Goal: Information Seeking & Learning: Learn about a topic

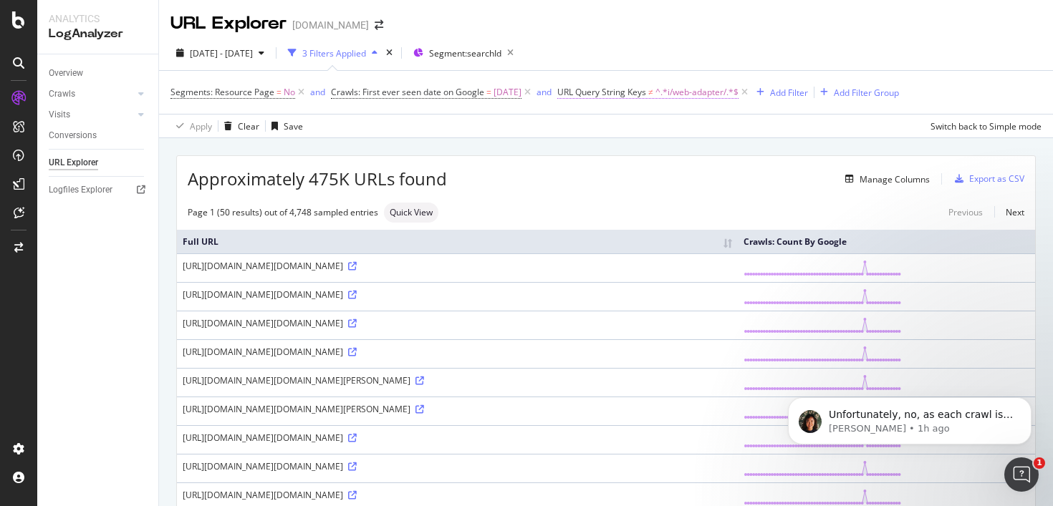
click at [682, 95] on span "^.*i/web-adapter/.*$" at bounding box center [696, 92] width 83 height 20
click at [627, 148] on input "i/web-adapter/" at bounding box center [653, 152] width 135 height 23
click at [596, 152] on input "i/web-adapter/" at bounding box center [653, 152] width 135 height 23
type input "/web-adapter/"
click at [617, 181] on div "Cancel" at bounding box center [611, 182] width 27 height 12
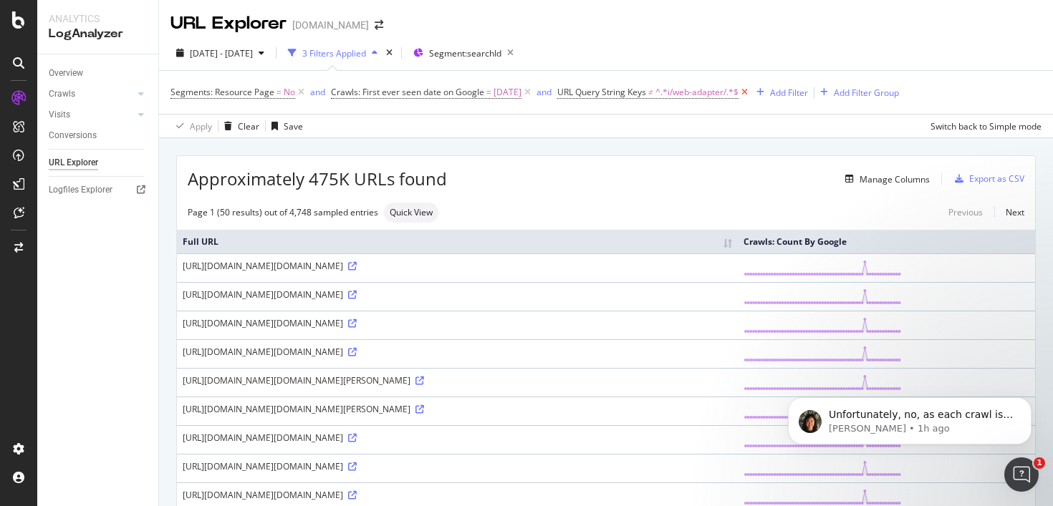
click at [750, 92] on icon at bounding box center [744, 92] width 12 height 14
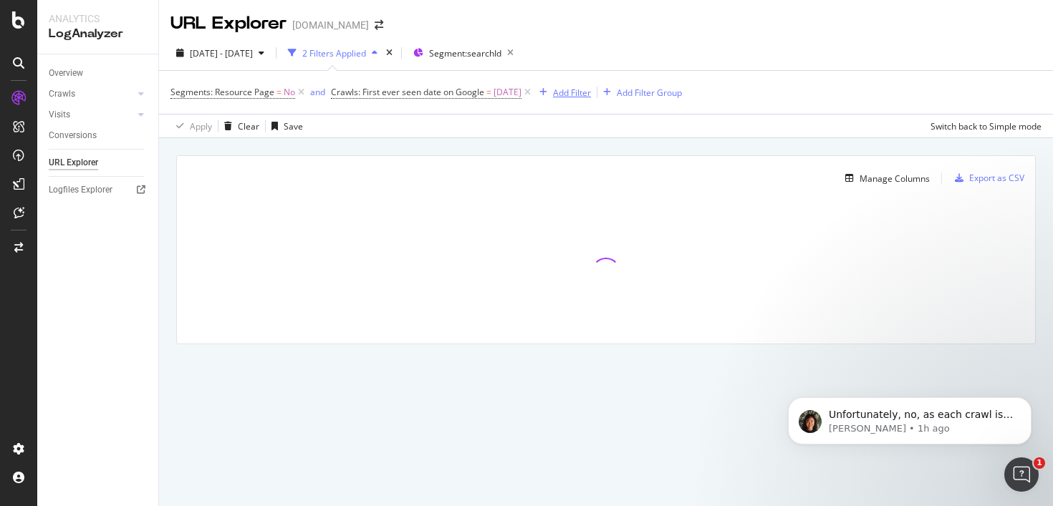
click at [576, 91] on div "Add Filter" at bounding box center [572, 93] width 38 height 12
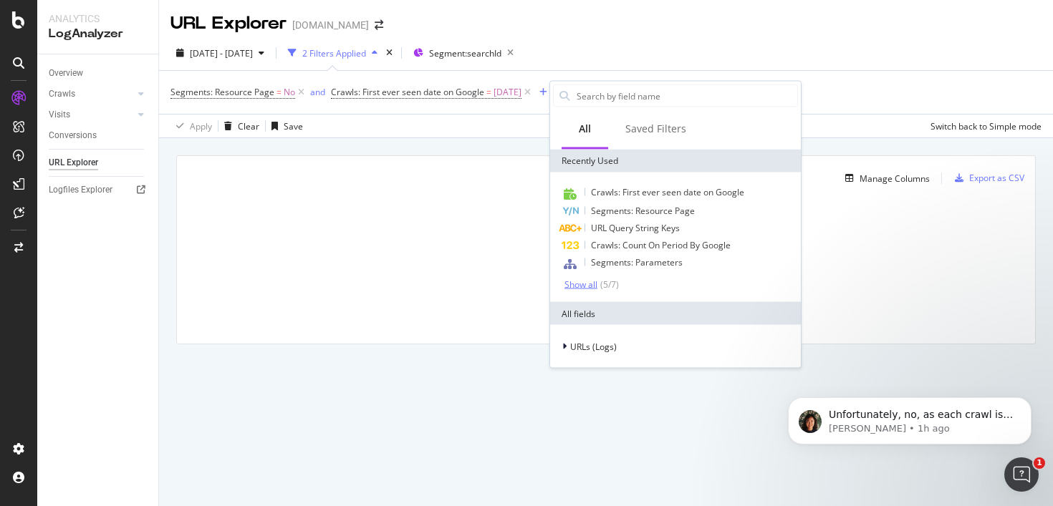
click at [591, 284] on div "Show all" at bounding box center [580, 284] width 33 height 10
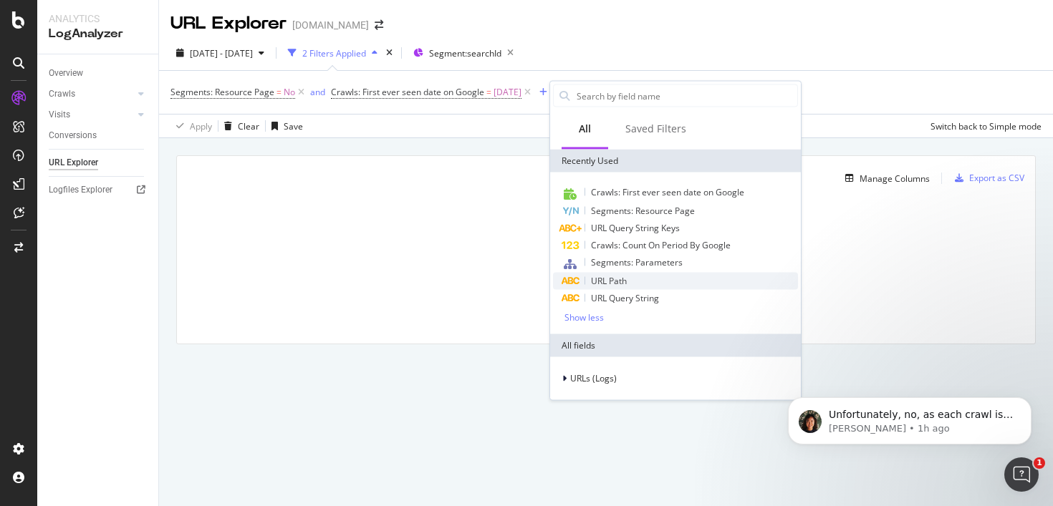
click at [662, 284] on div "URL Path" at bounding box center [675, 281] width 245 height 17
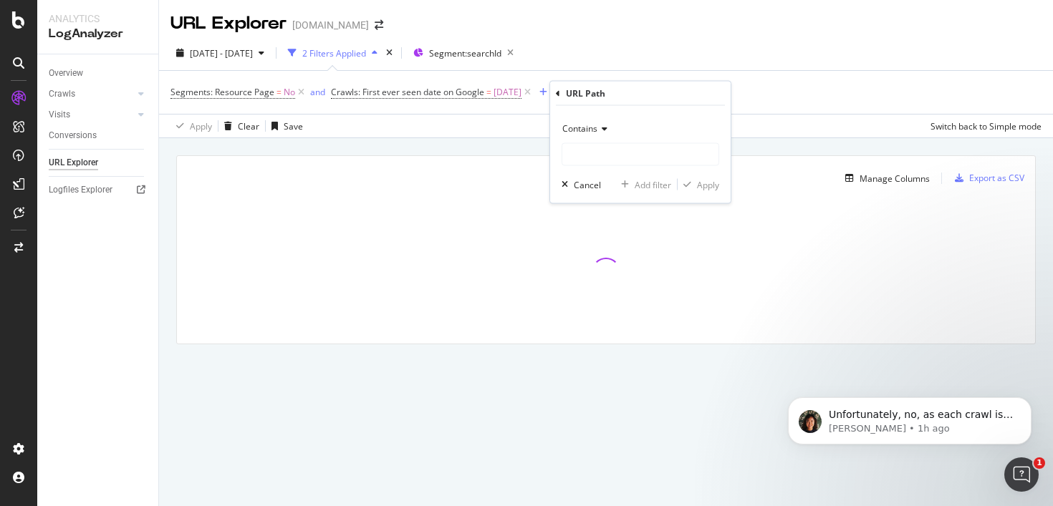
click at [596, 133] on span "Contains" at bounding box center [579, 128] width 35 height 12
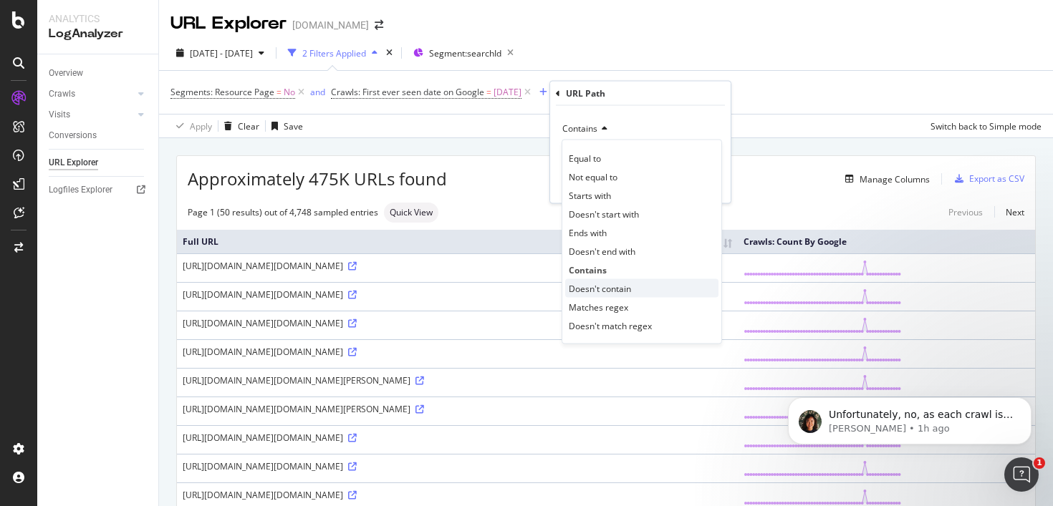
click at [619, 289] on span "Doesn't contain" at bounding box center [600, 288] width 62 height 12
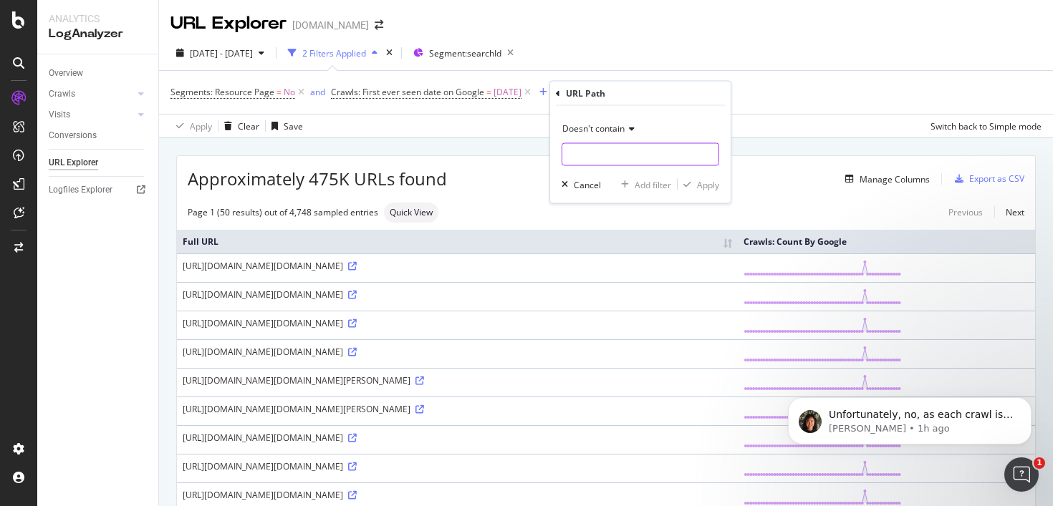
click at [631, 148] on input "text" at bounding box center [640, 154] width 156 height 23
paste input "/web-adapter/"
type input "/web-adapter/"
click at [698, 183] on div "Apply" at bounding box center [708, 184] width 22 height 12
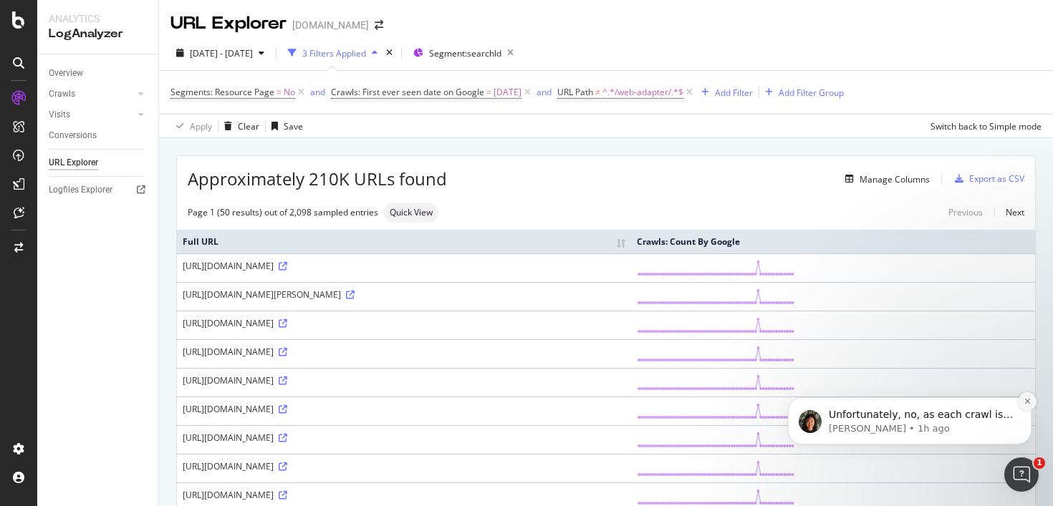
click at [1020, 403] on button "Dismiss notification" at bounding box center [1027, 401] width 19 height 19
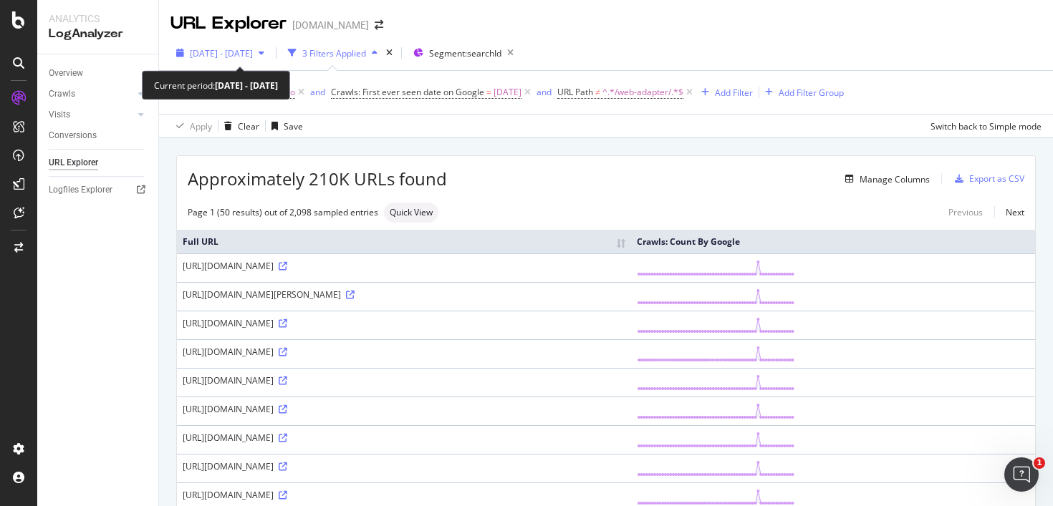
click at [253, 53] on span "[DATE] - [DATE]" at bounding box center [221, 53] width 63 height 12
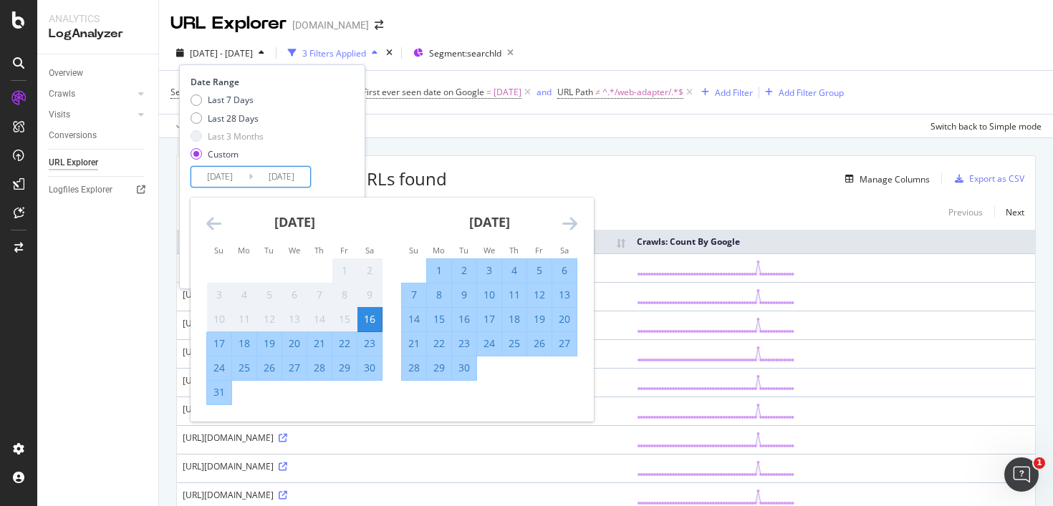
click at [222, 175] on input "[DATE]" at bounding box center [219, 177] width 57 height 20
click at [516, 342] on div "25" at bounding box center [514, 344] width 24 height 14
type input "[DATE]"
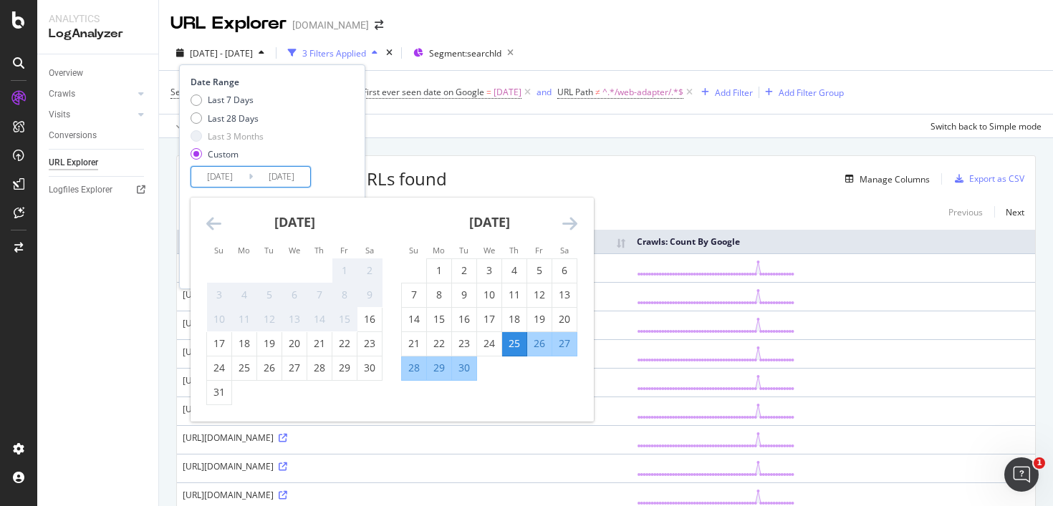
click at [348, 165] on div "Date Range Last 7 Days Last 28 Days Last 3 Months Custom [DATE] Navigate forwar…" at bounding box center [270, 132] width 160 height 112
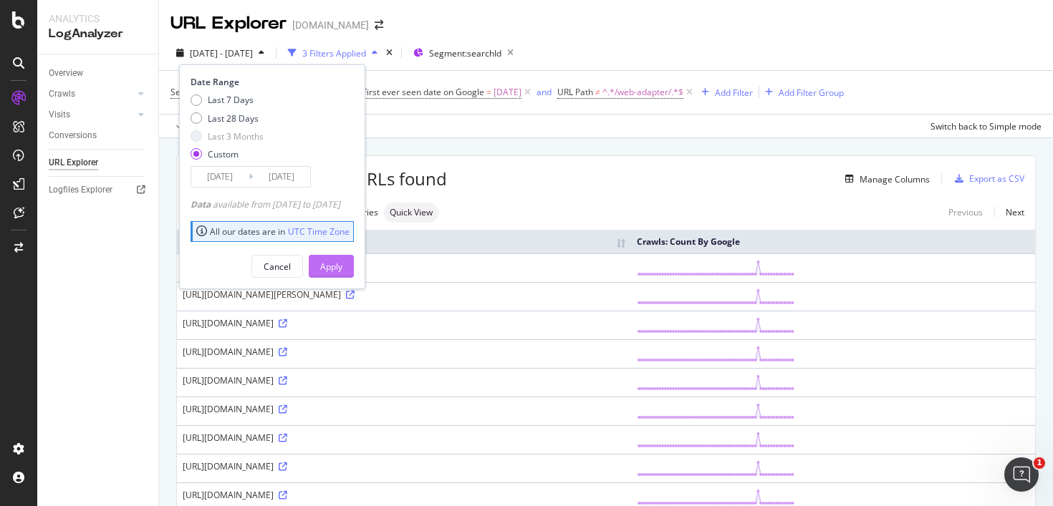
click at [342, 267] on div "Apply" at bounding box center [331, 267] width 22 height 12
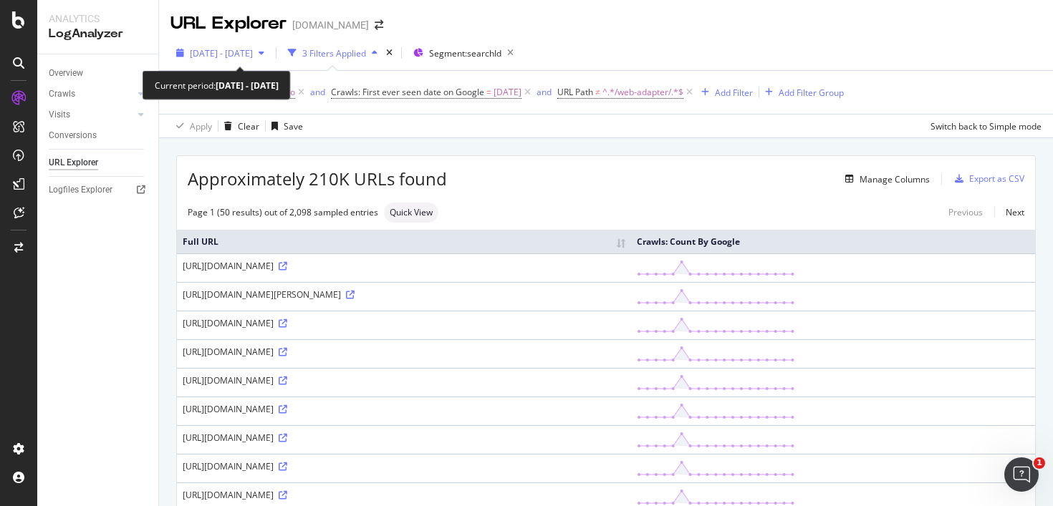
click at [270, 59] on div "[DATE] - [DATE]" at bounding box center [220, 52] width 100 height 21
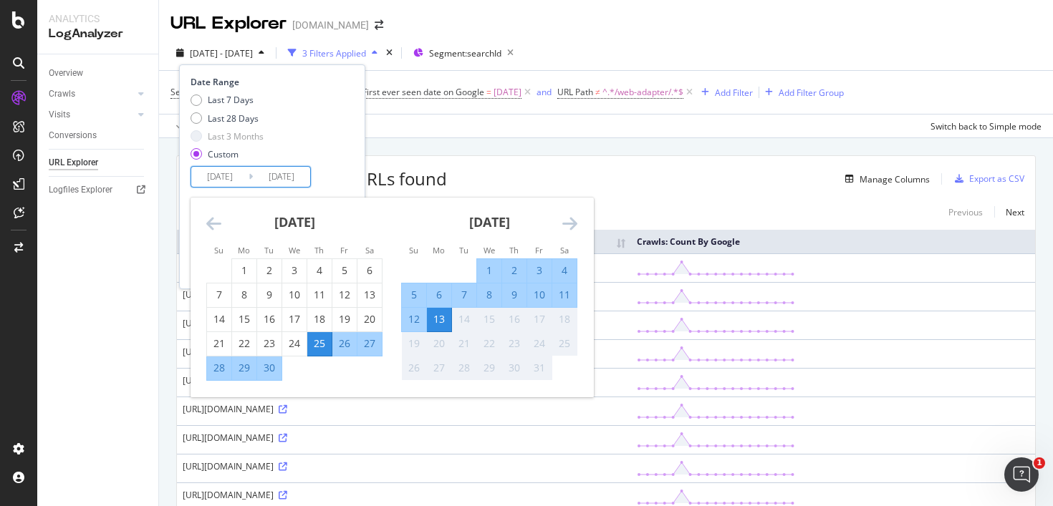
click at [216, 171] on input "[DATE]" at bounding box center [219, 177] width 57 height 20
click at [573, 218] on icon "Move forward to switch to the next month." at bounding box center [569, 223] width 15 height 17
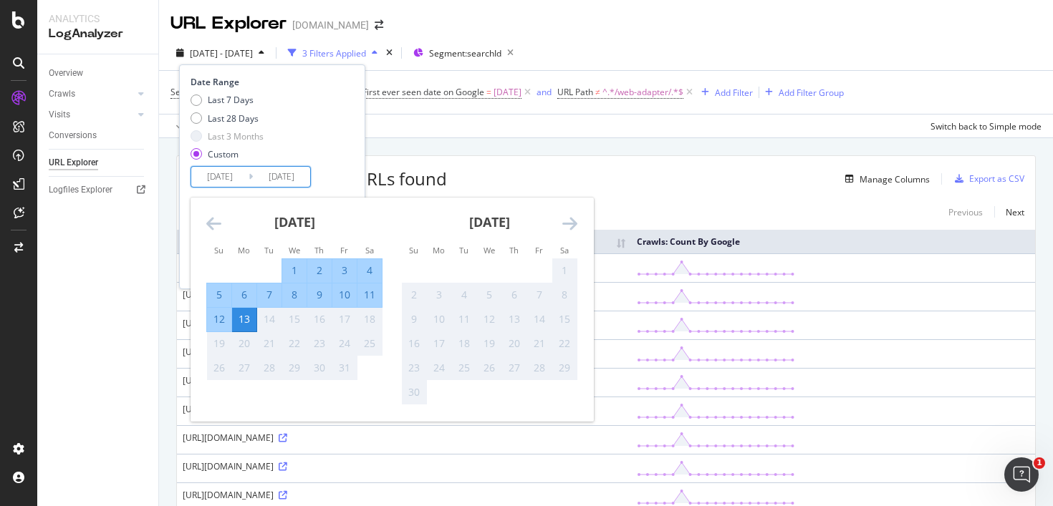
click at [292, 269] on div "1" at bounding box center [294, 271] width 24 height 14
type input "[DATE]"
click at [350, 173] on div "Date Range Last 7 Days Last 28 Days Last 3 Months Custom [DATE] Navigate forwar…" at bounding box center [270, 132] width 160 height 112
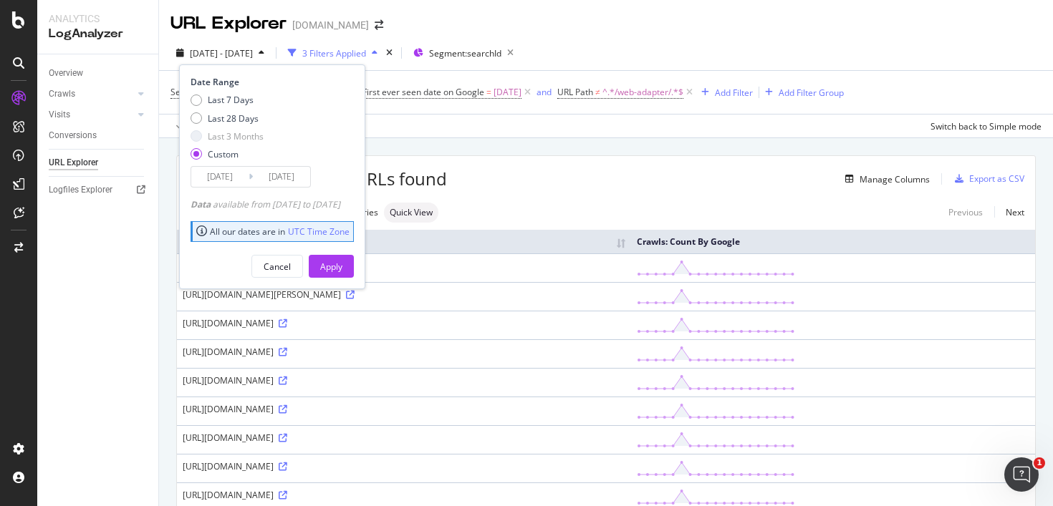
click at [363, 279] on div "Date Range Last 7 Days Last 28 Days Last 3 Months Custom [DATE] Navigate forwar…" at bounding box center [272, 176] width 186 height 225
click at [342, 268] on div "Apply" at bounding box center [331, 267] width 22 height 12
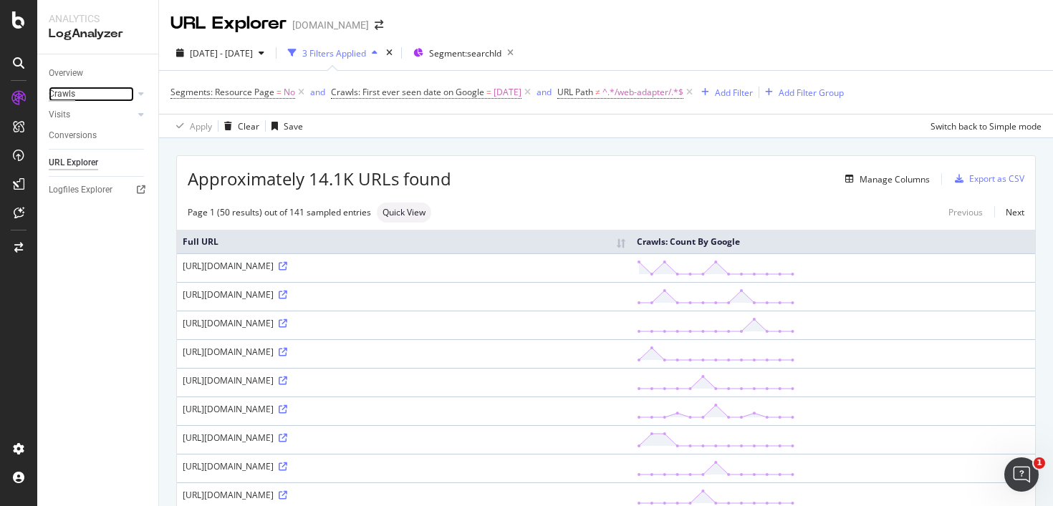
click at [57, 90] on div "Crawls" at bounding box center [62, 94] width 26 height 15
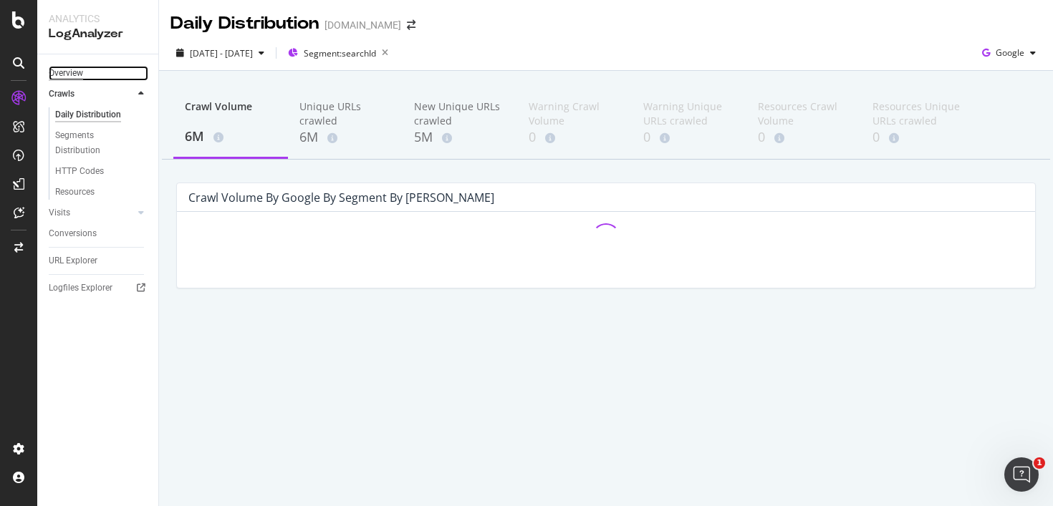
click at [75, 71] on div "Overview" at bounding box center [66, 73] width 34 height 15
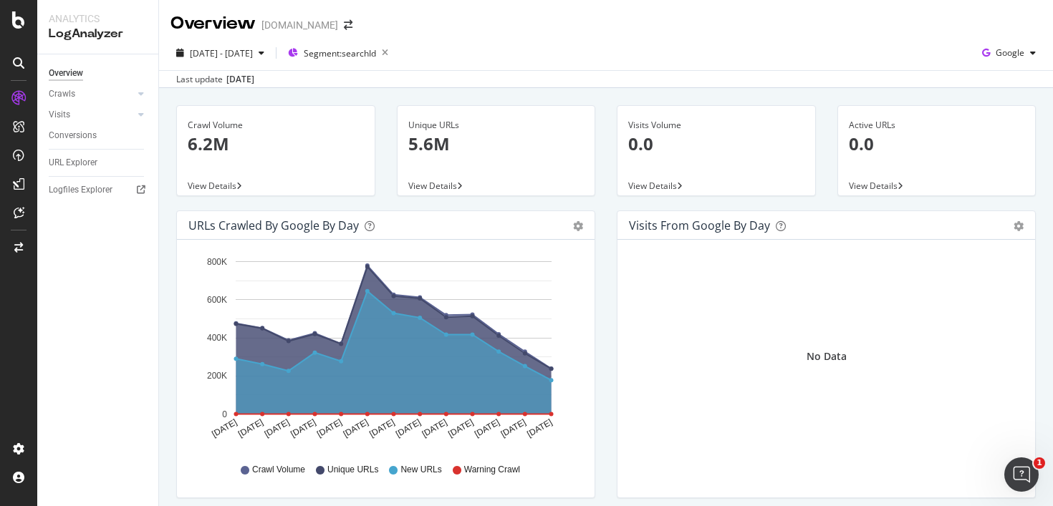
click at [440, 142] on p "5.6M" at bounding box center [496, 144] width 176 height 24
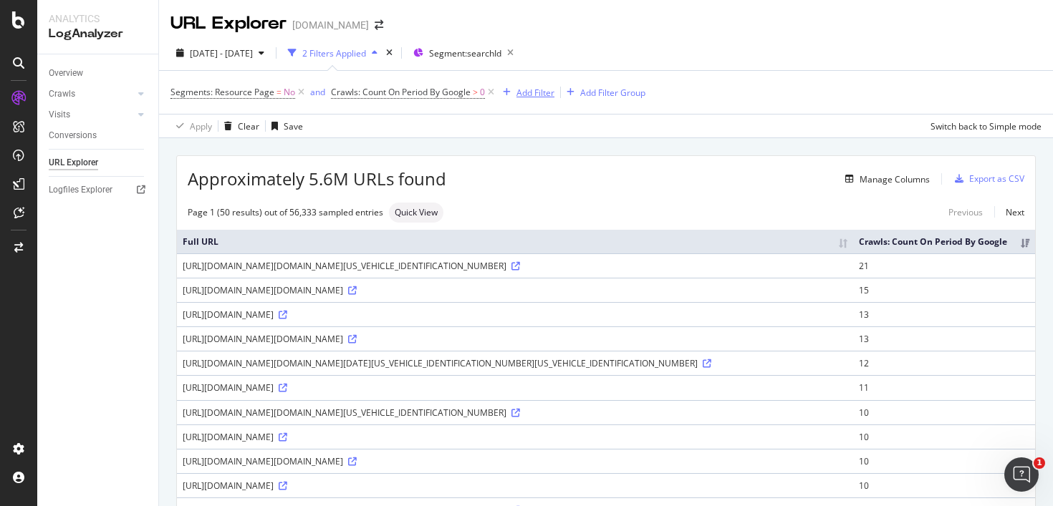
click at [543, 90] on div "Add Filter" at bounding box center [535, 93] width 38 height 12
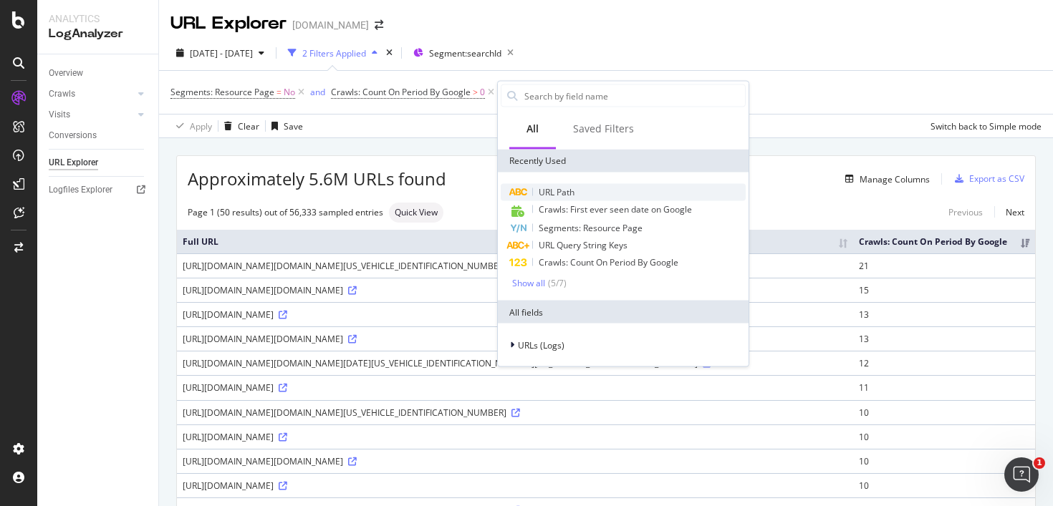
click at [579, 193] on div "URL Path" at bounding box center [623, 192] width 245 height 17
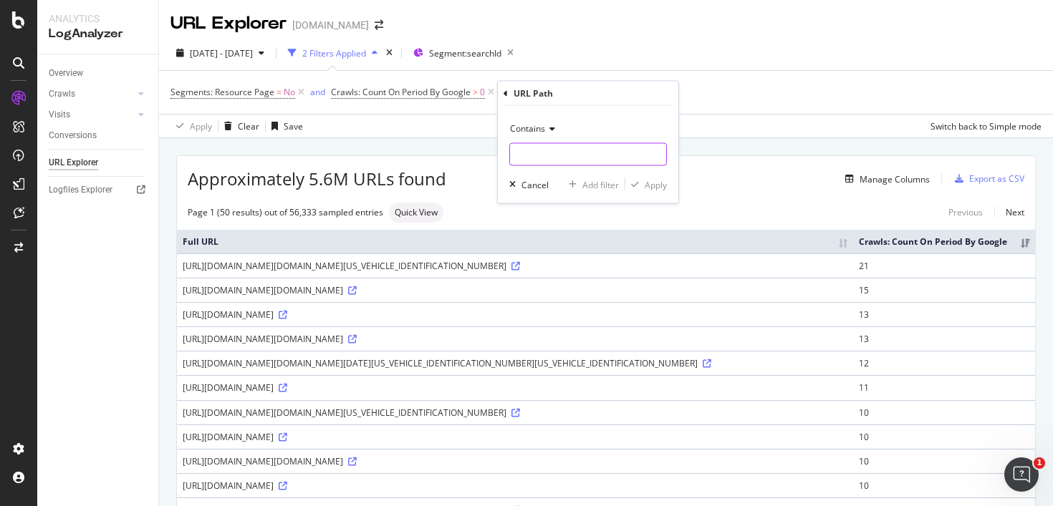
click at [593, 154] on input "text" at bounding box center [588, 154] width 156 height 23
paste input "/web-adapter/"
type input "/web-adapter/"
click at [660, 185] on div "Apply" at bounding box center [655, 184] width 22 height 12
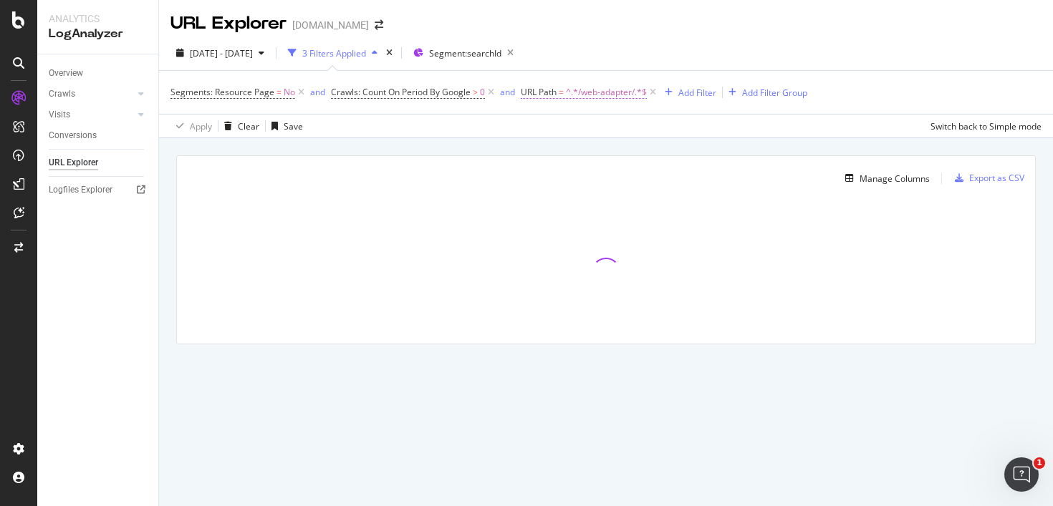
click at [606, 94] on span "^.*/web-adapter/.*$" at bounding box center [606, 92] width 81 height 20
click at [567, 131] on span "Contains" at bounding box center [551, 126] width 35 height 12
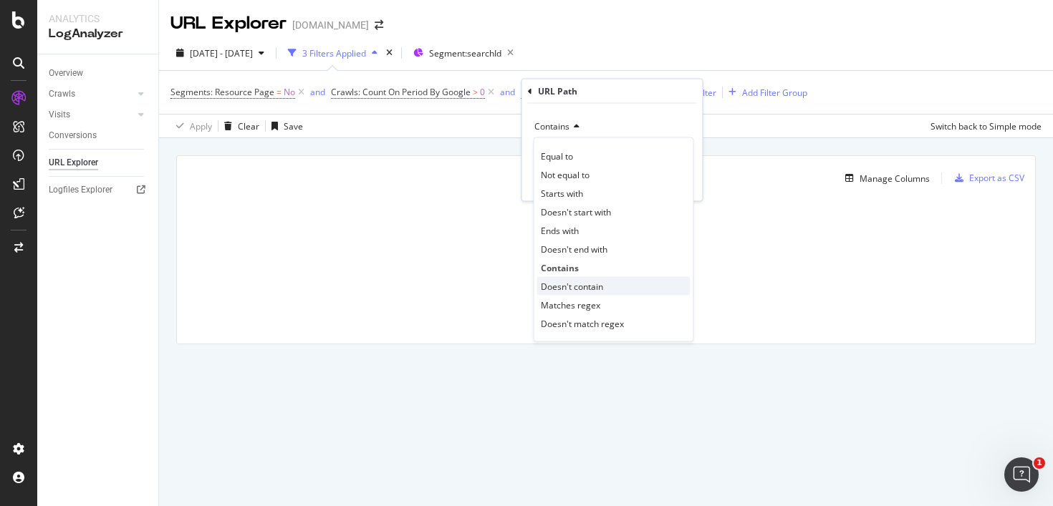
click at [600, 289] on span "Doesn't contain" at bounding box center [572, 286] width 62 height 12
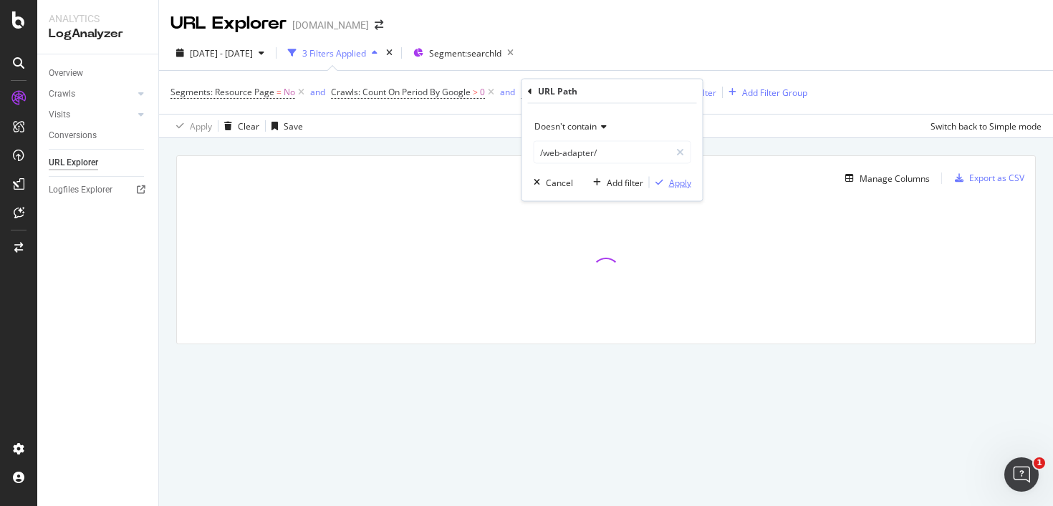
click at [674, 181] on div "Apply" at bounding box center [680, 182] width 22 height 12
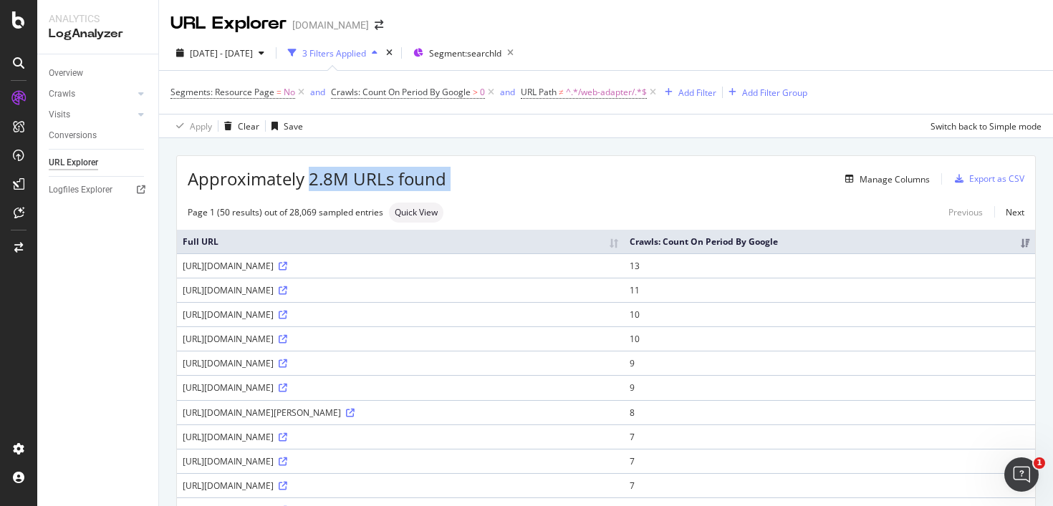
drag, startPoint x: 310, startPoint y: 180, endPoint x: 454, endPoint y: 178, distance: 143.9
click at [454, 178] on div "Approximately 2.8M URLs found Manage Columns Export as CSV" at bounding box center [606, 173] width 858 height 35
copy div "2.8M URLs found"
click at [654, 92] on icon at bounding box center [653, 92] width 12 height 14
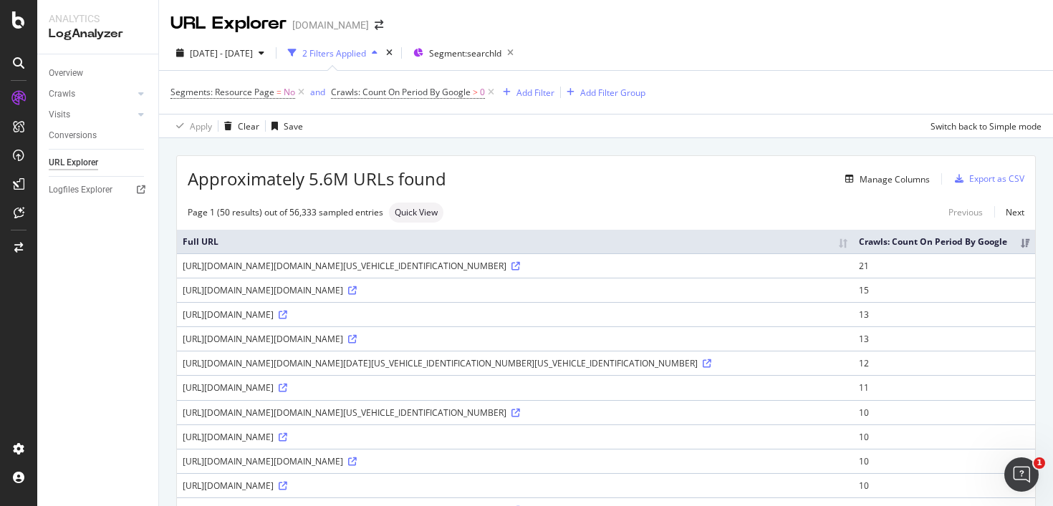
click at [314, 191] on span "Approximately 5.6M URLs found" at bounding box center [317, 179] width 258 height 24
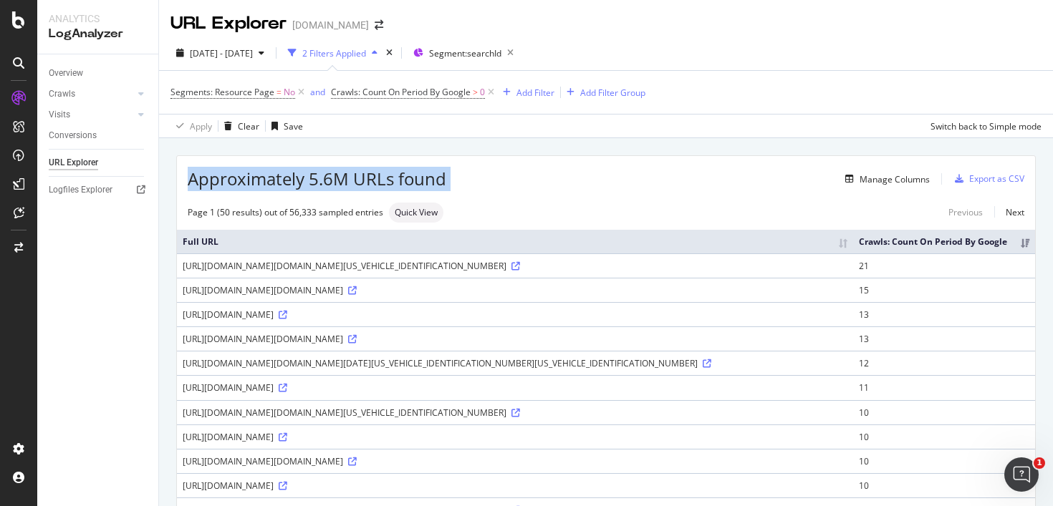
drag, startPoint x: 188, startPoint y: 176, endPoint x: 506, endPoint y: 176, distance: 317.9
click at [506, 176] on div "Approximately 5.6M URLs found Manage Columns Export as CSV" at bounding box center [606, 173] width 858 height 35
click at [506, 176] on div "Manage Columns" at bounding box center [687, 178] width 483 height 17
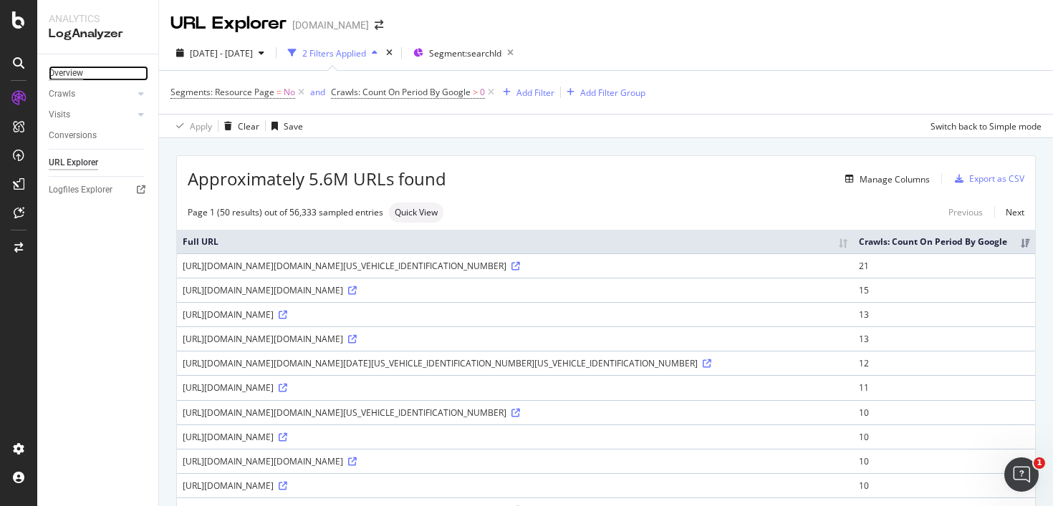
click at [67, 69] on div "Overview" at bounding box center [66, 73] width 34 height 15
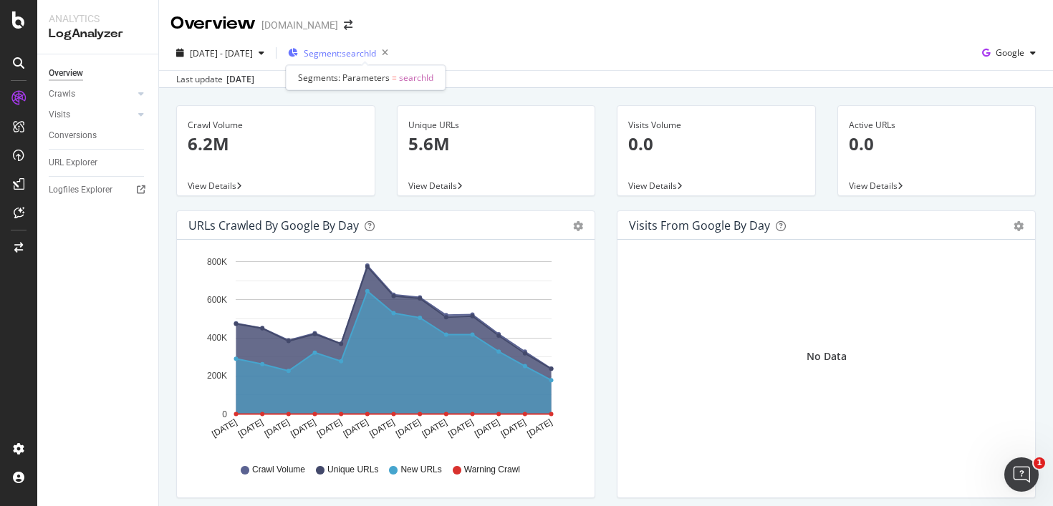
click at [376, 57] on span "Segment: searchId" at bounding box center [340, 53] width 72 height 12
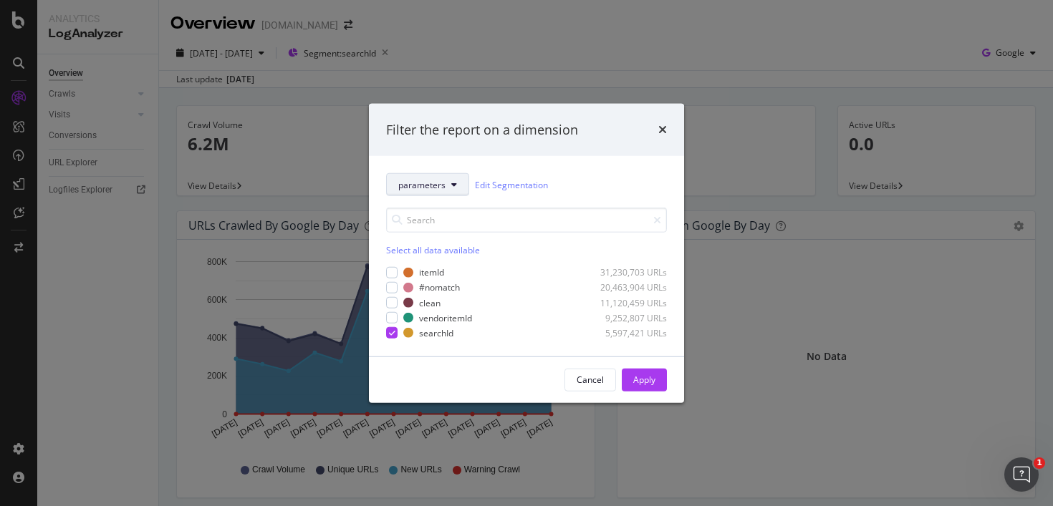
click at [449, 186] on button "parameters" at bounding box center [427, 184] width 83 height 23
click at [136, 268] on div "Filter the report on a dimension parameters Edit Segmentation Select all data a…" at bounding box center [526, 253] width 1053 height 506
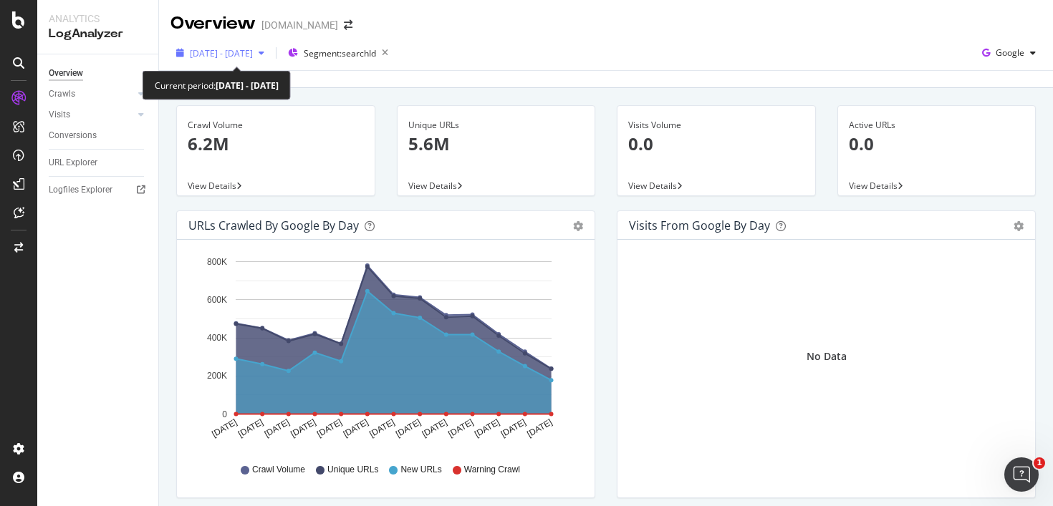
click at [264, 54] on icon "button" at bounding box center [261, 53] width 6 height 9
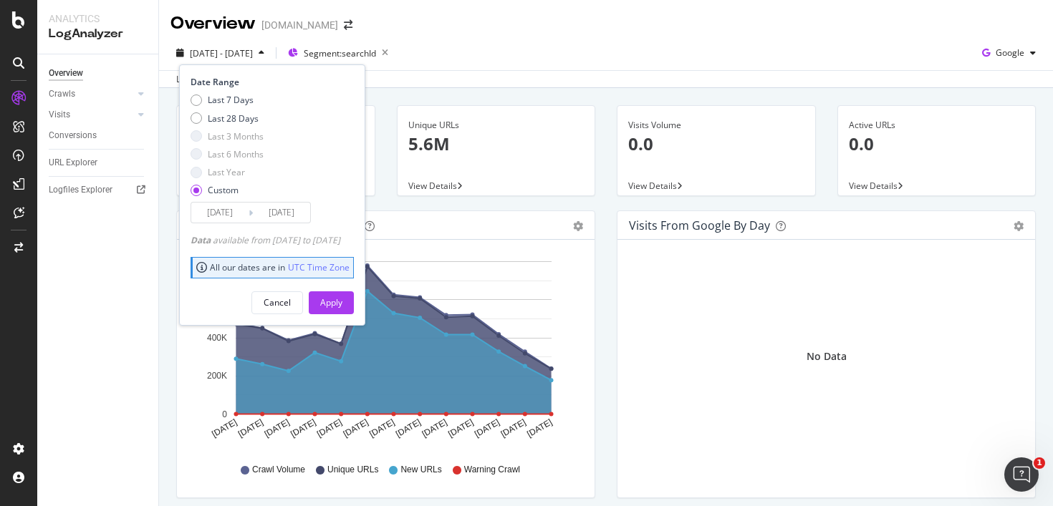
click at [218, 208] on input "[DATE]" at bounding box center [219, 213] width 57 height 20
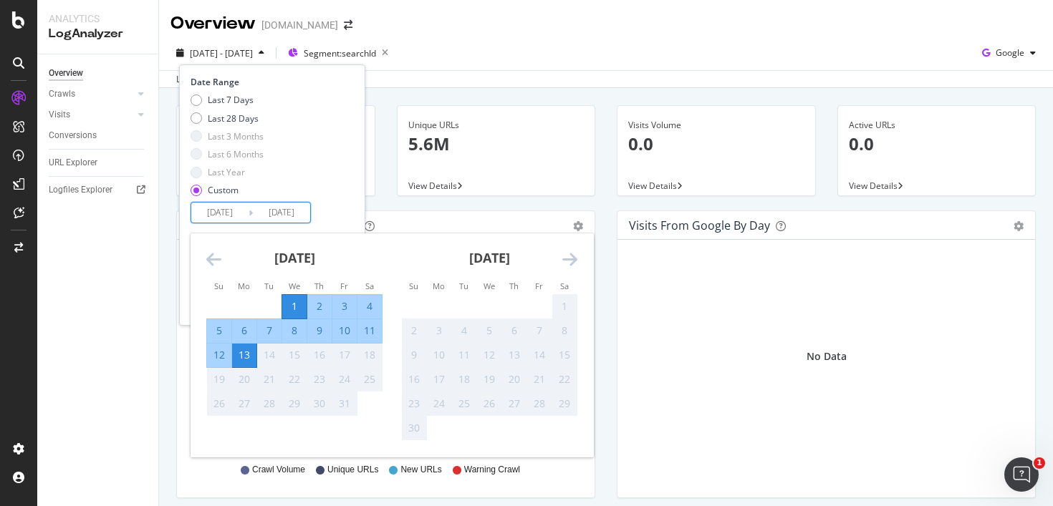
click at [218, 257] on icon "Move backward to switch to the previous month." at bounding box center [213, 259] width 15 height 17
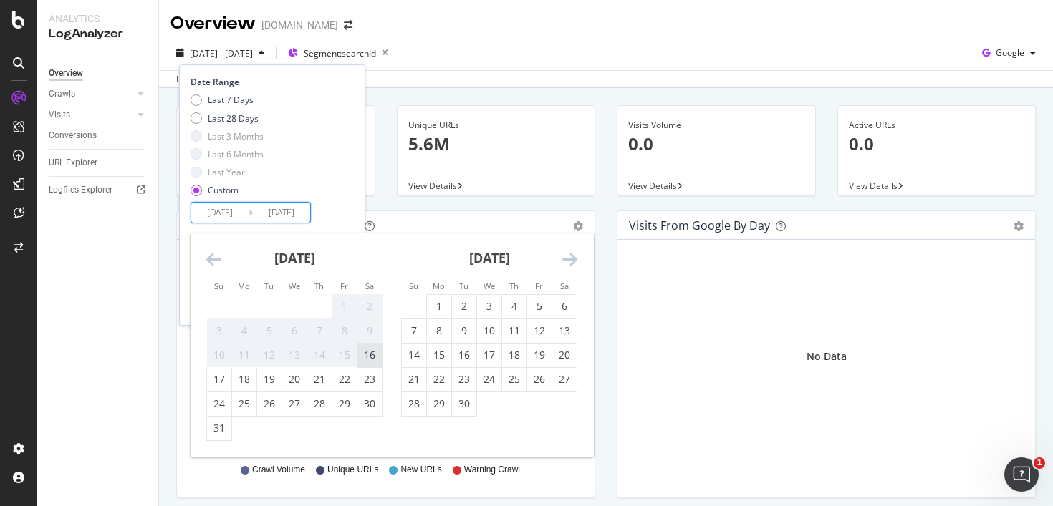
click at [374, 352] on div "16" at bounding box center [369, 355] width 24 height 14
type input "[DATE]"
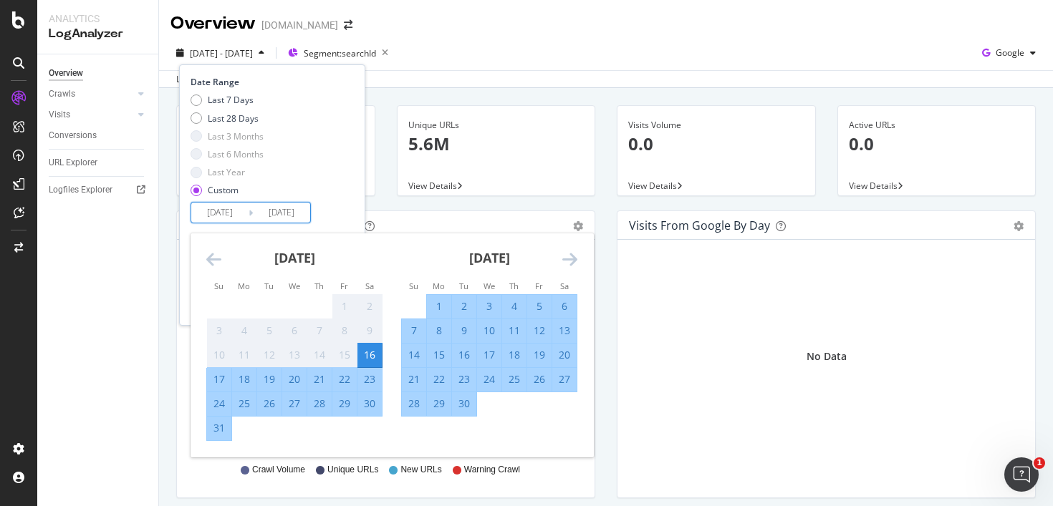
click at [350, 189] on div "Last 7 Days Last 28 Days Last 3 Months Last 6 Months Last Year Custom" at bounding box center [270, 148] width 160 height 108
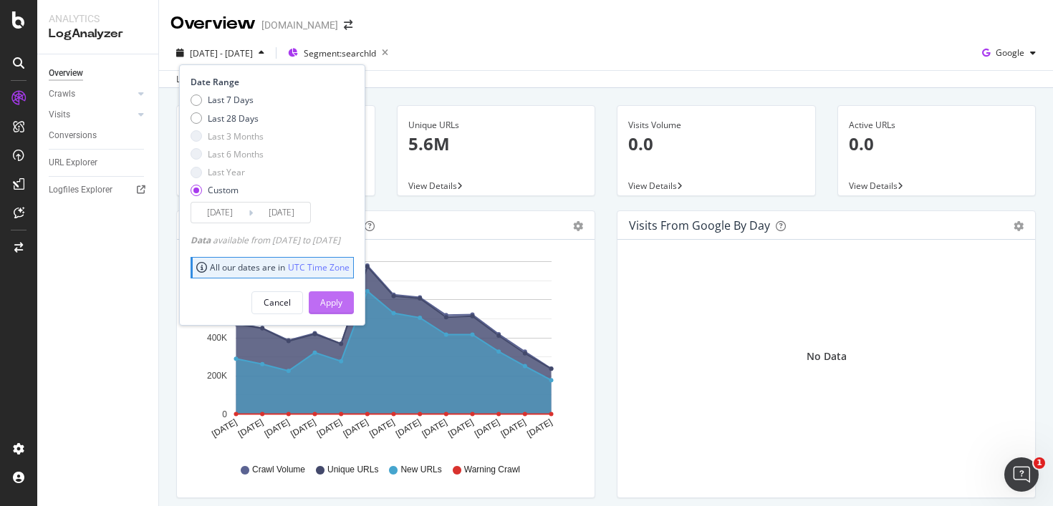
click at [342, 299] on div "Apply" at bounding box center [331, 302] width 22 height 12
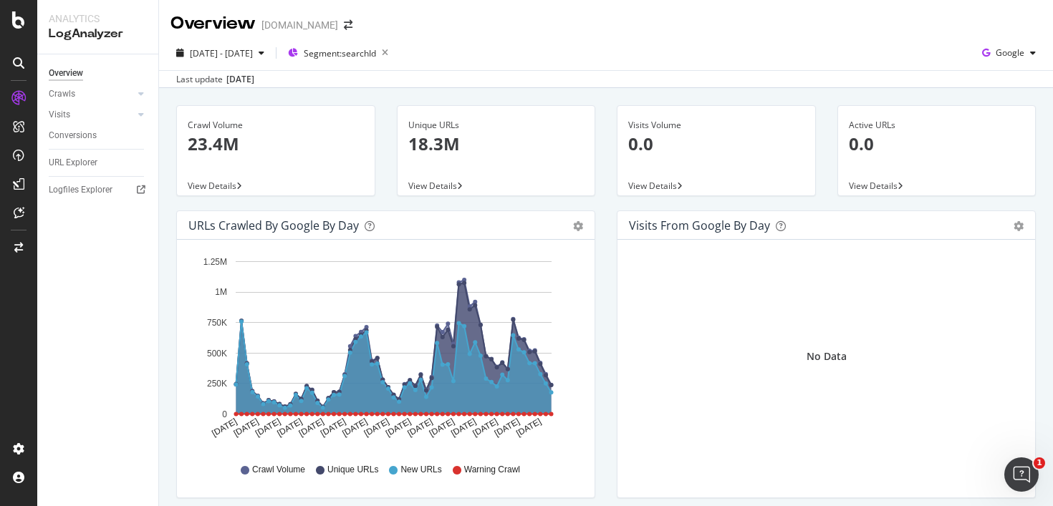
scroll to position [12, 0]
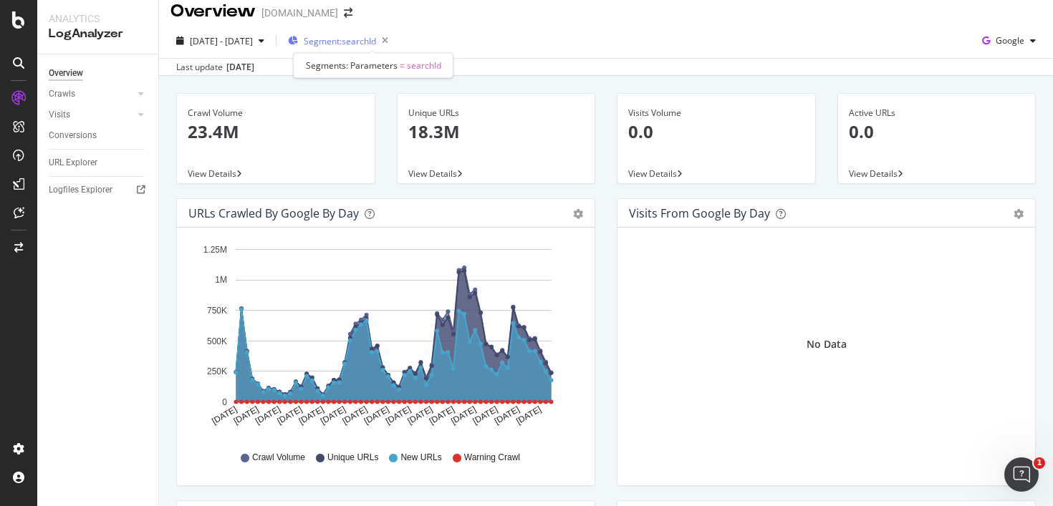
click at [376, 44] on span "Segment: searchId" at bounding box center [340, 41] width 72 height 12
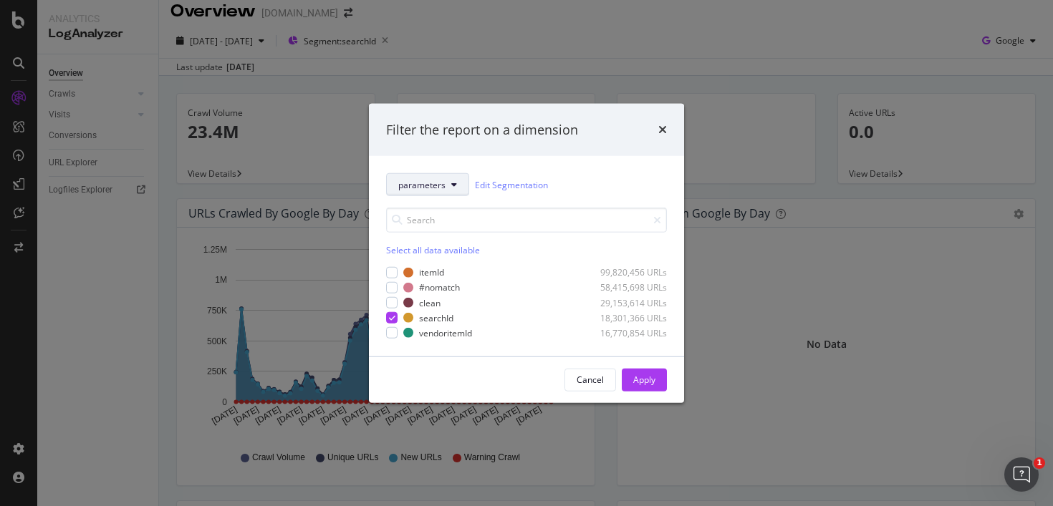
click at [439, 190] on button "parameters" at bounding box center [427, 184] width 83 height 23
click at [440, 260] on span "pagetype" at bounding box center [424, 262] width 52 height 13
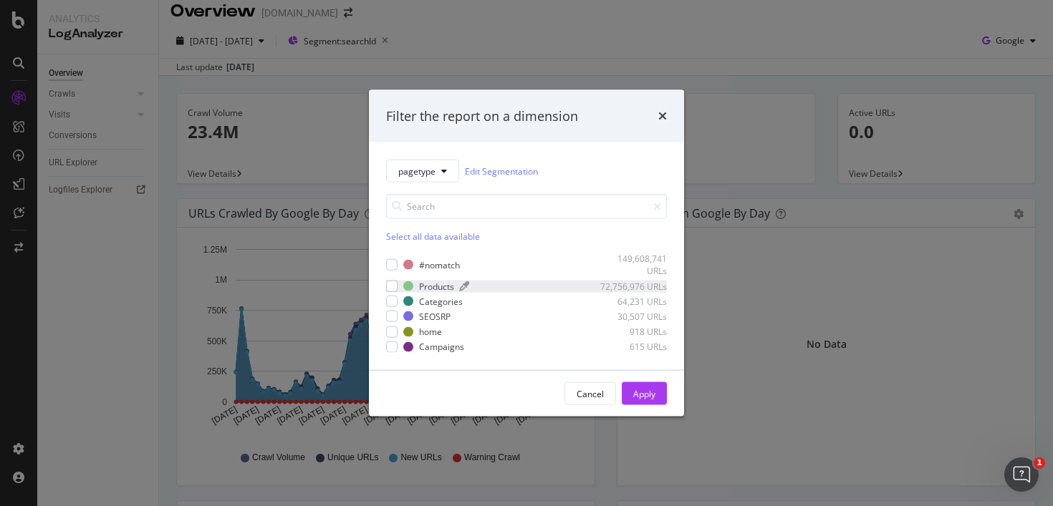
click at [427, 284] on div "Products" at bounding box center [436, 286] width 35 height 12
click at [642, 395] on div "Apply" at bounding box center [644, 393] width 22 height 12
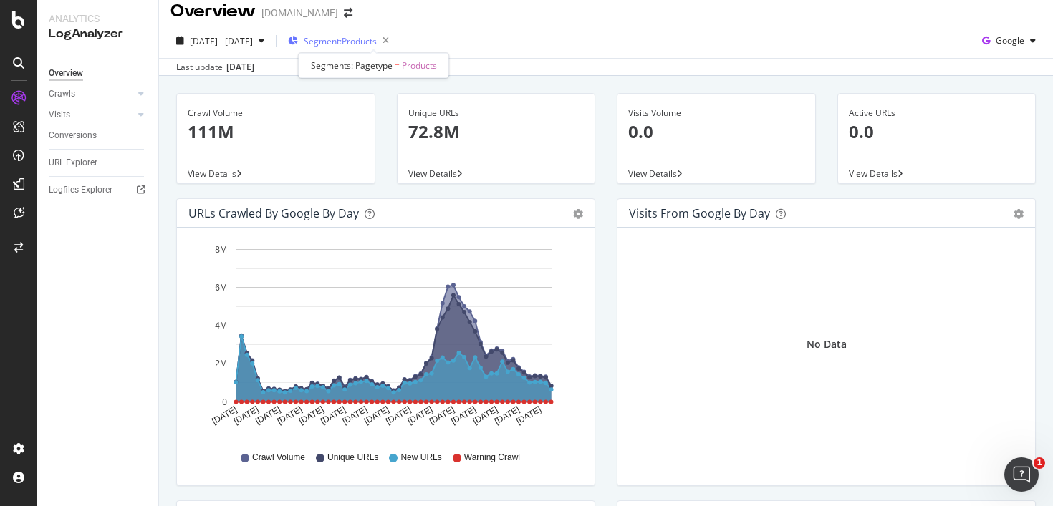
click at [369, 42] on span "Segment: Products" at bounding box center [340, 41] width 73 height 12
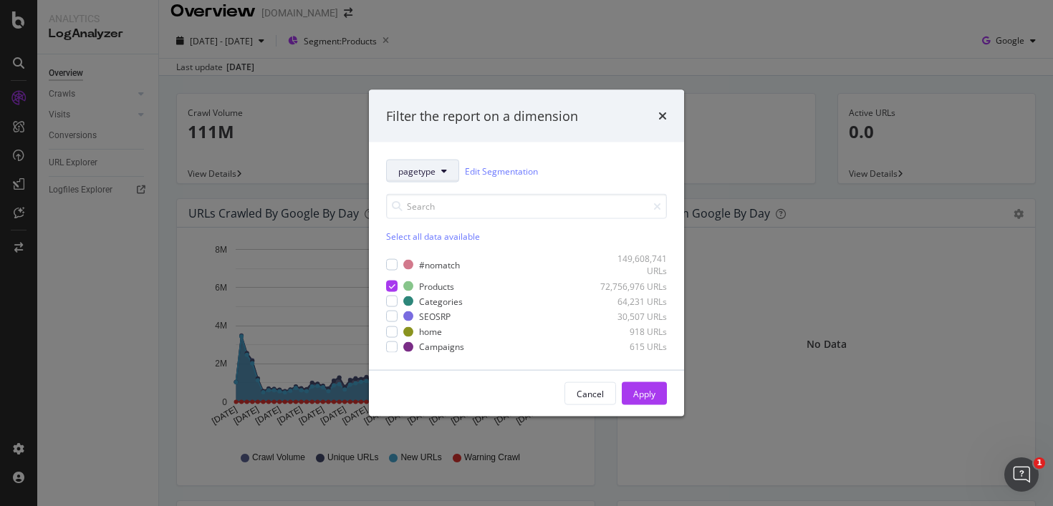
click at [436, 176] on button "pagetype" at bounding box center [422, 171] width 73 height 23
click at [438, 219] on span "parameters" at bounding box center [424, 222] width 52 height 13
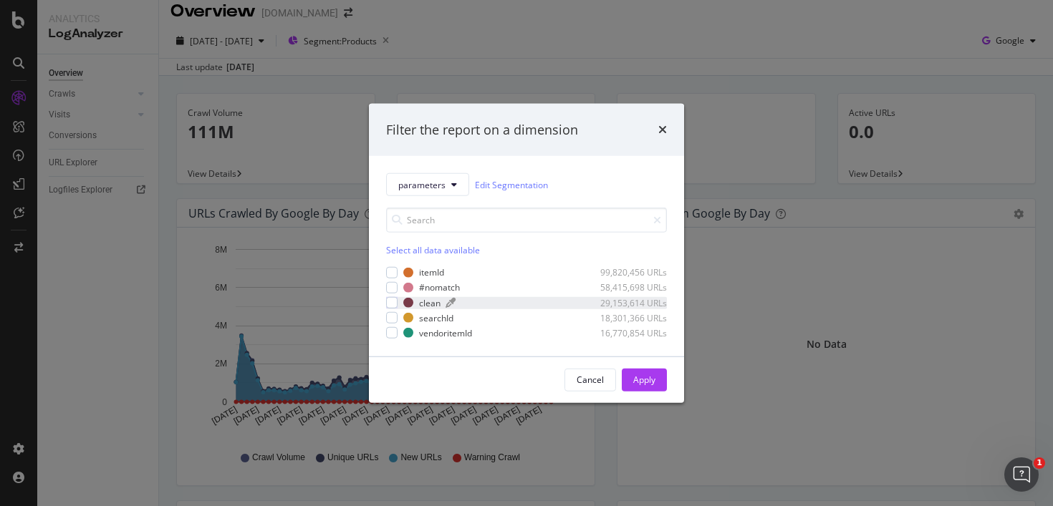
click at [433, 304] on div "clean" at bounding box center [429, 302] width 21 height 12
click at [640, 376] on div "Apply" at bounding box center [644, 380] width 22 height 12
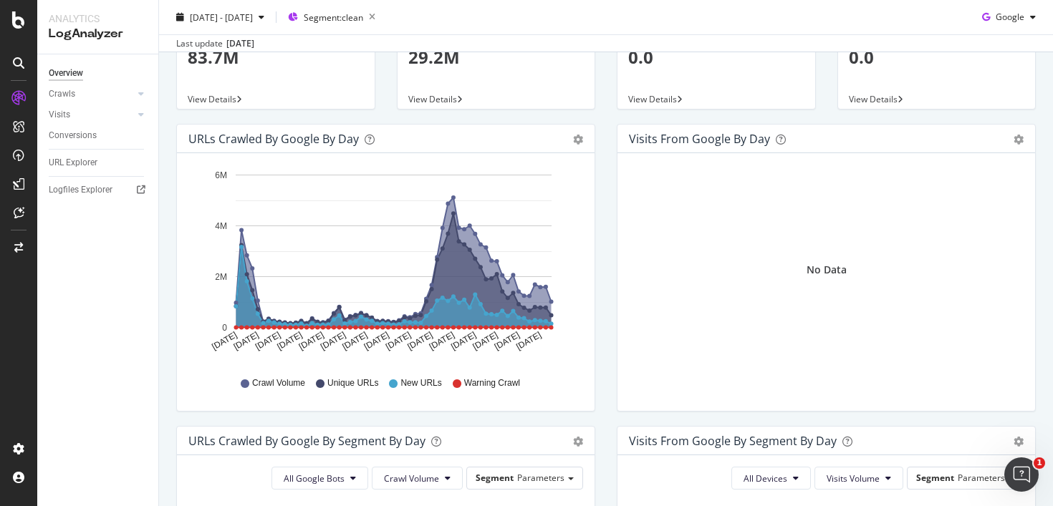
scroll to position [87, 0]
click at [422, 382] on span "New URLs" at bounding box center [420, 383] width 41 height 12
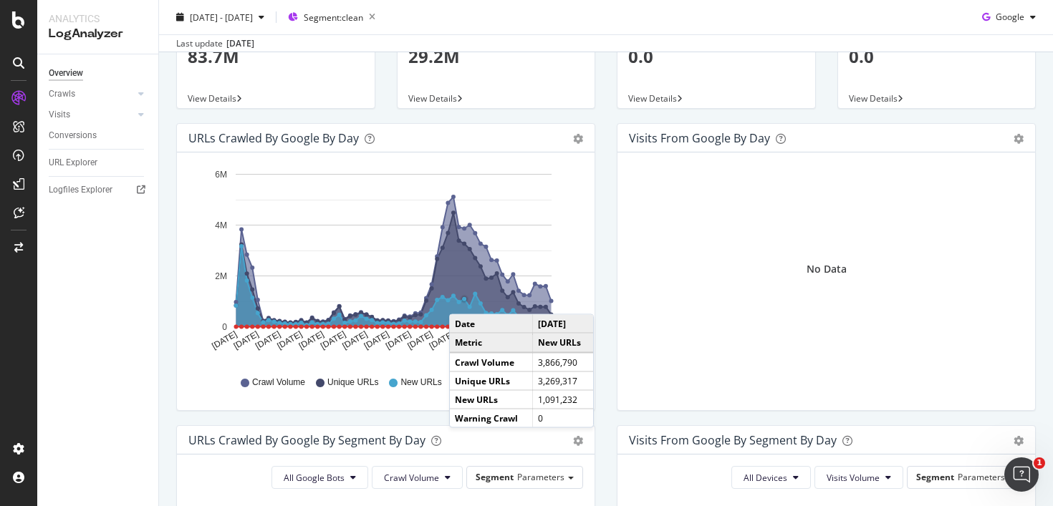
click at [463, 300] on circle "A chart." at bounding box center [464, 299] width 4 height 4
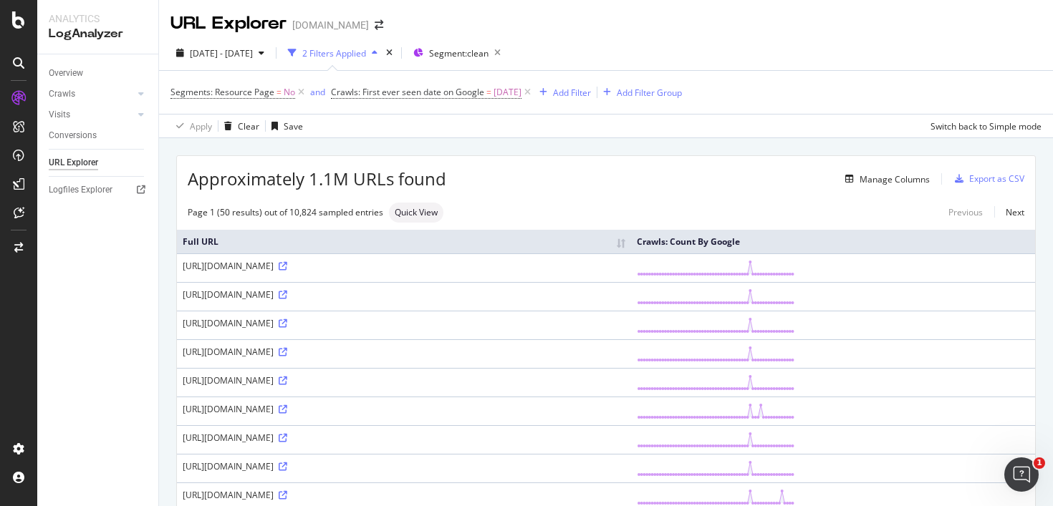
click at [383, 51] on div "button" at bounding box center [374, 53] width 17 height 9
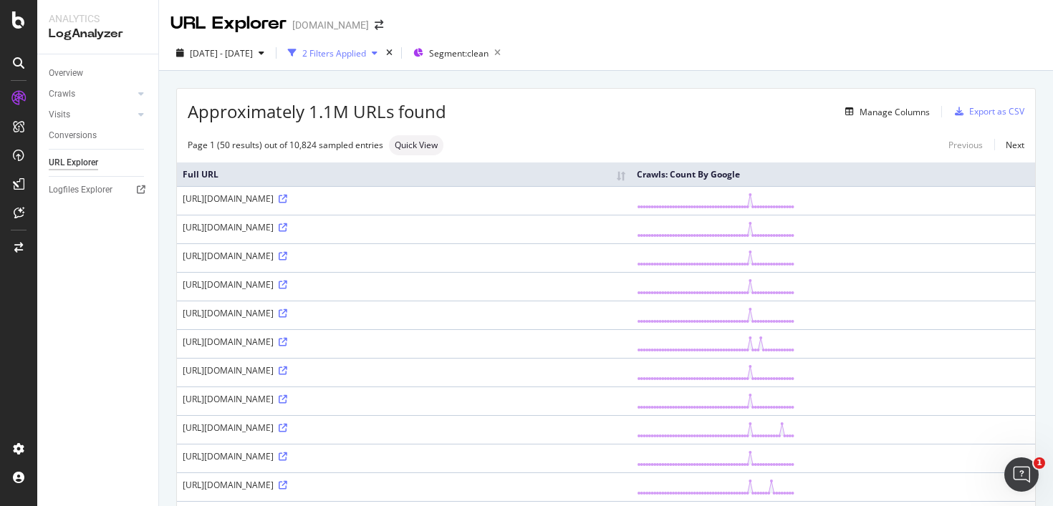
click at [383, 51] on div "button" at bounding box center [374, 53] width 17 height 9
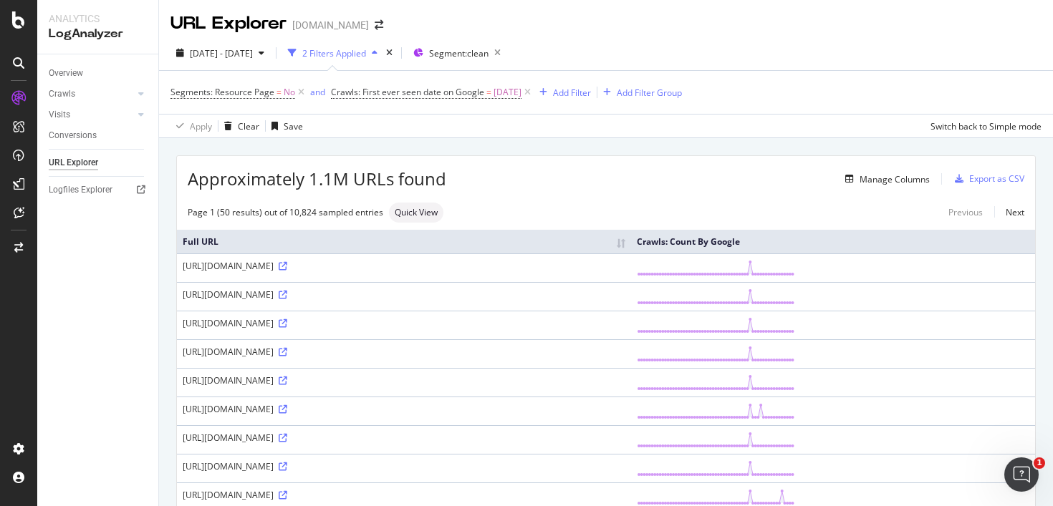
click at [561, 53] on div "[DATE] - [DATE] 2 Filters Applied Segment: clean" at bounding box center [606, 56] width 894 height 29
click at [254, 88] on span "Segments: Resource Page" at bounding box center [222, 92] width 104 height 12
click at [180, 92] on icon at bounding box center [179, 91] width 4 height 9
click at [540, 130] on div "Apply Clear Save Switch back to Simple mode" at bounding box center [606, 126] width 894 height 24
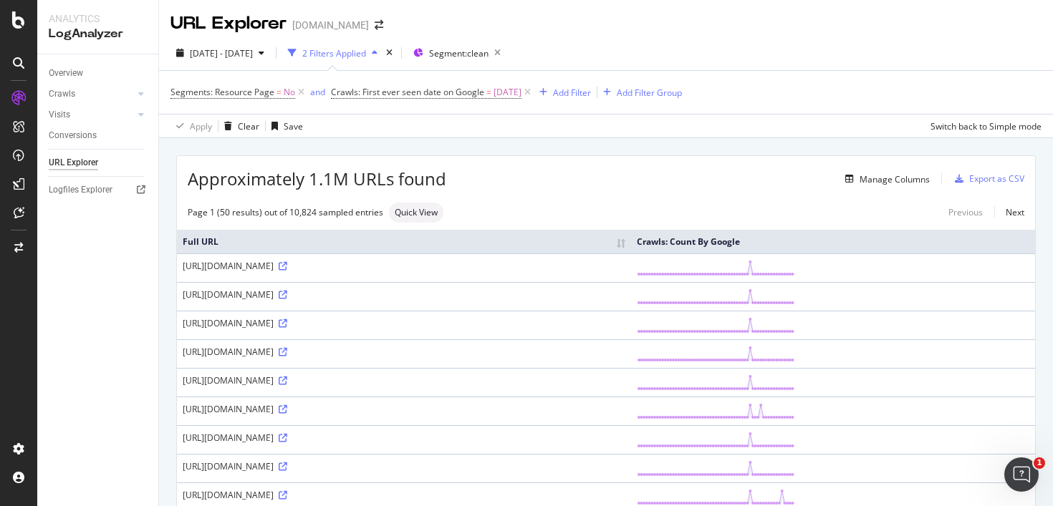
click at [366, 49] on div "2 Filters Applied" at bounding box center [334, 53] width 64 height 12
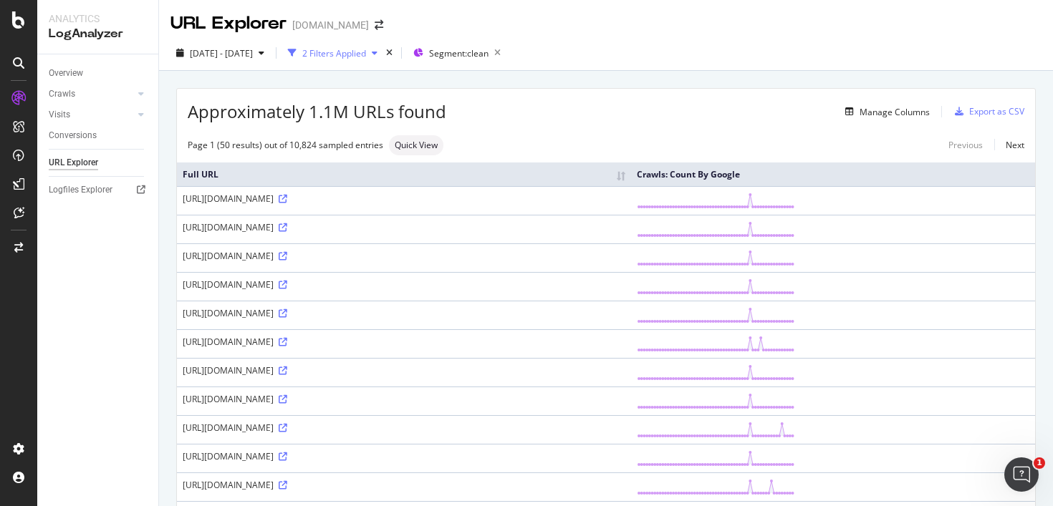
click at [366, 49] on div "2 Filters Applied" at bounding box center [334, 53] width 64 height 12
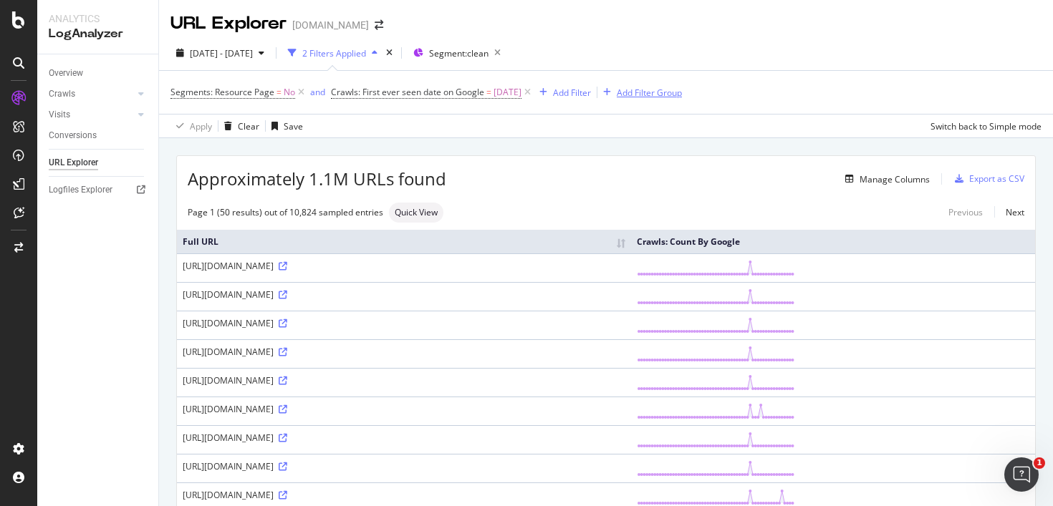
click at [651, 97] on div "Add Filter Group" at bounding box center [649, 93] width 65 height 12
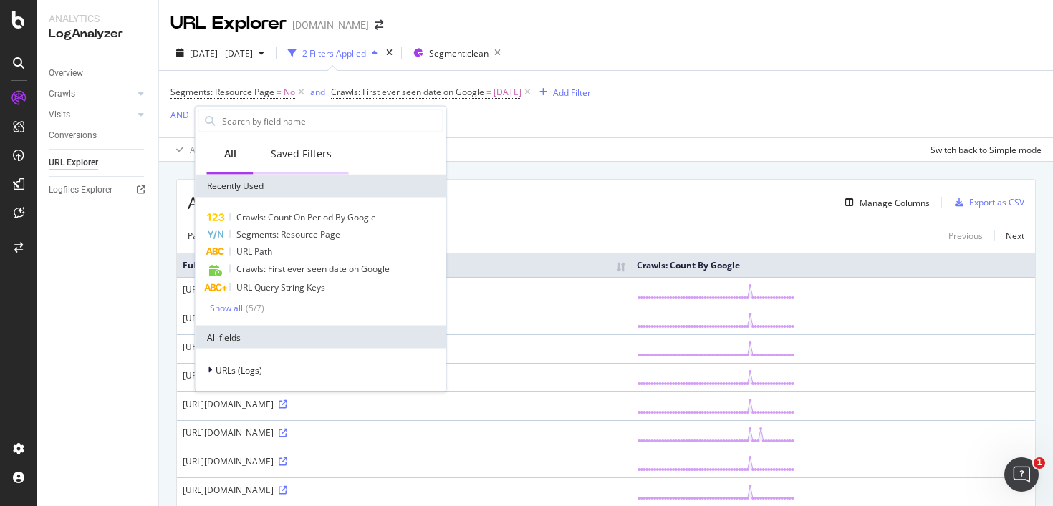
click at [311, 151] on div "Saved Filters" at bounding box center [301, 154] width 61 height 14
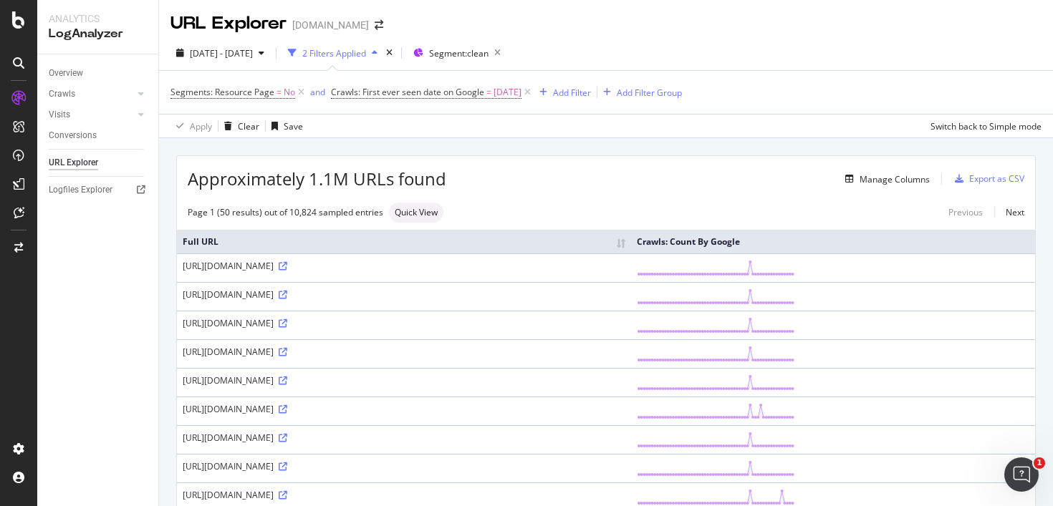
click at [613, 141] on div "URL Explorer [DOMAIN_NAME] [DATE] - [DATE] 2 Filters Applied Segment: clean Seg…" at bounding box center [606, 253] width 894 height 506
click at [506, 55] on icon "button" at bounding box center [497, 53] width 18 height 20
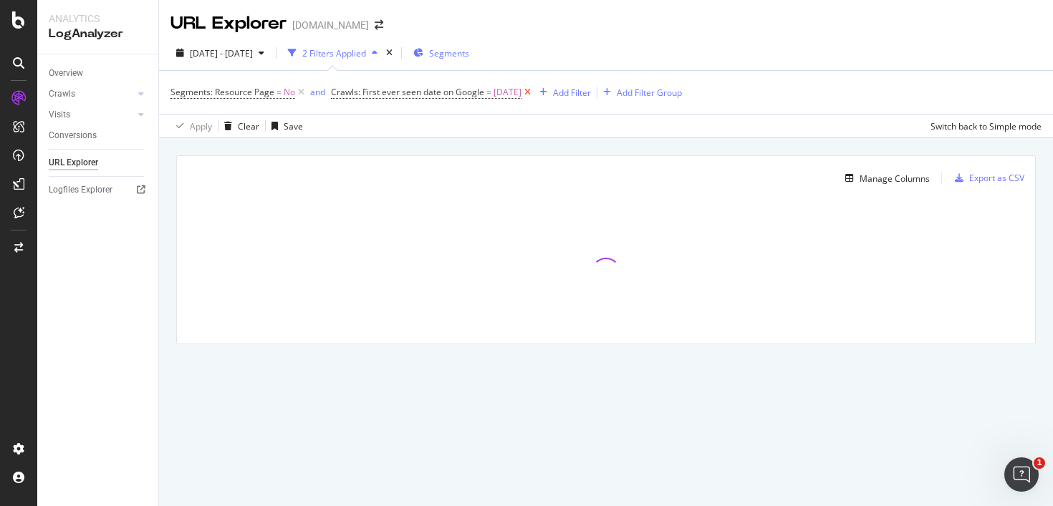
click at [533, 95] on icon at bounding box center [527, 92] width 12 height 14
click at [412, 93] on div "Add Filter Group" at bounding box center [422, 93] width 65 height 12
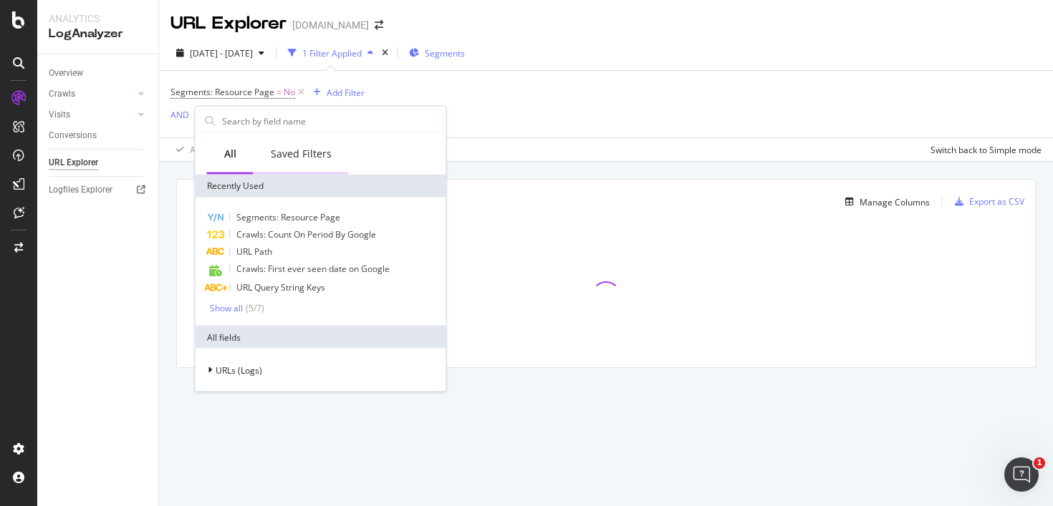
click at [323, 151] on div "Saved Filters" at bounding box center [301, 154] width 61 height 14
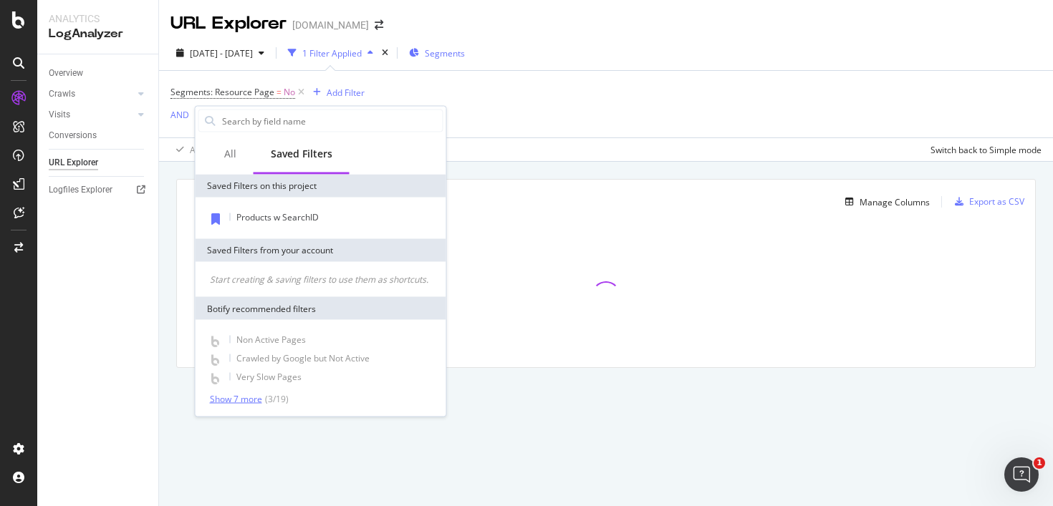
click at [251, 395] on div "Show 7 more" at bounding box center [236, 399] width 52 height 10
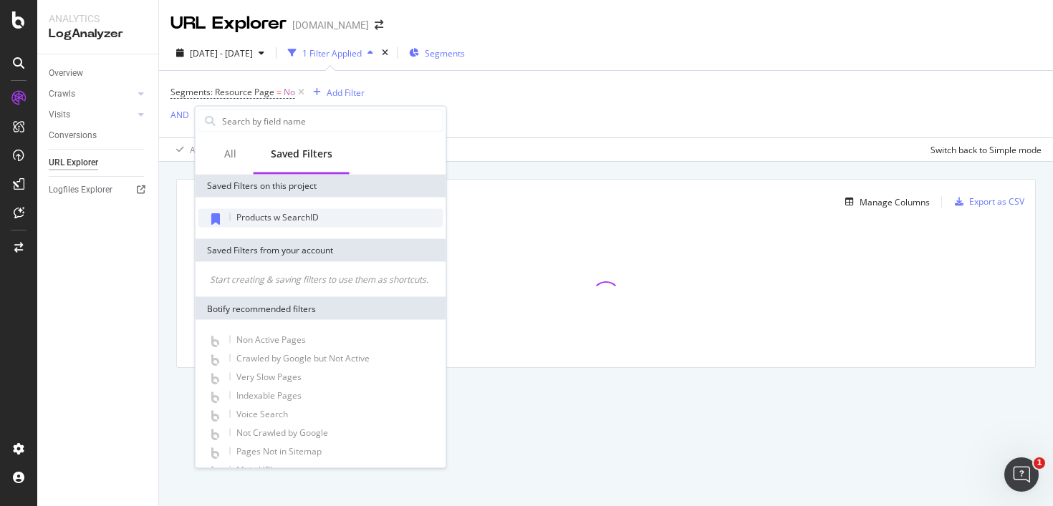
click at [293, 220] on span "Products w SearchID" at bounding box center [277, 217] width 82 height 12
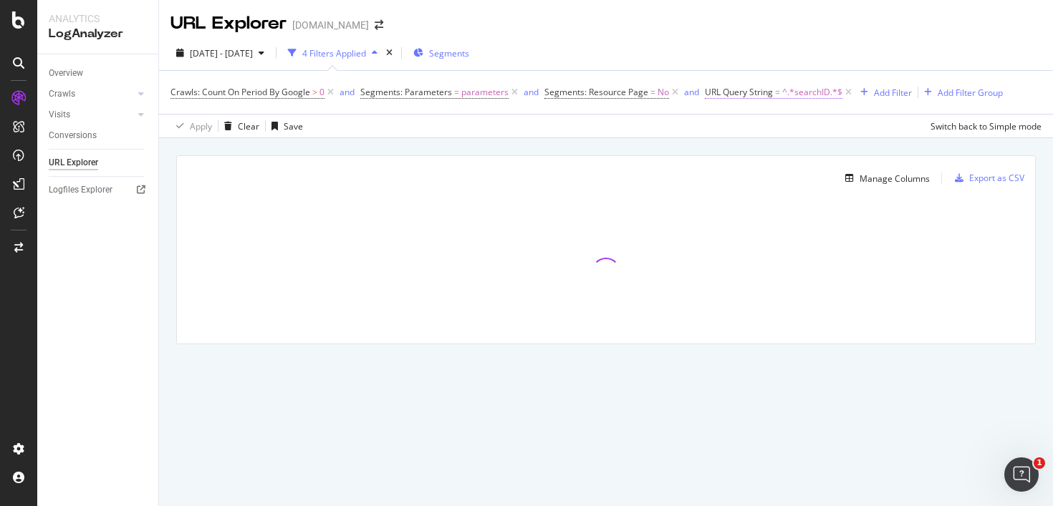
click at [790, 99] on span "^.*searchID.*$" at bounding box center [812, 92] width 60 height 20
click at [664, 138] on div "[DATE] - [DATE] 4 Filters Applied Segments Crawls: Count On Period By Google > …" at bounding box center [606, 87] width 894 height 102
click at [483, 91] on span "parameters" at bounding box center [484, 92] width 47 height 20
click at [397, 123] on icon at bounding box center [402, 126] width 10 height 9
click at [370, 88] on icon at bounding box center [370, 91] width 4 height 9
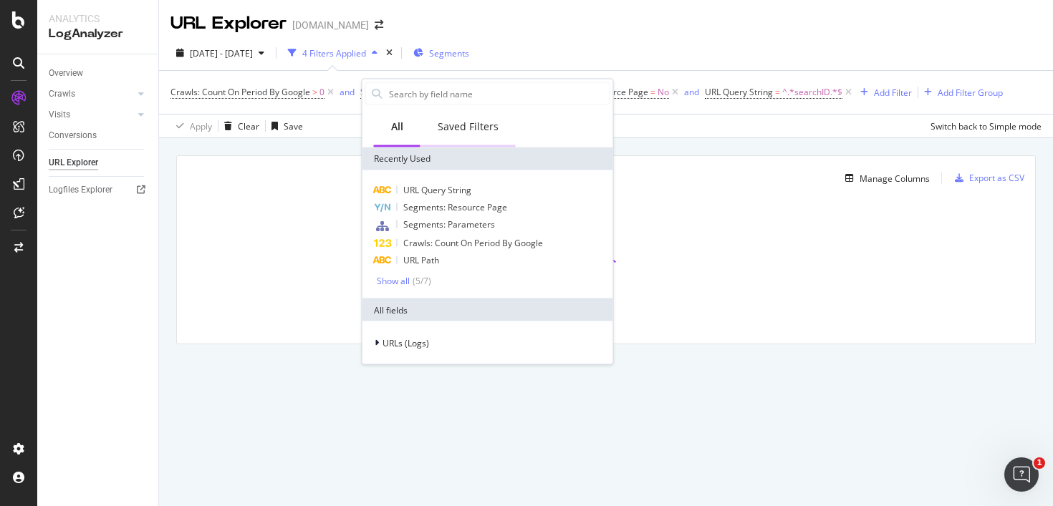
click at [467, 127] on div "Saved Filters" at bounding box center [468, 127] width 61 height 14
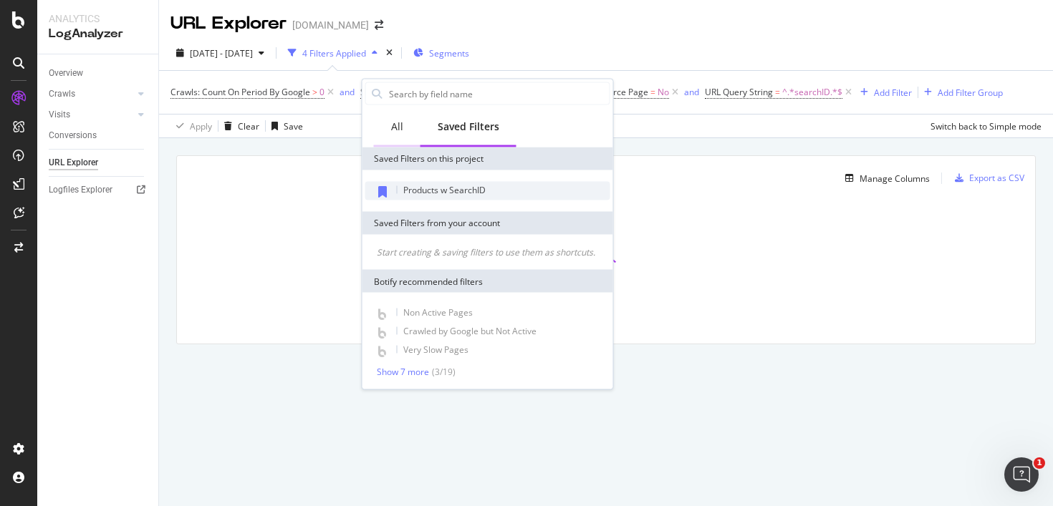
click at [395, 123] on div "All" at bounding box center [397, 127] width 12 height 14
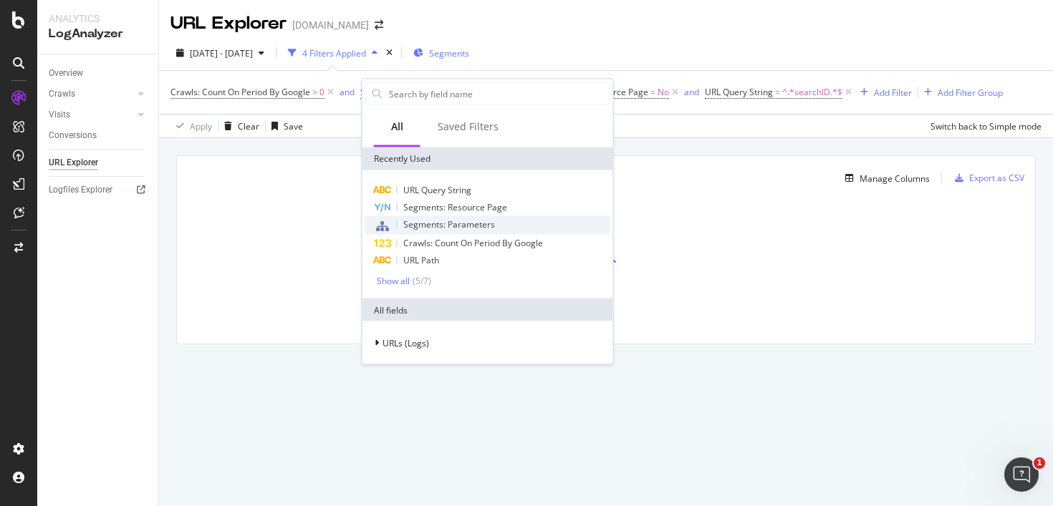
click at [471, 223] on span "Segments: Parameters" at bounding box center [449, 224] width 92 height 12
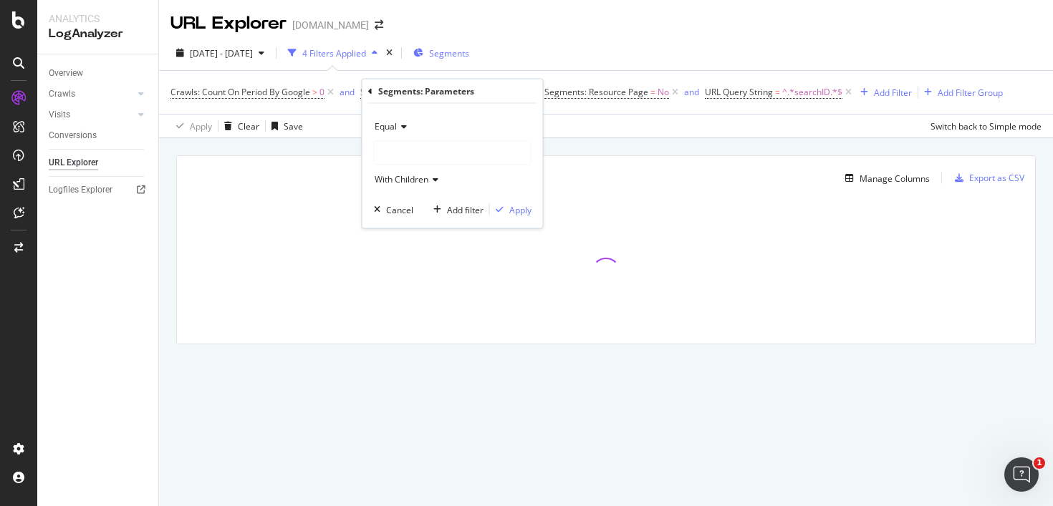
click at [395, 123] on span "Equal" at bounding box center [385, 126] width 22 height 12
click at [437, 192] on div "Equal Not Equal" at bounding box center [454, 165] width 160 height 56
click at [417, 195] on div "Equal Equal Not Equal With Children Cancel Add filter Apply" at bounding box center [452, 166] width 180 height 125
click at [485, 125] on div "Equal" at bounding box center [453, 126] width 158 height 23
click at [428, 179] on span "With Children" at bounding box center [401, 179] width 54 height 12
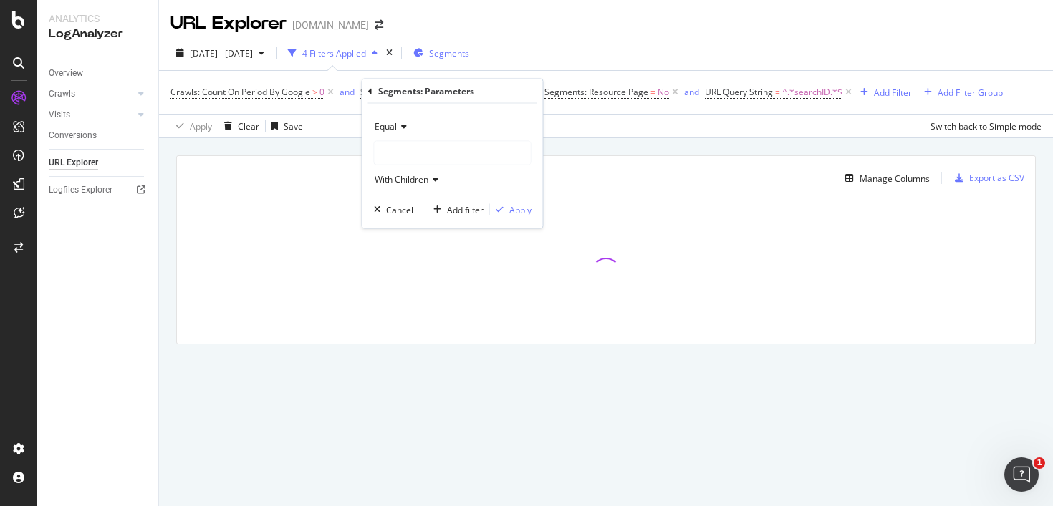
click at [475, 140] on div "Equal With Children" at bounding box center [453, 153] width 158 height 76
click at [465, 209] on div "Add filter" at bounding box center [465, 209] width 37 height 12
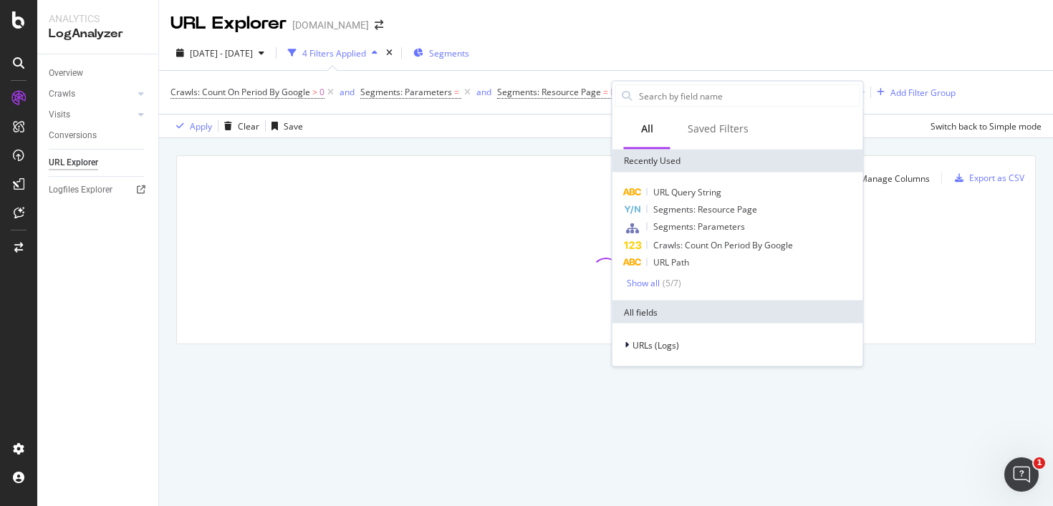
click at [527, 184] on div "Manage Columns" at bounding box center [559, 178] width 742 height 17
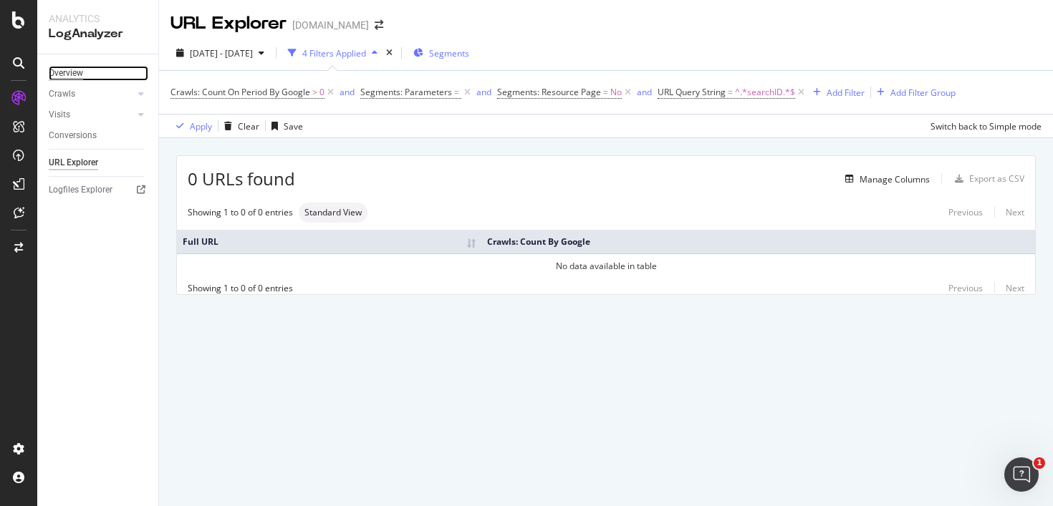
click at [74, 68] on div "Overview" at bounding box center [66, 73] width 34 height 15
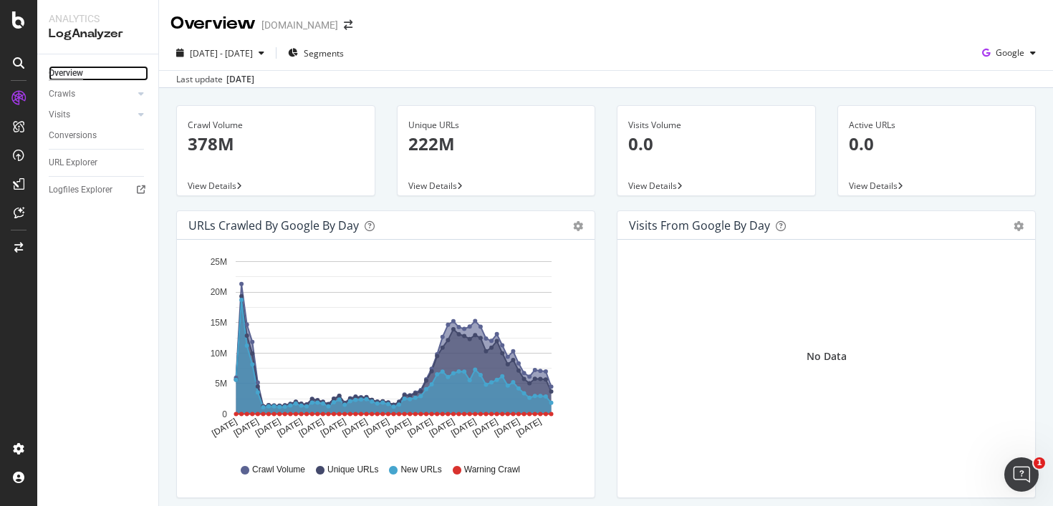
scroll to position [12, 0]
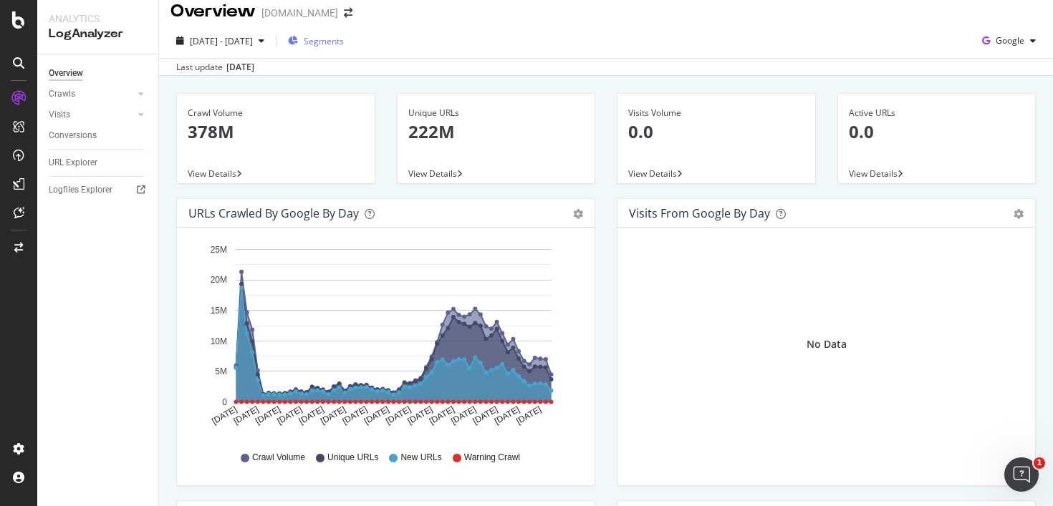
click at [344, 41] on span "Segments" at bounding box center [324, 41] width 40 height 12
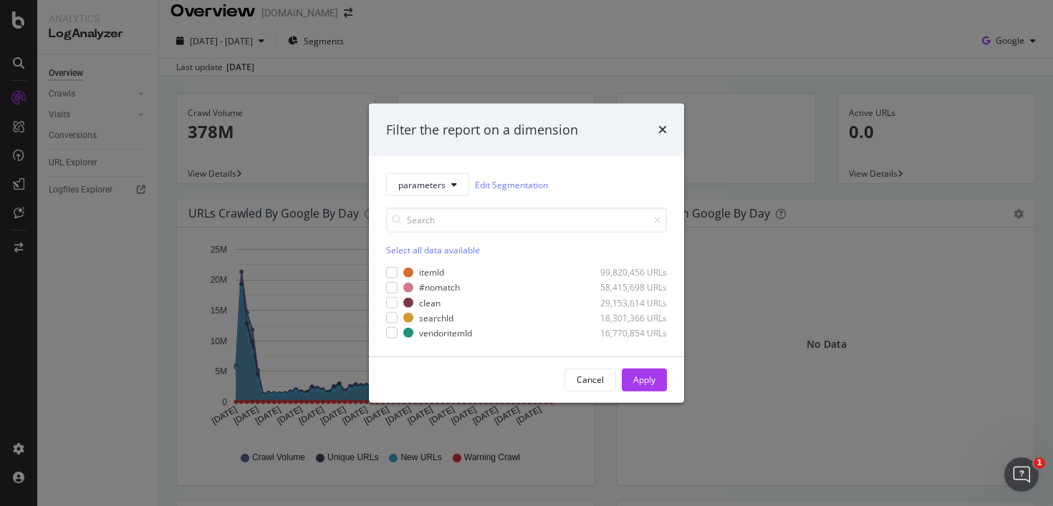
click at [440, 324] on div "itemId 99,820,456 URLs #nomatch 58,415,698 URLs clean 29,153,614 URLs searchId …" at bounding box center [526, 302] width 281 height 73
click at [440, 323] on div "searchId" at bounding box center [436, 317] width 34 height 12
click at [645, 377] on div "Apply" at bounding box center [644, 380] width 22 height 12
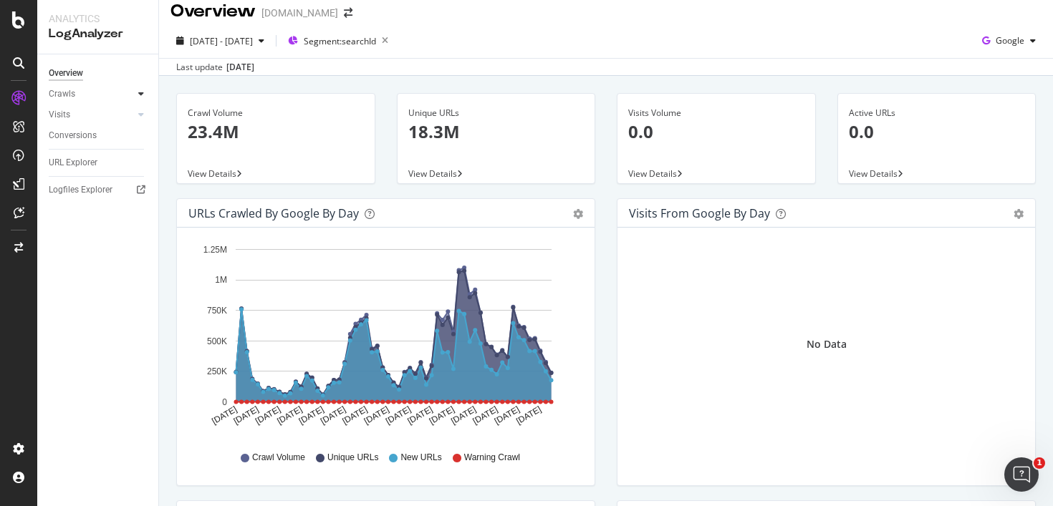
click at [137, 92] on div at bounding box center [141, 94] width 14 height 14
click at [113, 118] on div "Daily Distribution" at bounding box center [88, 114] width 67 height 15
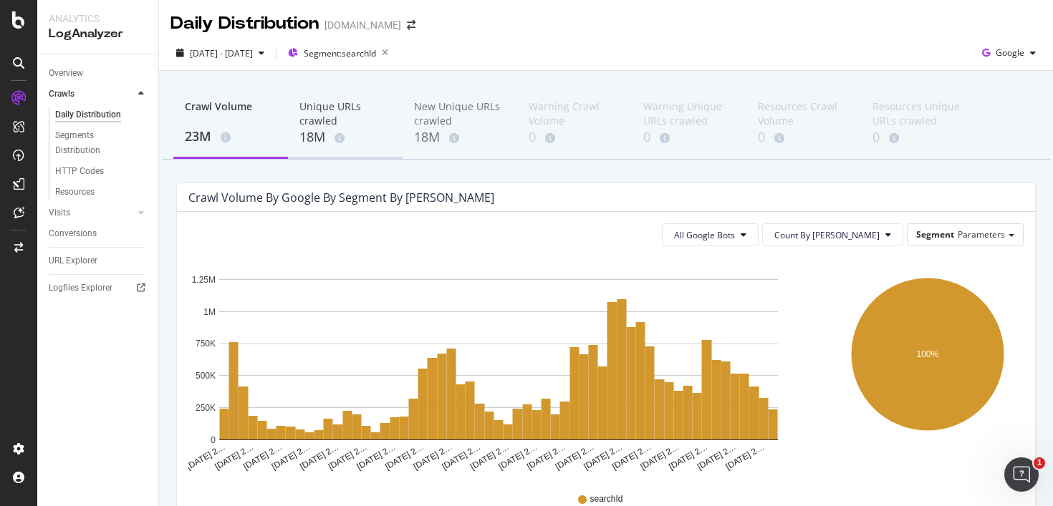
click at [324, 140] on div "18M" at bounding box center [345, 137] width 92 height 19
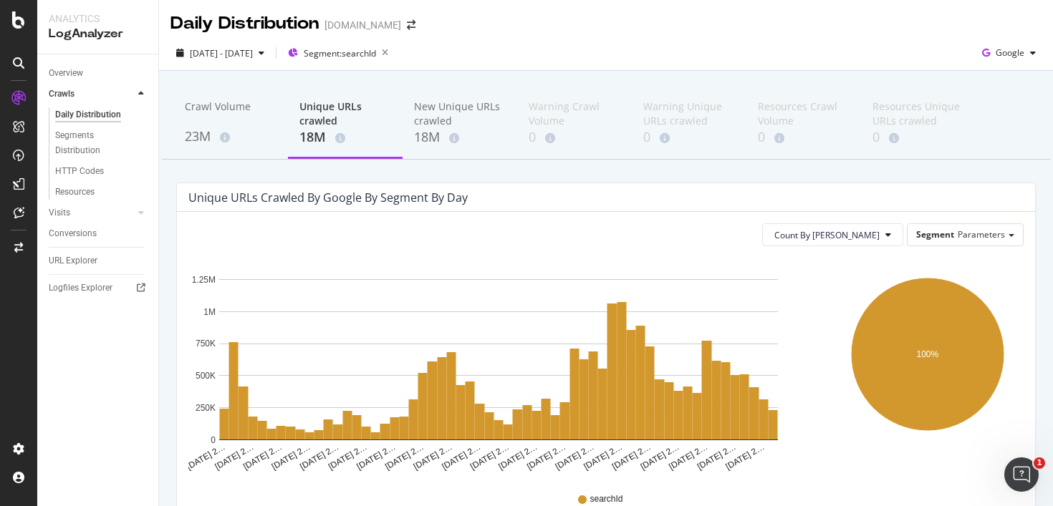
click at [578, 51] on div "[DATE] - [DATE] Segment: searchId Google" at bounding box center [606, 56] width 894 height 29
click at [538, 195] on div "Unique URLs crawled by google by Segment by Day" at bounding box center [594, 197] width 813 height 14
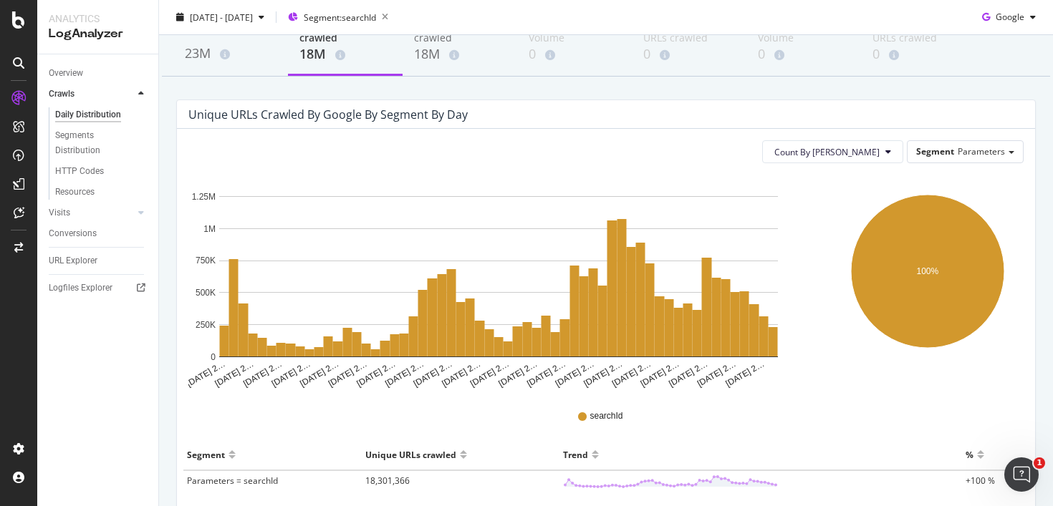
scroll to position [86, 0]
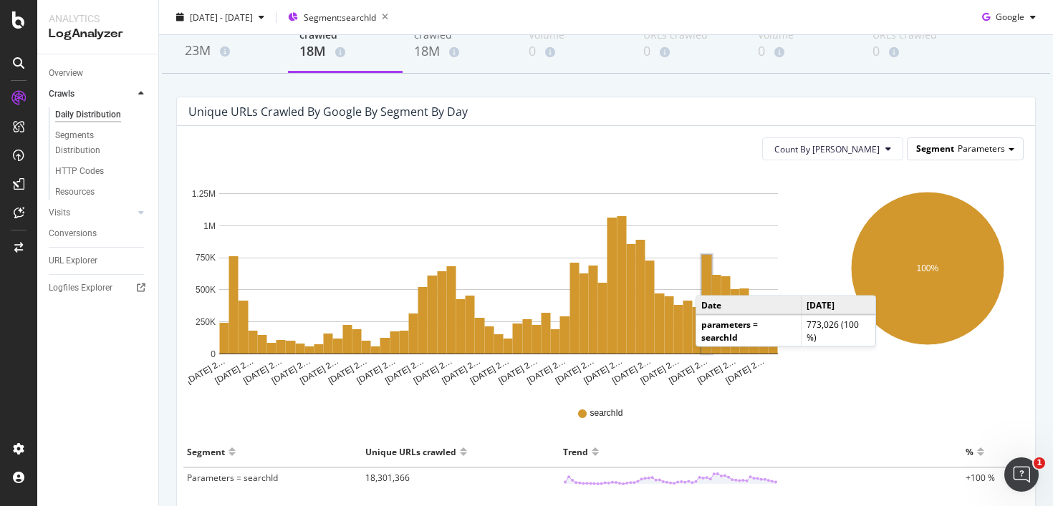
click at [985, 151] on span "Parameters" at bounding box center [980, 148] width 47 height 12
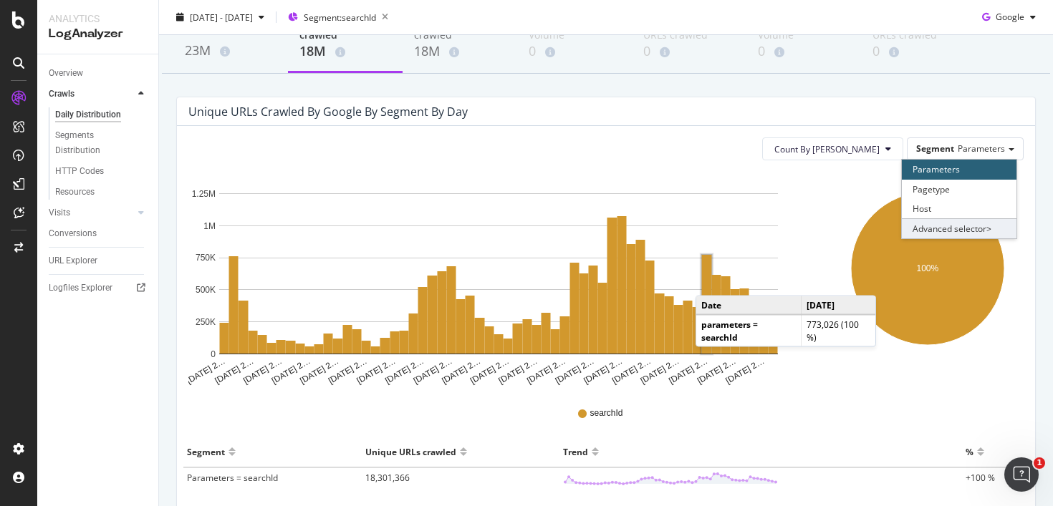
click at [947, 233] on div "Advanced selector >" at bounding box center [959, 228] width 115 height 20
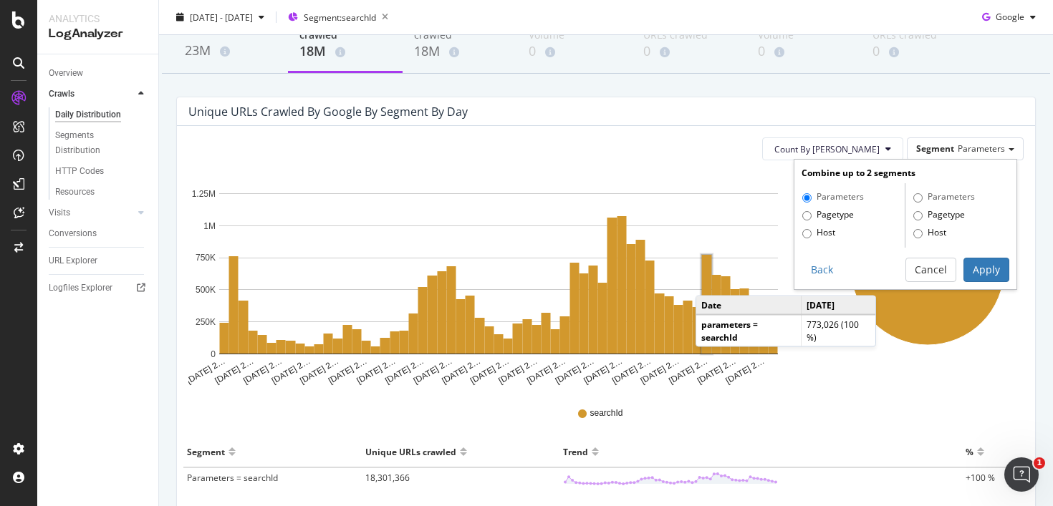
click at [846, 195] on label "Parameters" at bounding box center [833, 197] width 62 height 14
click at [811, 195] on input "Parameters" at bounding box center [806, 197] width 9 height 9
click at [768, 140] on div "Count By Day Segment Parameters Combine up to 2 segments Parameters Pagetype Ho…" at bounding box center [605, 148] width 835 height 23
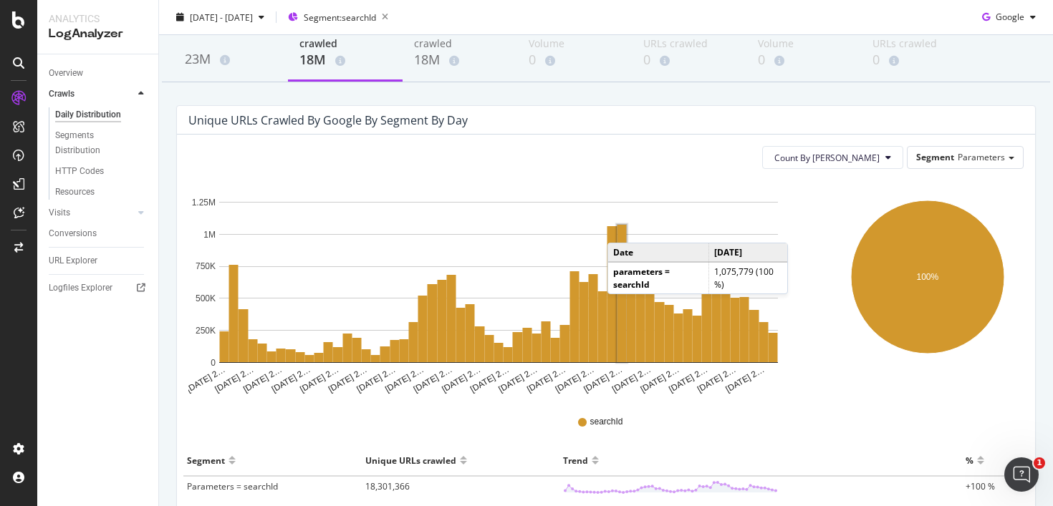
scroll to position [0, 0]
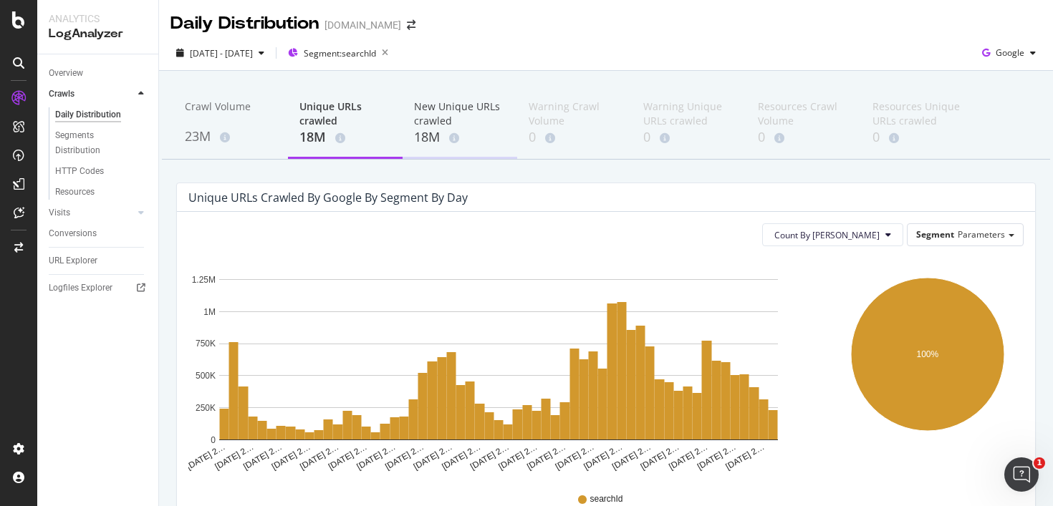
click at [435, 138] on div "18M" at bounding box center [460, 137] width 92 height 19
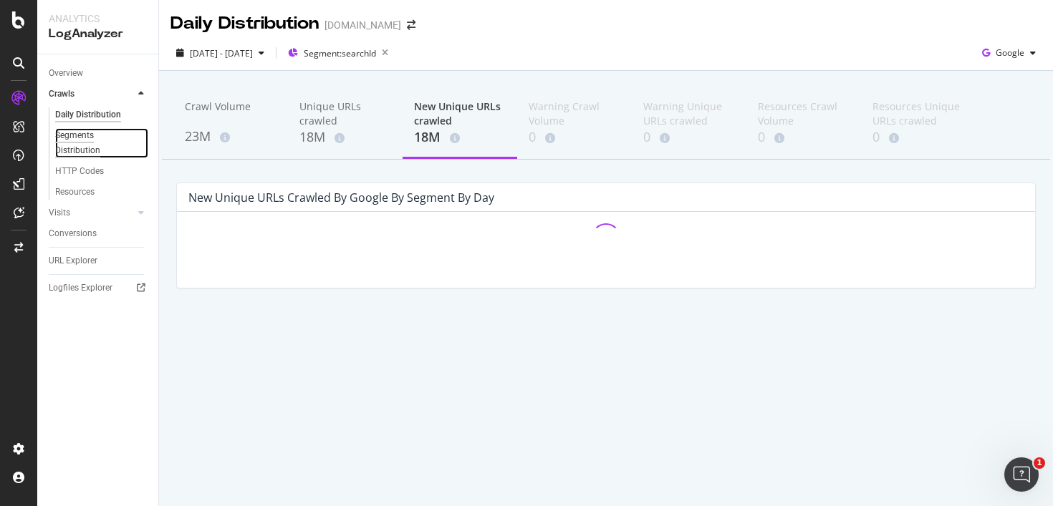
click at [85, 143] on div "Segments Distribution" at bounding box center [94, 143] width 79 height 30
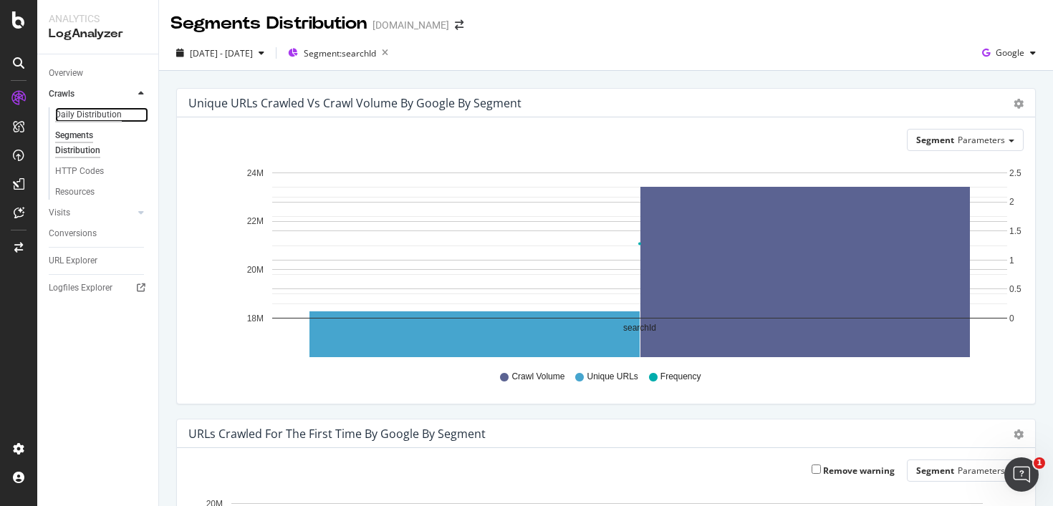
click at [92, 116] on div "Daily Distribution" at bounding box center [88, 114] width 67 height 15
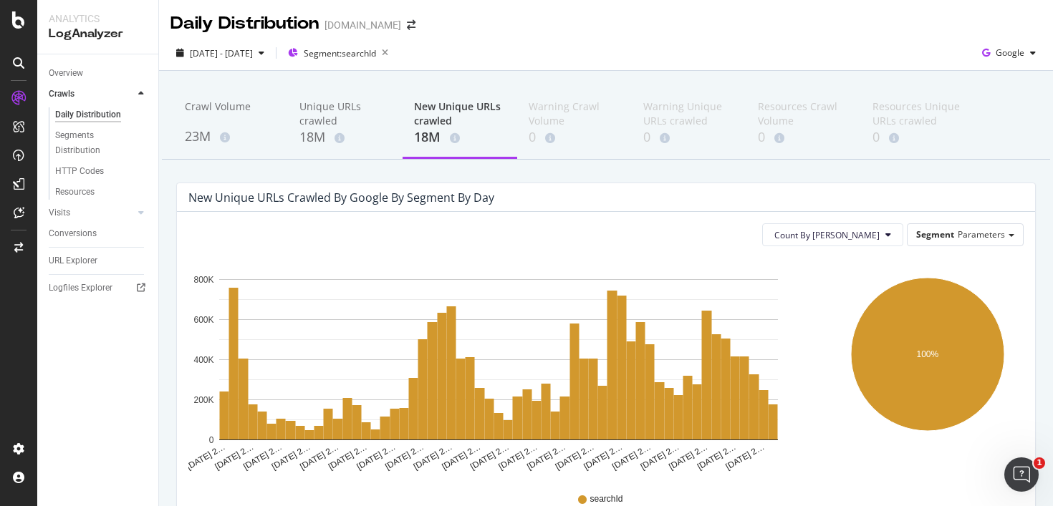
click at [671, 222] on div "Count By Day Segment Parameters Hold CMD (⌘) while clicking to filter the repor…" at bounding box center [606, 419] width 858 height 414
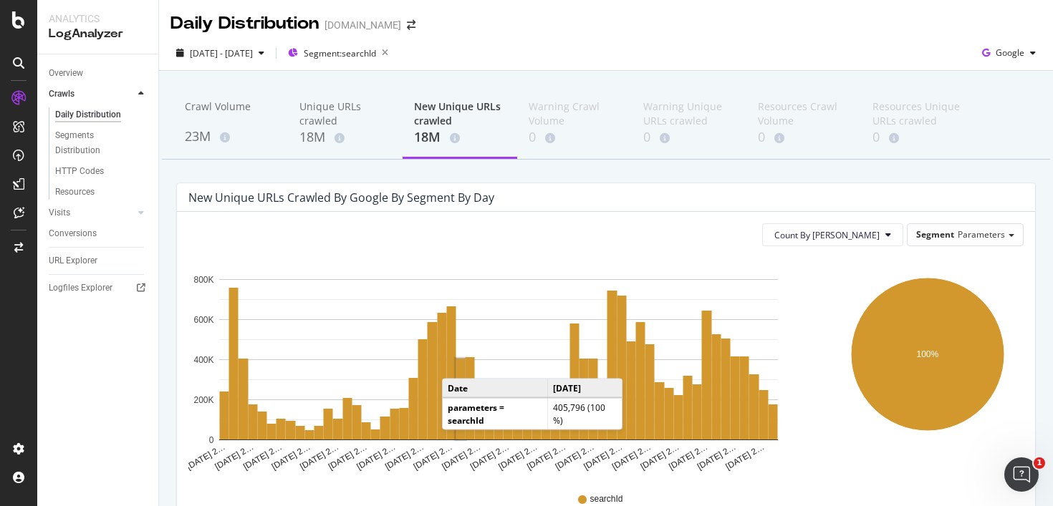
click at [456, 364] on rect "A chart." at bounding box center [460, 399] width 9 height 81
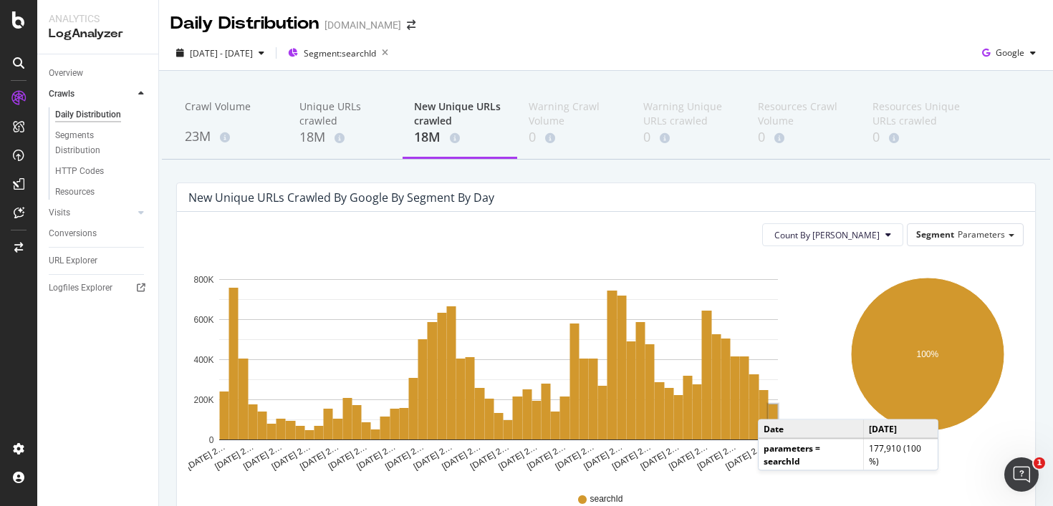
click at [772, 405] on rect "A chart." at bounding box center [772, 422] width 9 height 35
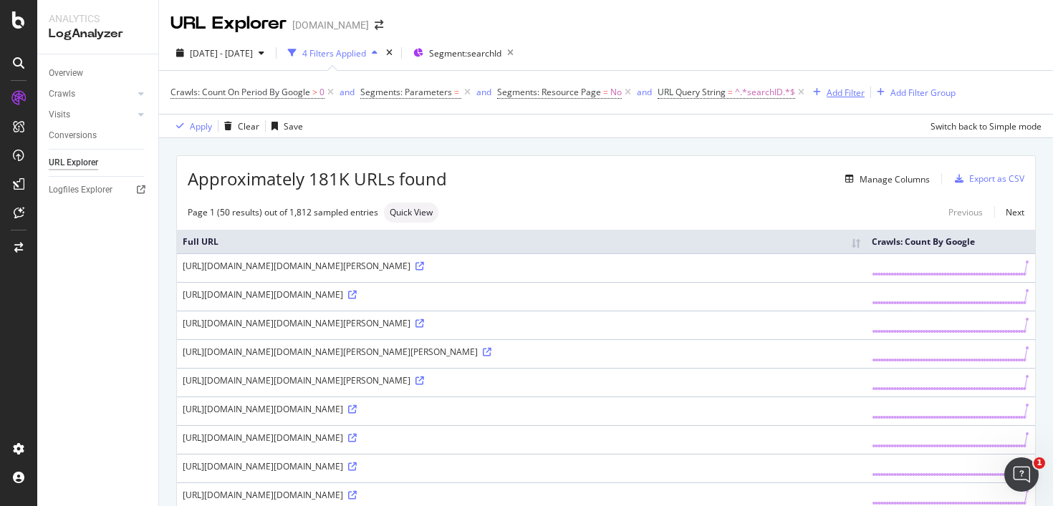
click at [838, 93] on div "Add Filter" at bounding box center [845, 93] width 38 height 12
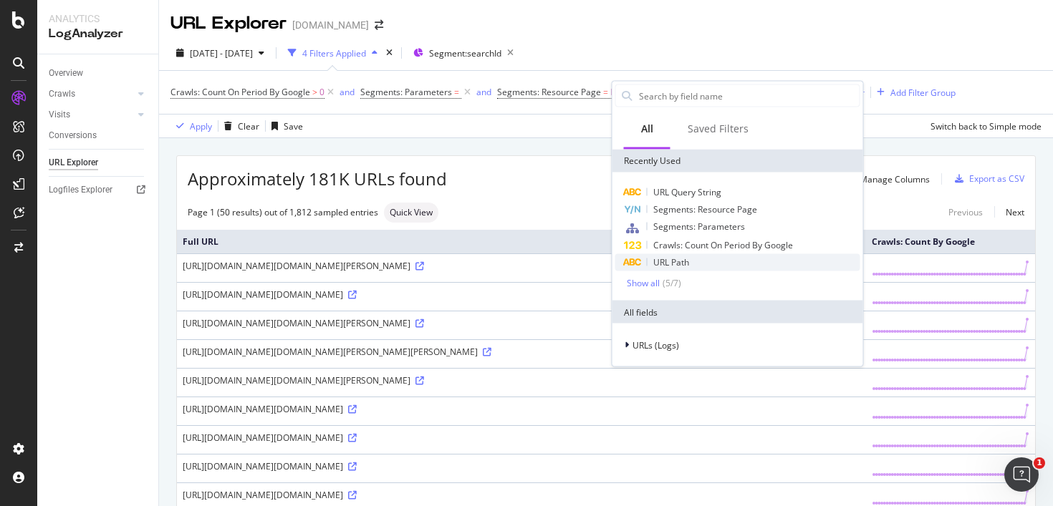
click at [680, 261] on span "URL Path" at bounding box center [671, 262] width 36 height 12
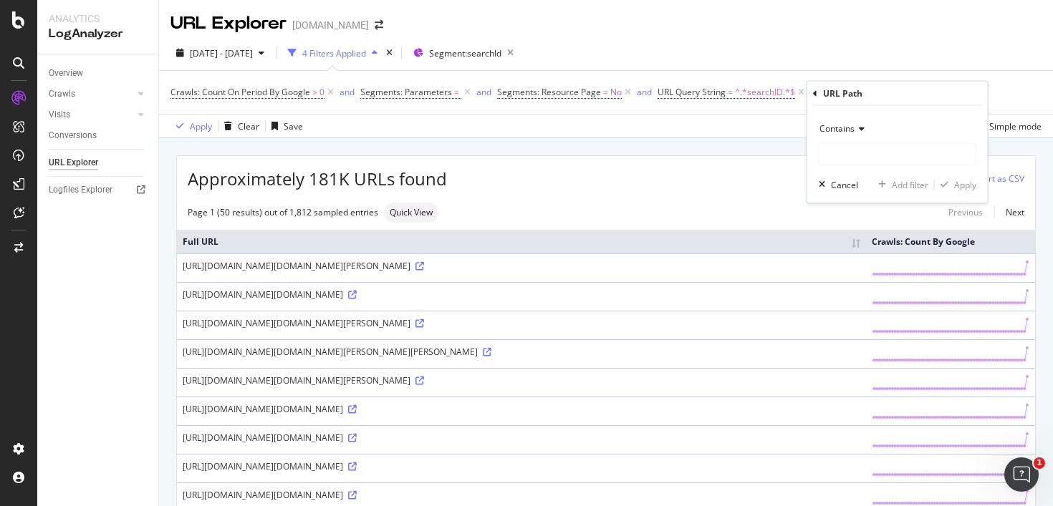
click at [854, 127] on span "Contains" at bounding box center [836, 128] width 35 height 12
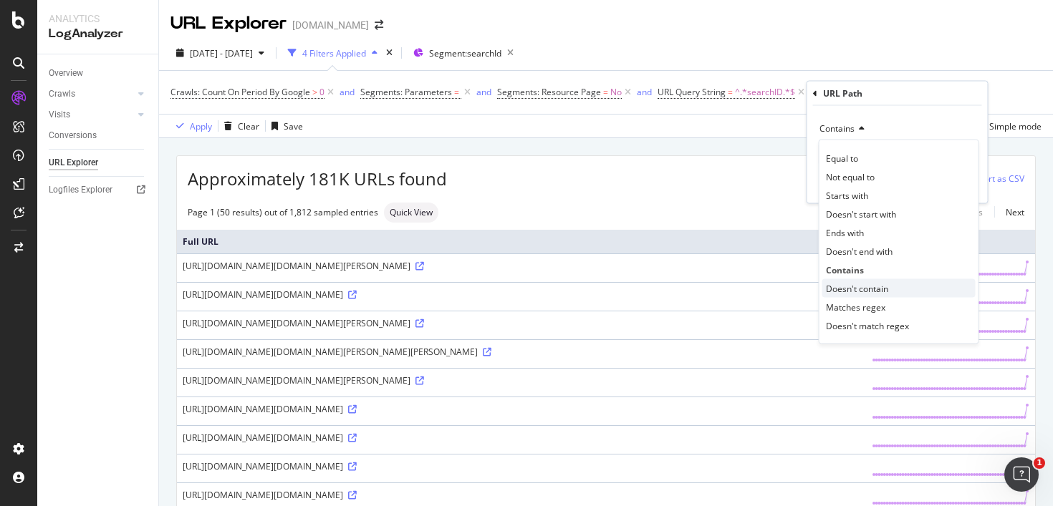
click at [866, 285] on span "Doesn't contain" at bounding box center [857, 288] width 62 height 12
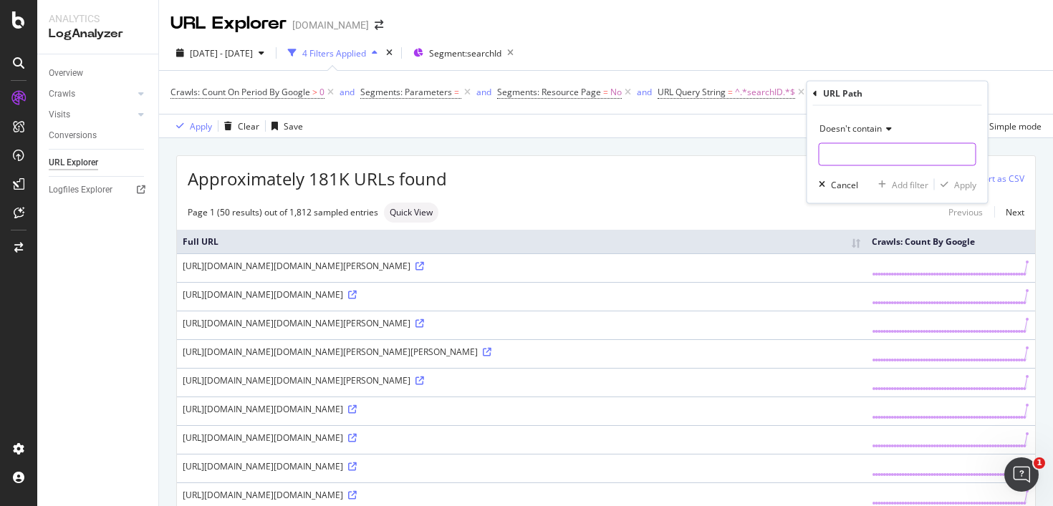
click at [861, 157] on input "text" at bounding box center [897, 154] width 156 height 23
type input "/web-adapter/"
click at [972, 187] on div "Apply" at bounding box center [965, 184] width 22 height 12
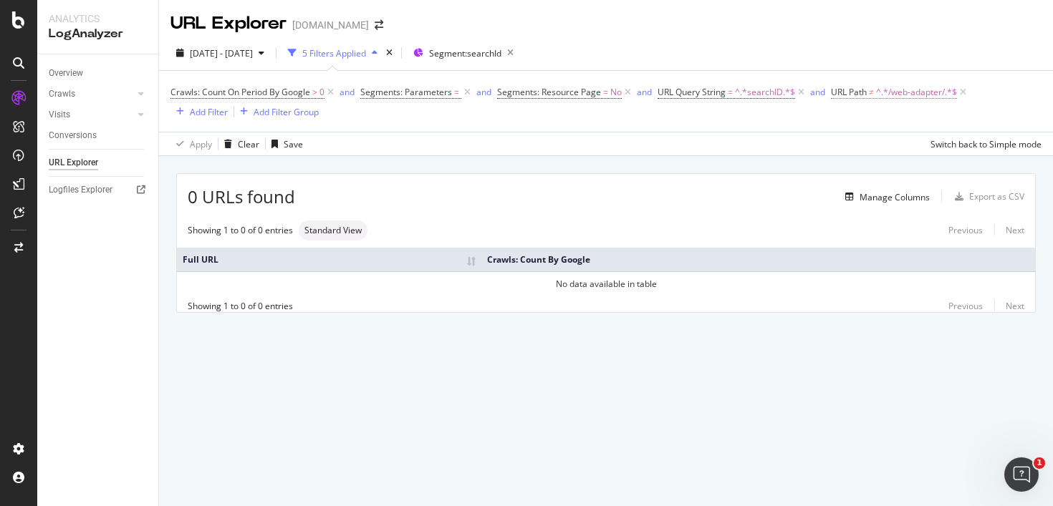
click at [891, 91] on span "^.*/web-adapter/.*$" at bounding box center [916, 92] width 81 height 20
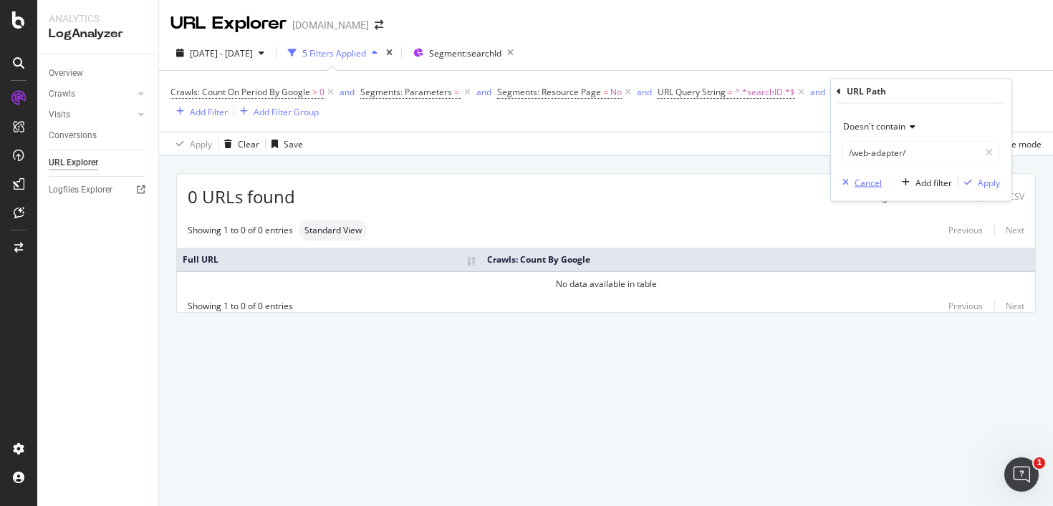
click at [870, 183] on div "Cancel" at bounding box center [867, 182] width 27 height 12
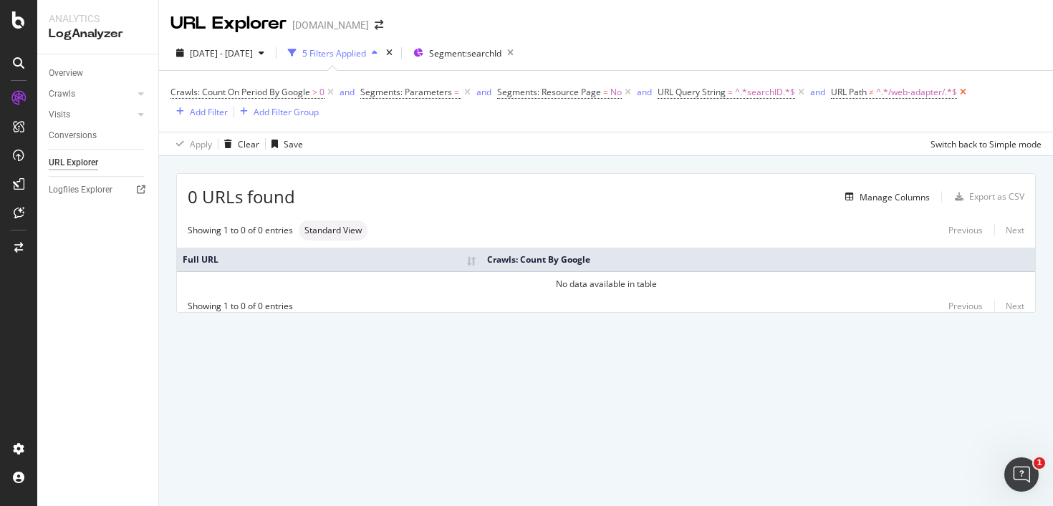
click at [962, 91] on icon at bounding box center [963, 92] width 12 height 14
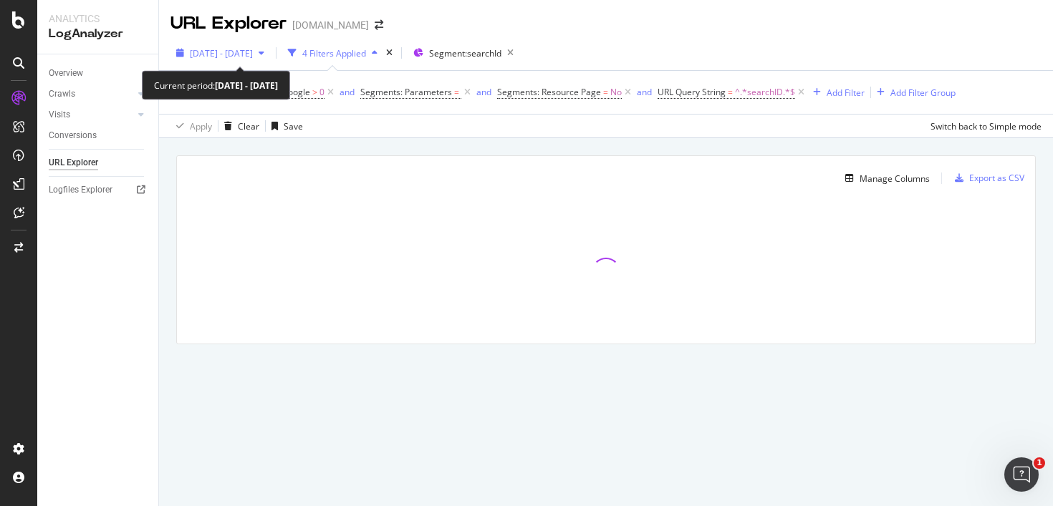
click at [270, 52] on div "button" at bounding box center [261, 53] width 17 height 9
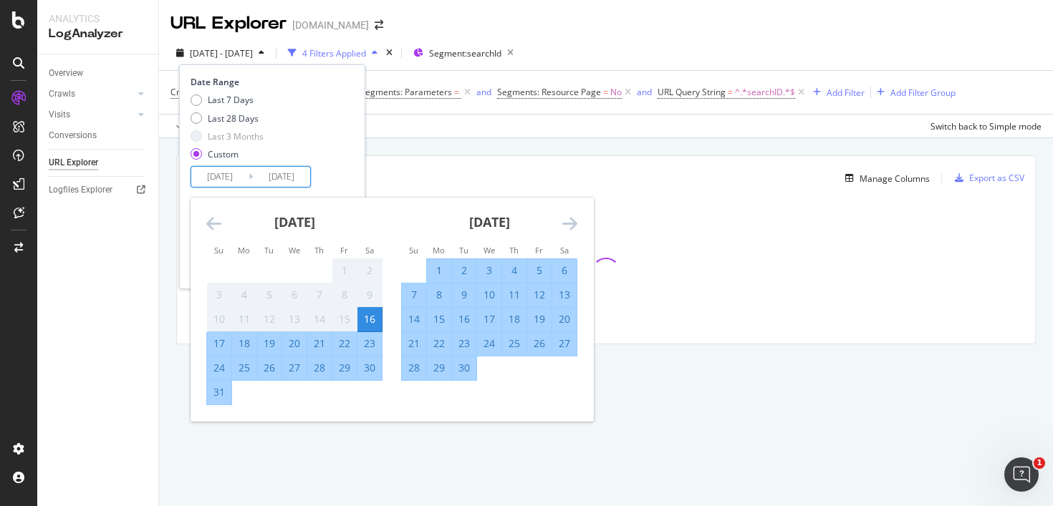
click at [216, 180] on input "[DATE]" at bounding box center [219, 177] width 57 height 20
click at [573, 222] on icon "Move forward to switch to the next month." at bounding box center [569, 223] width 15 height 17
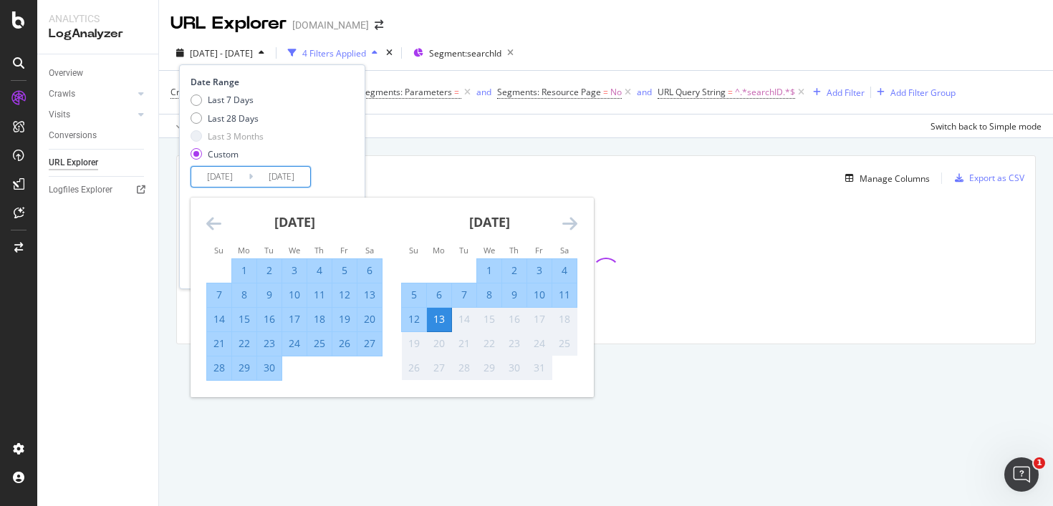
click at [485, 264] on div "1" at bounding box center [489, 271] width 24 height 14
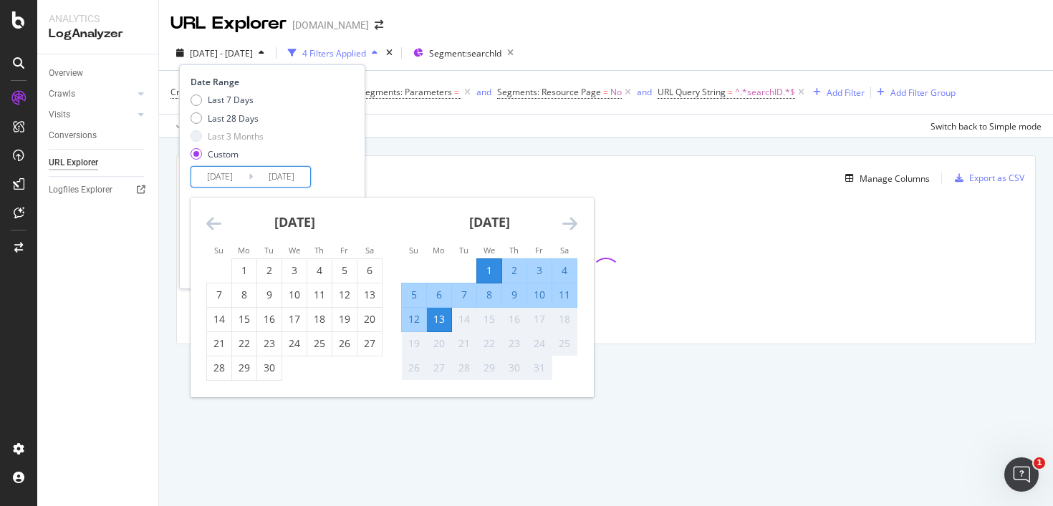
type input "[DATE]"
click at [350, 152] on div "Last 7 Days Last 28 Days Last 3 Months Custom" at bounding box center [270, 130] width 160 height 72
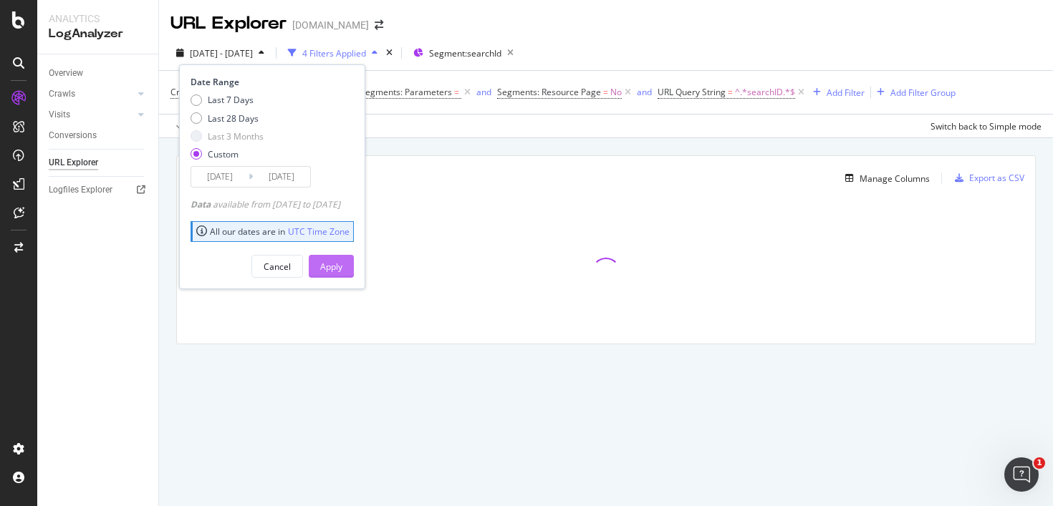
click at [342, 269] on div "Apply" at bounding box center [331, 267] width 22 height 12
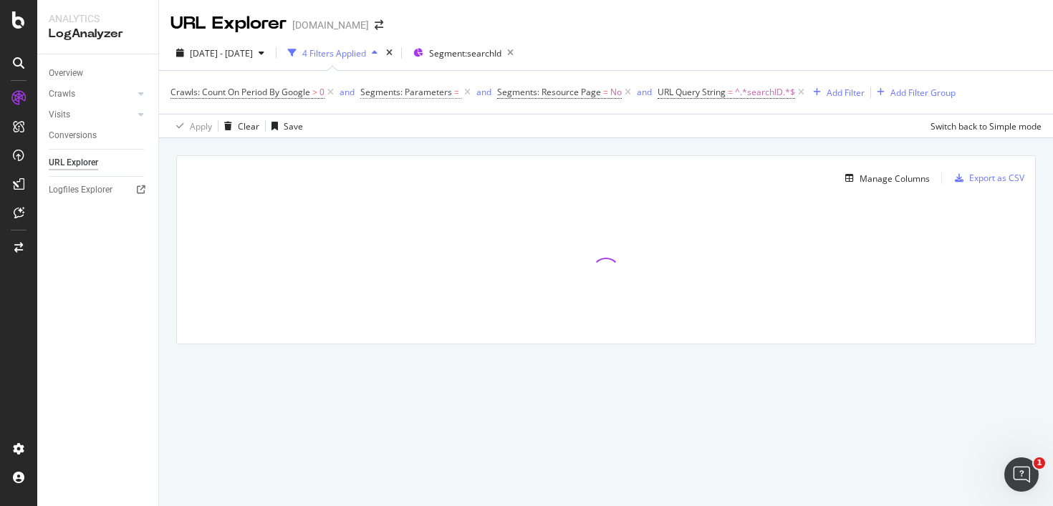
click at [442, 97] on span "Segments: Parameters" at bounding box center [406, 92] width 92 height 12
click at [340, 139] on div "Manage Columns Export as CSV Full URL Crawls: Count By Google" at bounding box center [606, 266] width 894 height 256
click at [464, 92] on icon at bounding box center [467, 92] width 12 height 14
click at [972, 127] on div "Switch back to Simple mode" at bounding box center [985, 126] width 111 height 12
click at [949, 127] on div "Switch to Advanced Mode" at bounding box center [990, 126] width 102 height 12
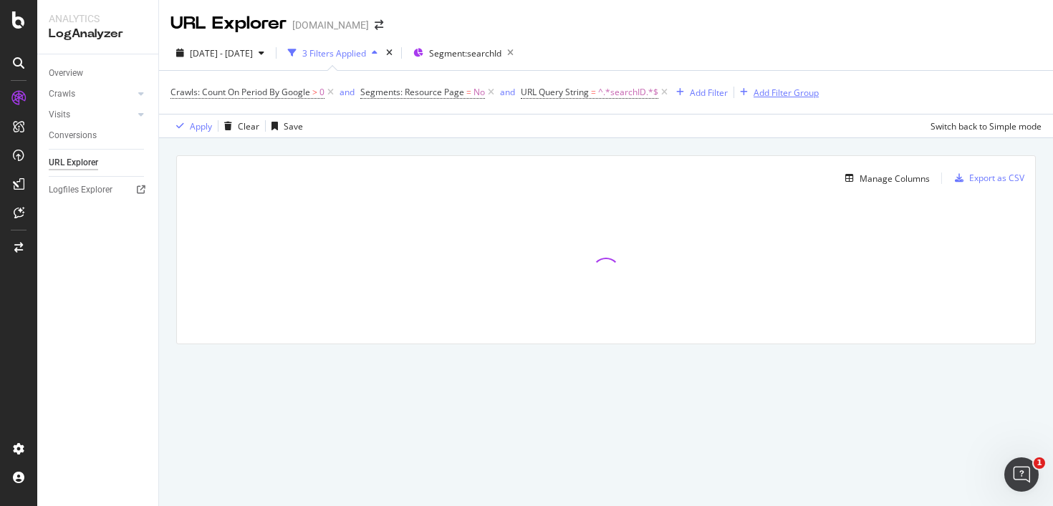
click at [808, 91] on div "Add Filter Group" at bounding box center [785, 93] width 65 height 12
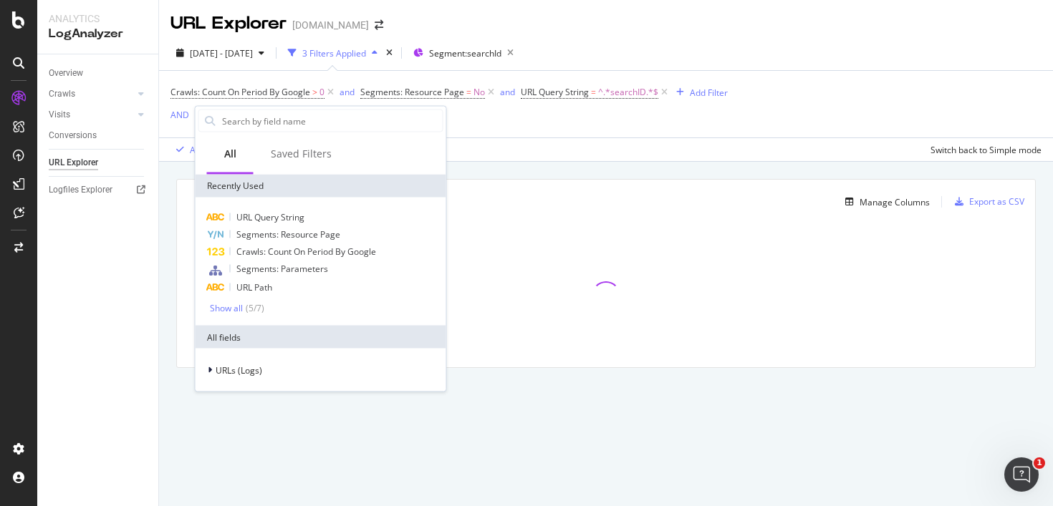
click at [853, 97] on div "Crawls: Count On Period By Google > 0 and Segments: Resource Page = No and URL …" at bounding box center [605, 104] width 871 height 67
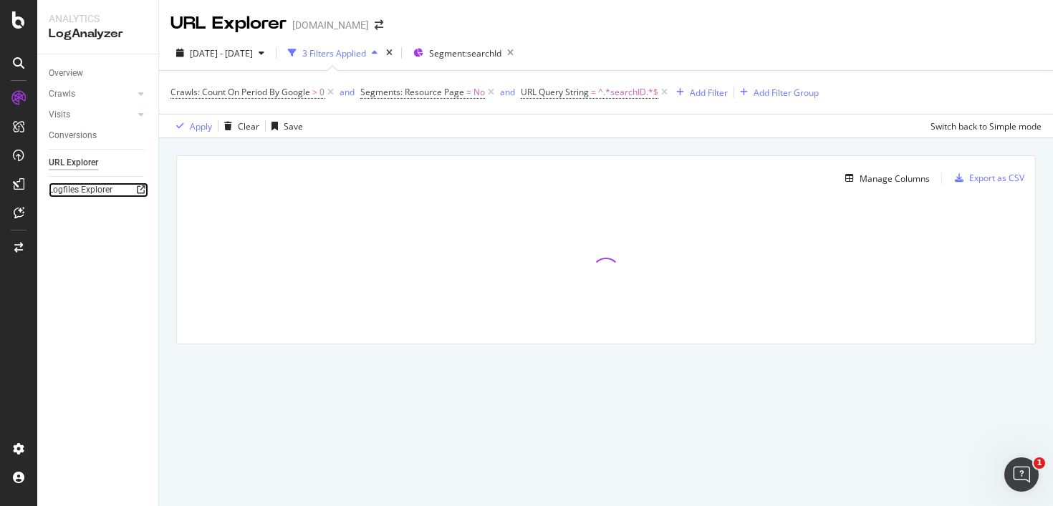
click at [140, 188] on icon at bounding box center [141, 189] width 9 height 9
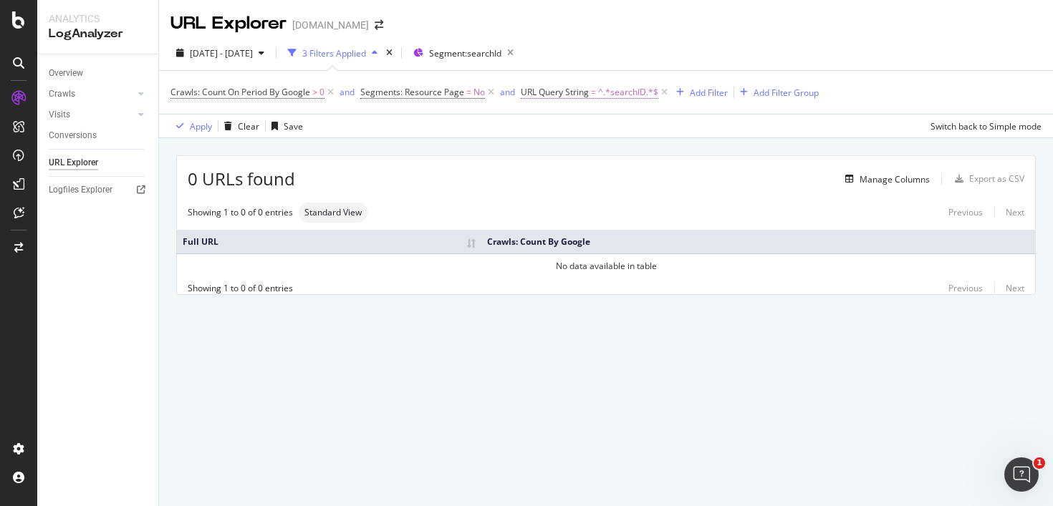
click at [603, 93] on span "^.*searchID.*$" at bounding box center [628, 92] width 60 height 20
click at [559, 186] on div "Cancel" at bounding box center [559, 182] width 27 height 12
click at [670, 95] on div "button" at bounding box center [679, 92] width 19 height 9
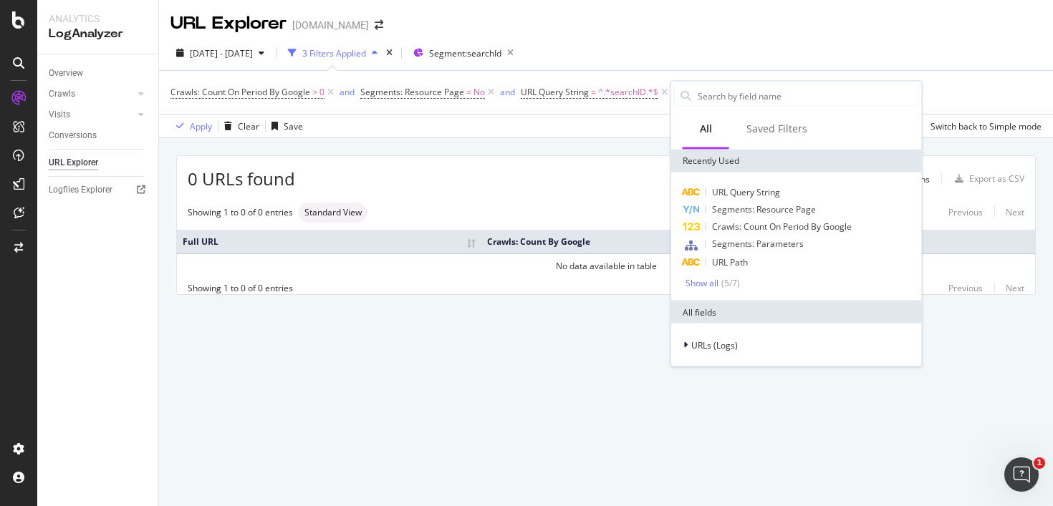
click at [649, 107] on div "Crawls: Count On Period By Google > 0 and Segments: Resource Page = No and URL …" at bounding box center [605, 92] width 871 height 43
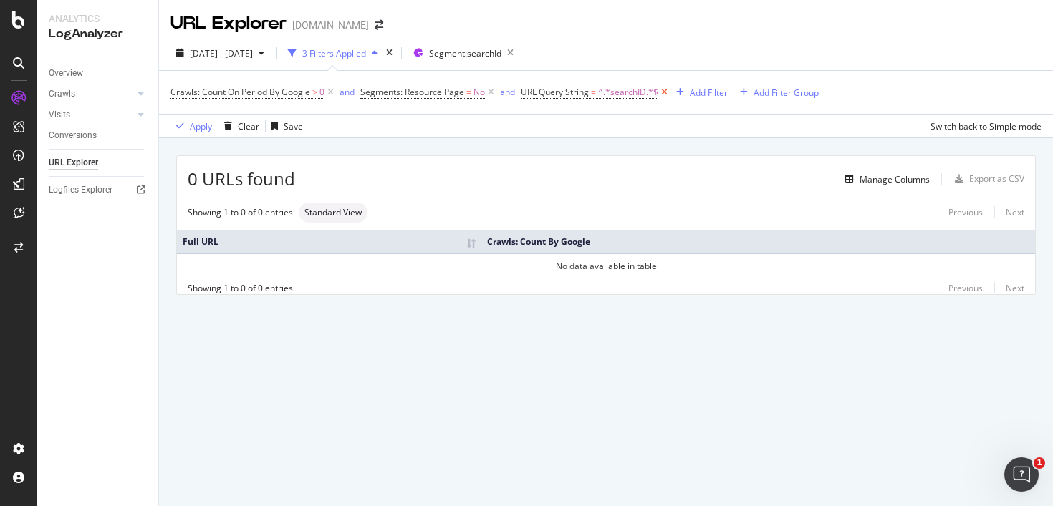
click at [664, 96] on icon at bounding box center [664, 92] width 12 height 14
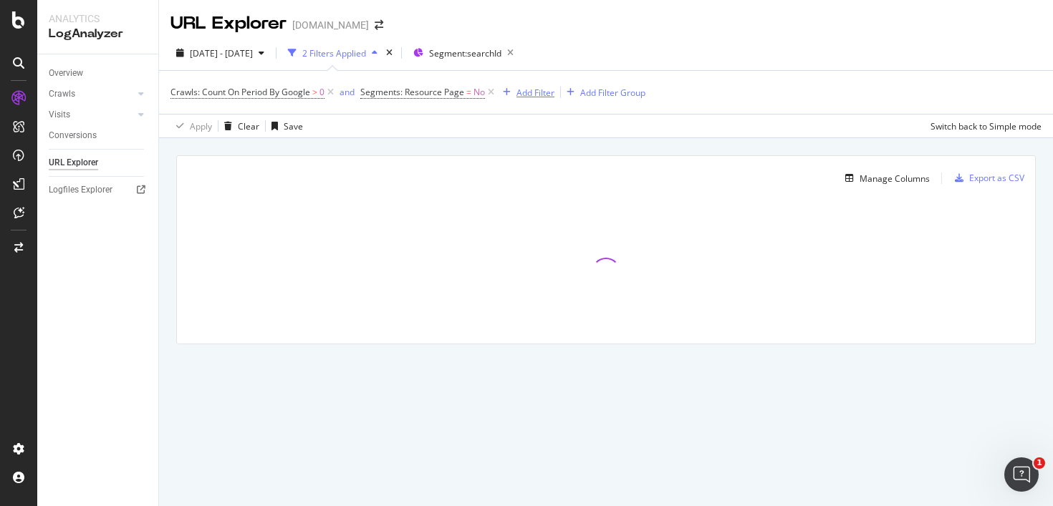
drag, startPoint x: 538, startPoint y: 95, endPoint x: 580, endPoint y: 127, distance: 53.6
click at [580, 127] on div "Crawls: Count On Period By Google > 0 and Segments: Resource Page = No Add Filt…" at bounding box center [605, 104] width 871 height 67
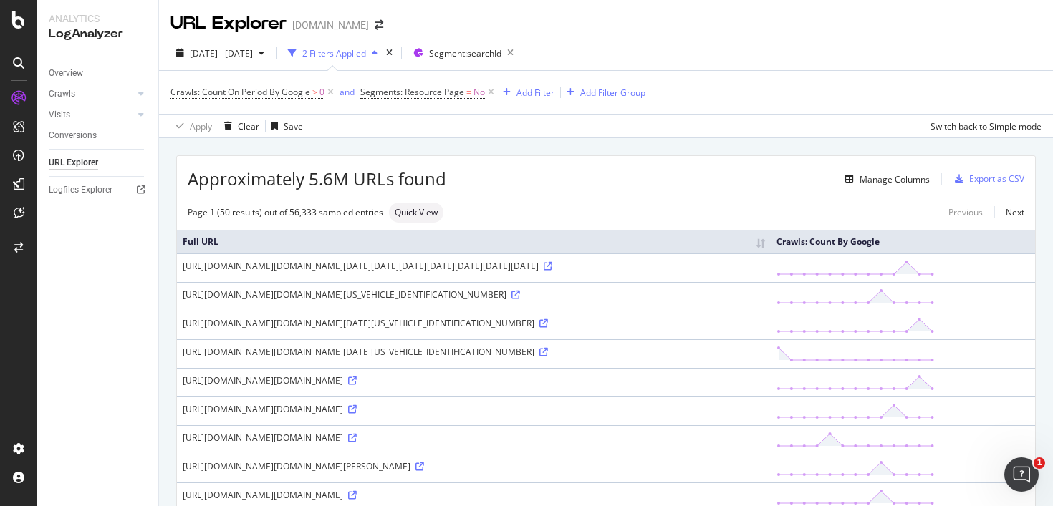
click at [539, 99] on div "Add Filter" at bounding box center [525, 92] width 57 height 16
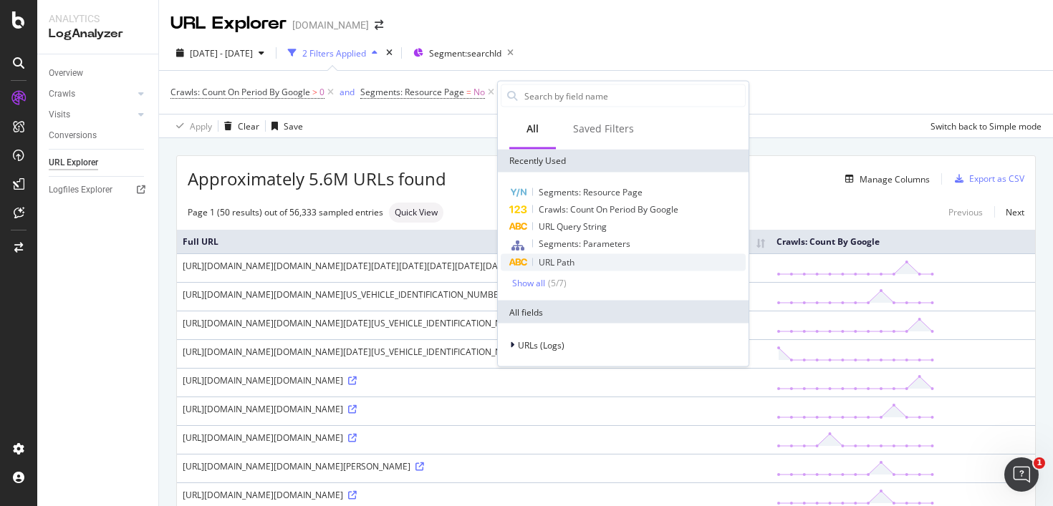
click at [586, 262] on div "URL Path" at bounding box center [623, 262] width 245 height 17
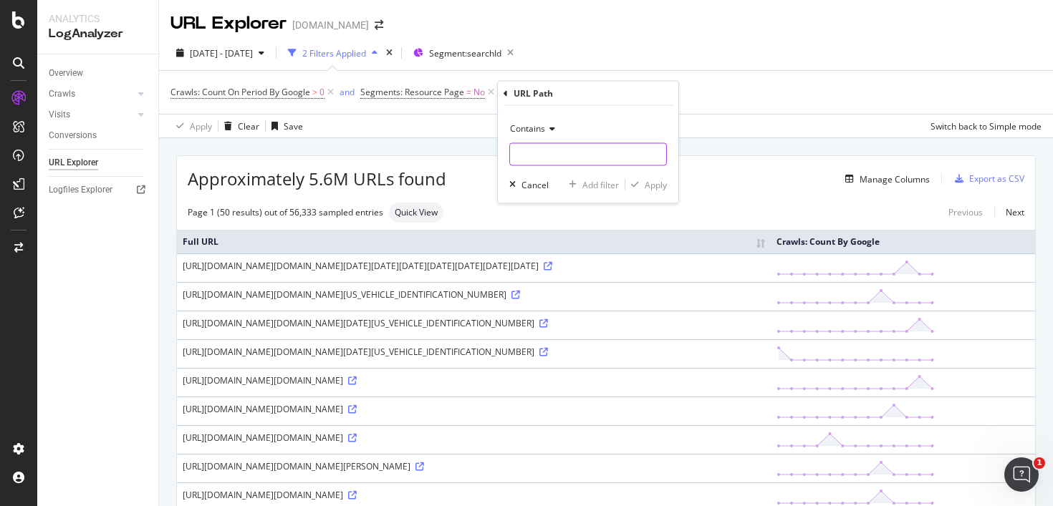
click at [585, 152] on input "text" at bounding box center [588, 154] width 156 height 23
type input "/"
click at [545, 133] on div "Contains" at bounding box center [588, 128] width 158 height 23
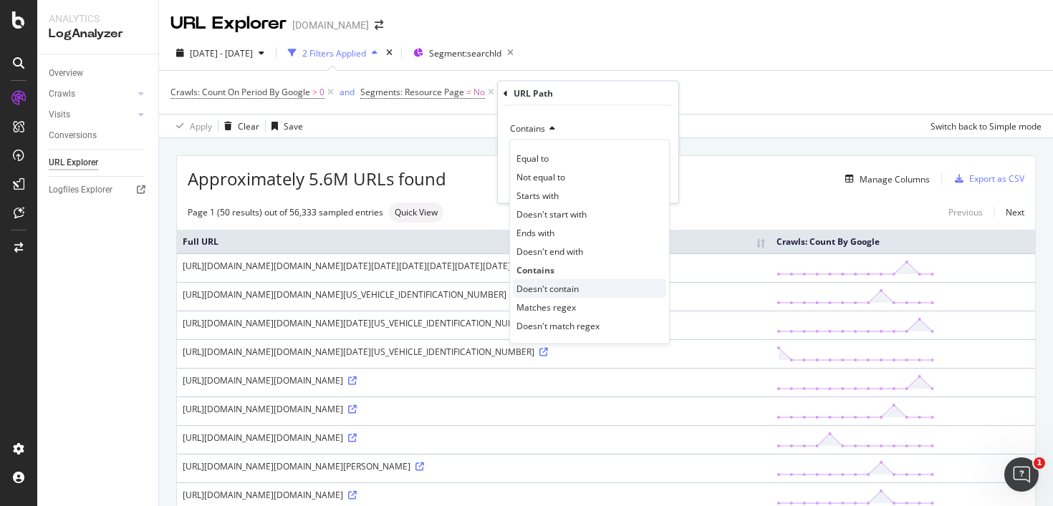
click at [552, 285] on span "Doesn't contain" at bounding box center [547, 288] width 62 height 12
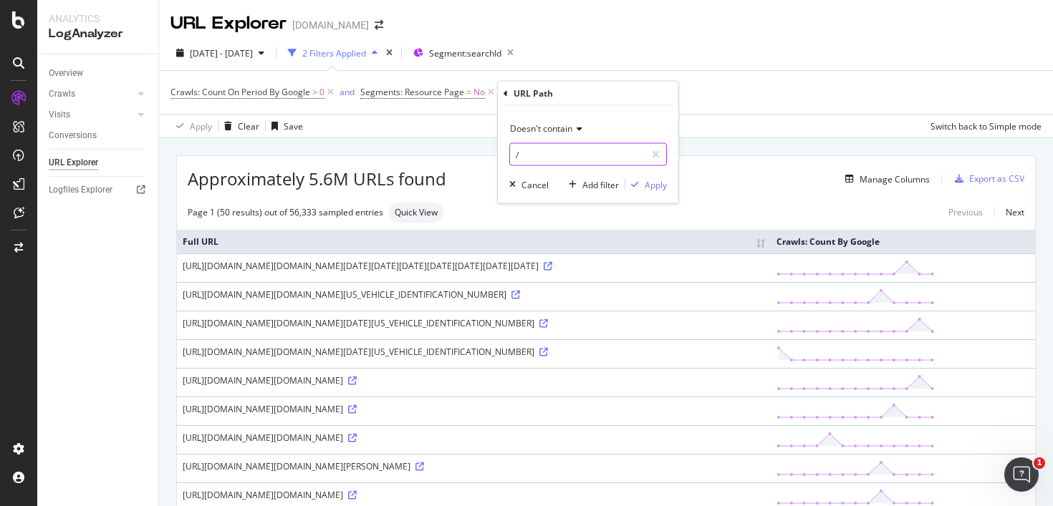
click at [561, 145] on input "/" at bounding box center [577, 154] width 135 height 23
click at [556, 167] on div "Doesn't contain / Cancel Add filter Apply" at bounding box center [588, 154] width 180 height 97
click at [556, 157] on input "/" at bounding box center [577, 154] width 135 height 23
type input "/web-adapter/"
click at [658, 182] on div "Apply" at bounding box center [655, 184] width 22 height 12
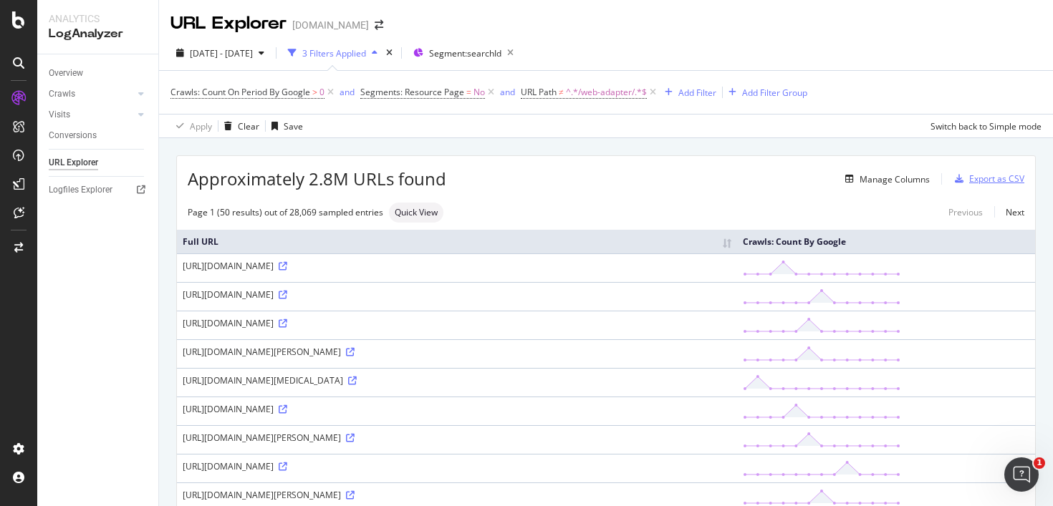
click at [997, 179] on div "Export as CSV" at bounding box center [996, 179] width 55 height 12
click at [817, 190] on div "Approximately 2.8M URLs found Manage Columns Export as CSV" at bounding box center [606, 173] width 858 height 35
click at [903, 180] on div "Manage Columns" at bounding box center [894, 179] width 70 height 12
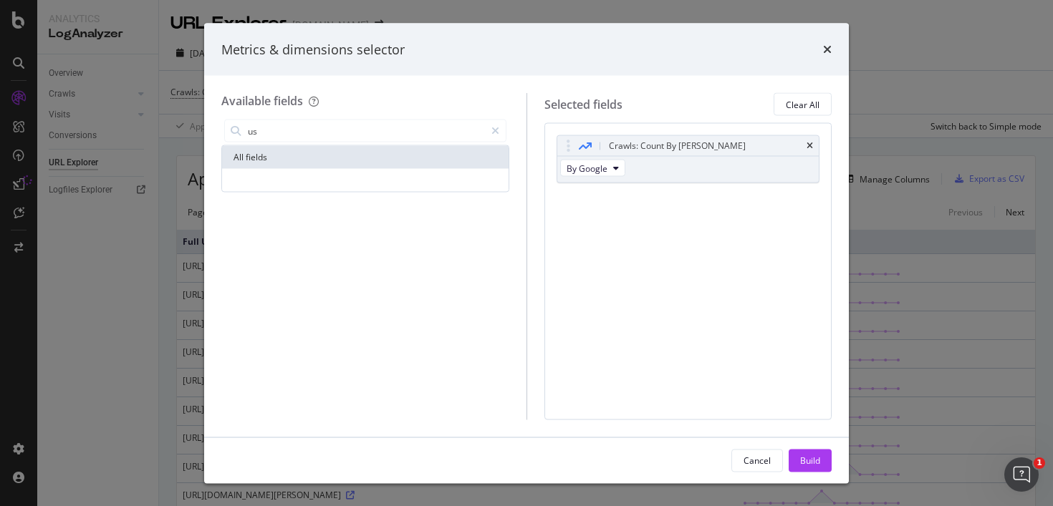
type input "u"
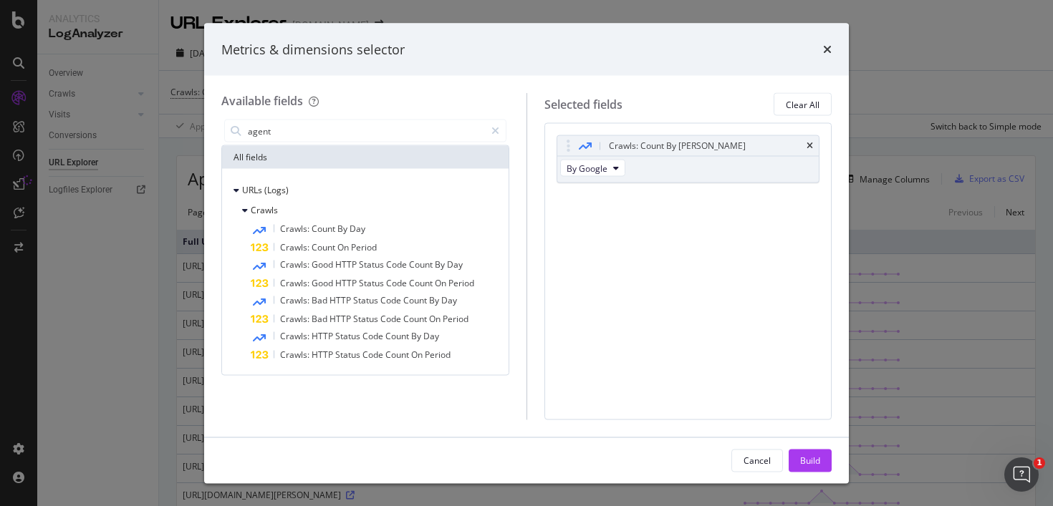
type input "agent"
click at [629, 220] on div "Crawls: Count By Day By Google You can use this field as a To pick up a draggab…" at bounding box center [688, 271] width 288 height 296
click at [593, 164] on span "By Google" at bounding box center [586, 168] width 41 height 12
click at [830, 52] on icon "times" at bounding box center [827, 49] width 9 height 11
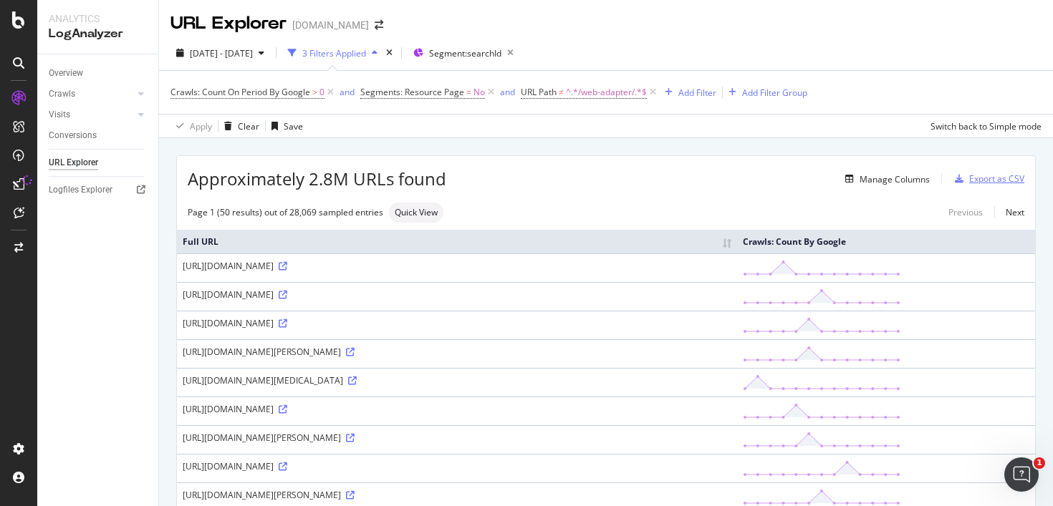
click at [1003, 181] on div "Export as CSV" at bounding box center [996, 179] width 55 height 12
click at [959, 181] on icon "button" at bounding box center [958, 179] width 9 height 9
click at [746, 179] on div "Manage Columns" at bounding box center [687, 178] width 483 height 17
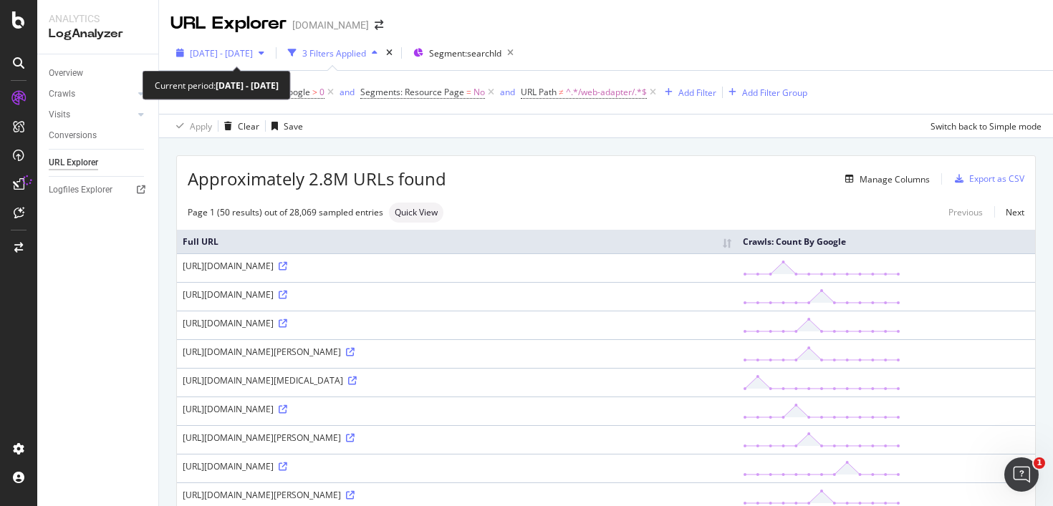
click at [251, 58] on span "[DATE] - [DATE]" at bounding box center [221, 53] width 63 height 12
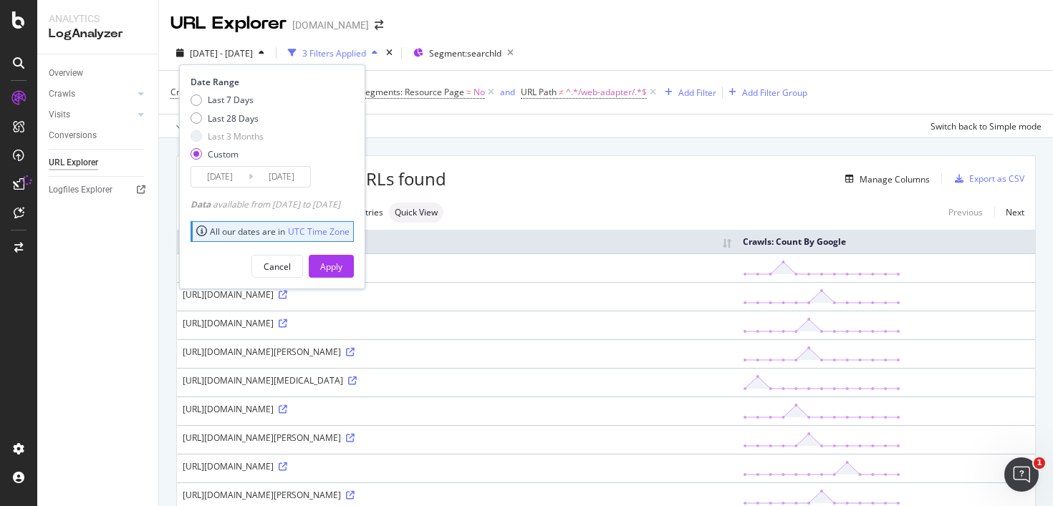
click at [216, 167] on input "[DATE]" at bounding box center [219, 177] width 57 height 20
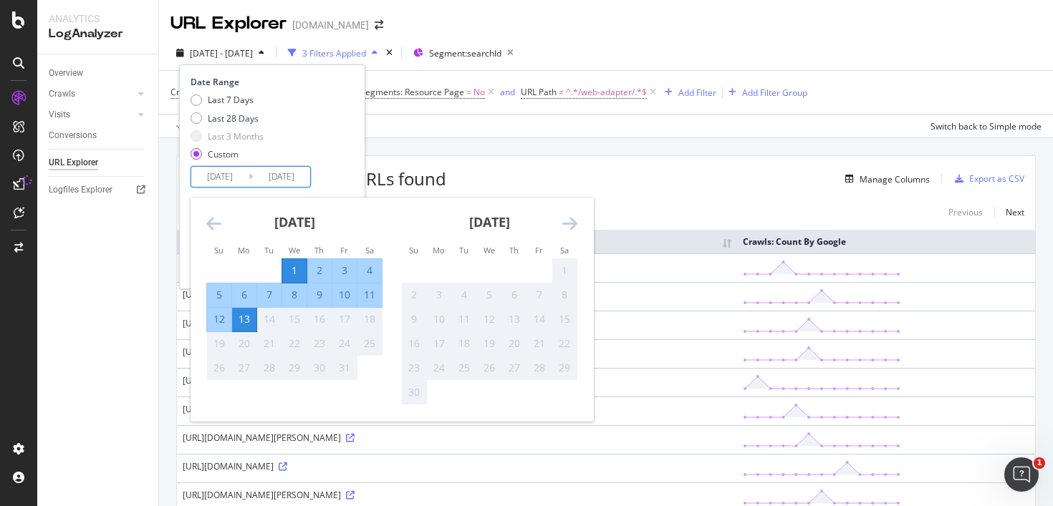
click at [214, 218] on icon "Move backward to switch to the previous month." at bounding box center [213, 223] width 15 height 17
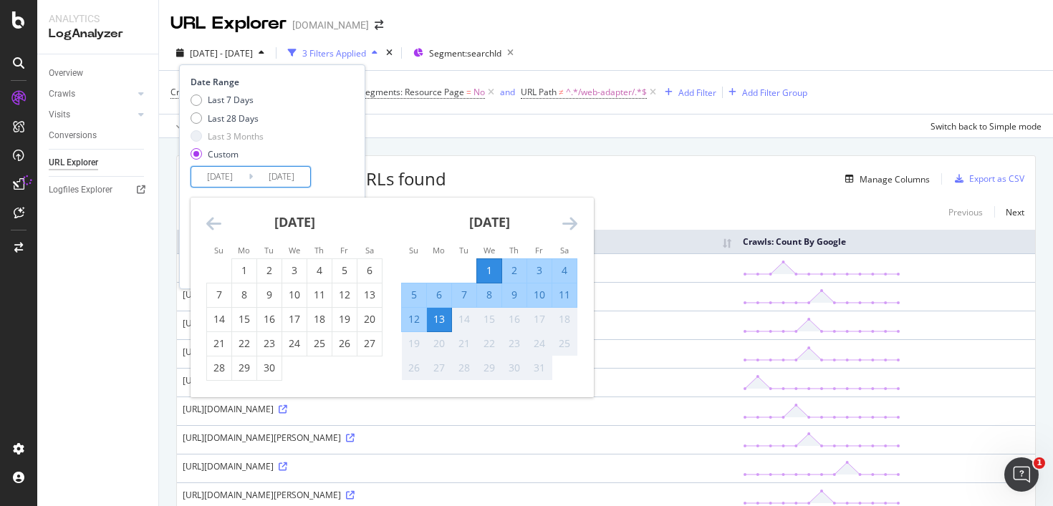
click at [213, 218] on icon "Move backward to switch to the previous month." at bounding box center [213, 223] width 15 height 17
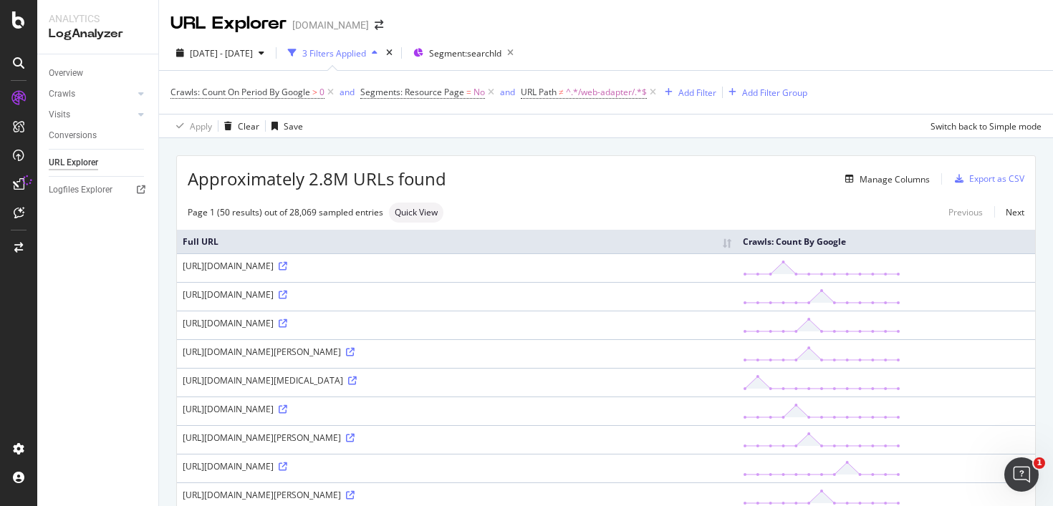
click at [579, 127] on div "Apply Clear Save Switch back to Simple mode" at bounding box center [606, 126] width 894 height 24
click at [82, 69] on div "Overview" at bounding box center [66, 73] width 34 height 15
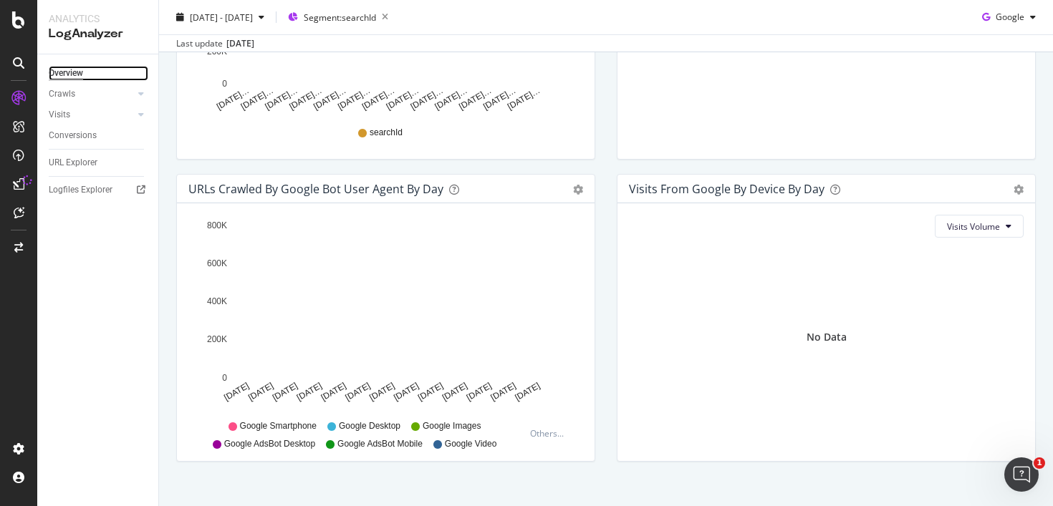
scroll to position [661, 0]
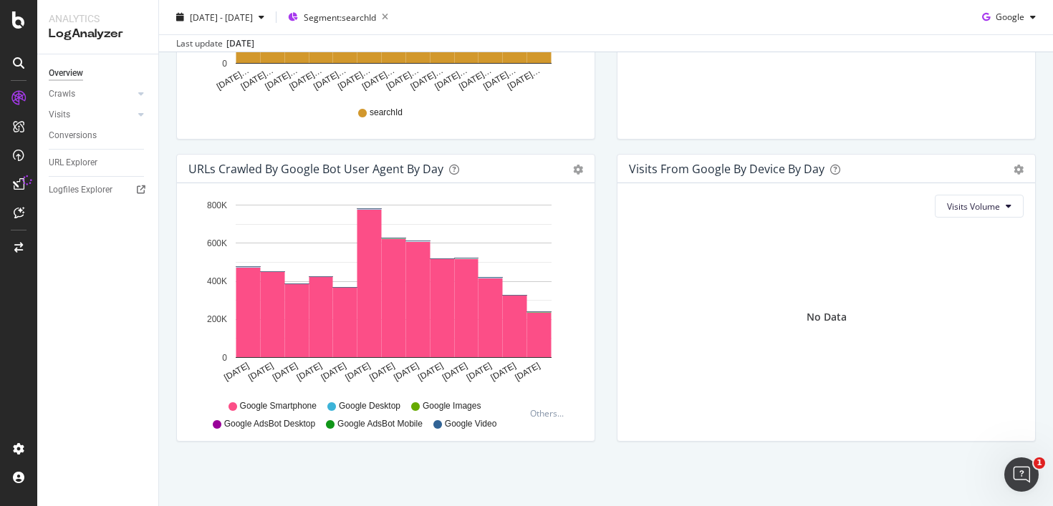
click at [296, 407] on span "Google Smartphone" at bounding box center [278, 406] width 77 height 12
drag, startPoint x: 238, startPoint y: 409, endPoint x: 322, endPoint y: 407, distance: 83.1
click at [322, 407] on div "Google Smartphone Google Desktop Google Images Google AdsBot Desktop Google Ads…" at bounding box center [359, 413] width 329 height 32
copy span "Google Smartphone"
click at [95, 246] on div "DataExports" at bounding box center [81, 244] width 56 height 14
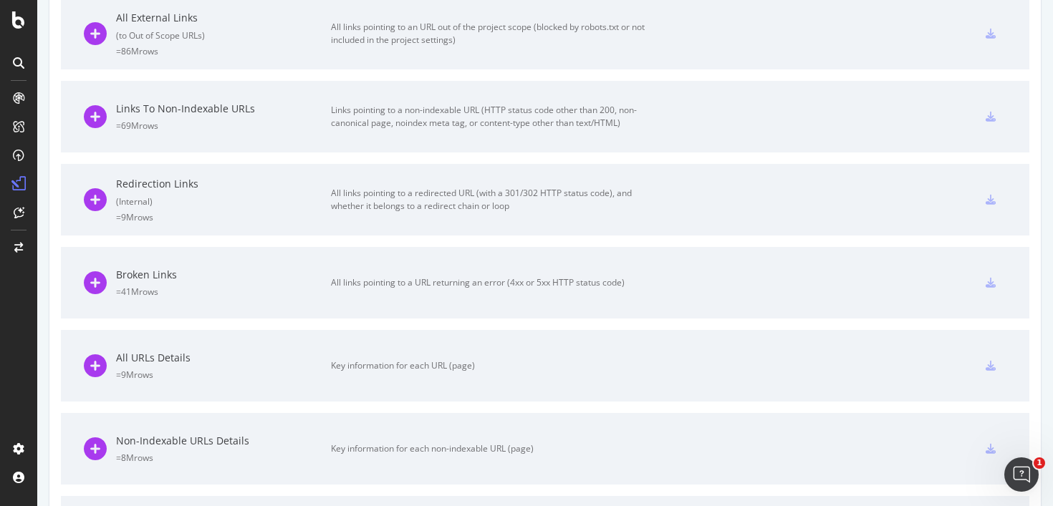
scroll to position [400, 0]
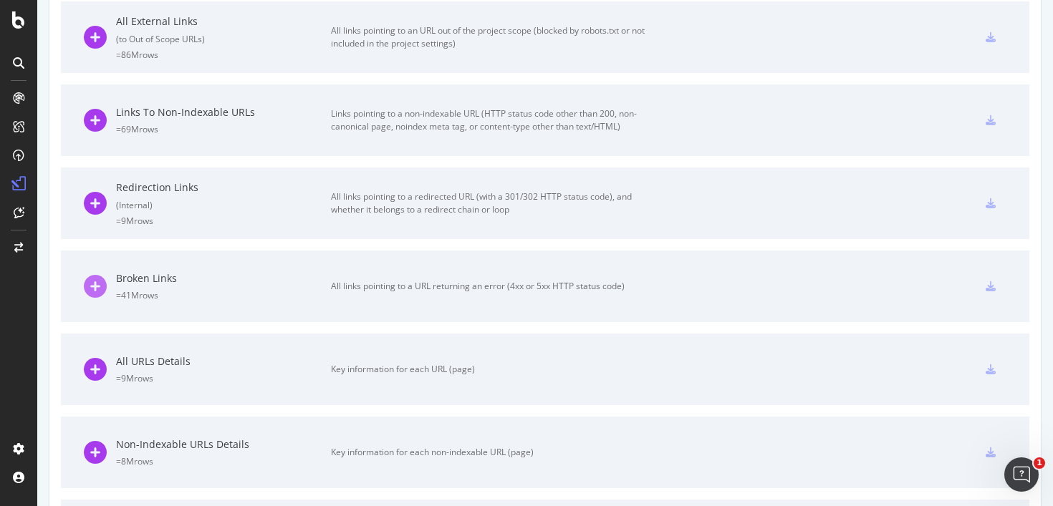
click at [97, 284] on icon at bounding box center [95, 286] width 23 height 23
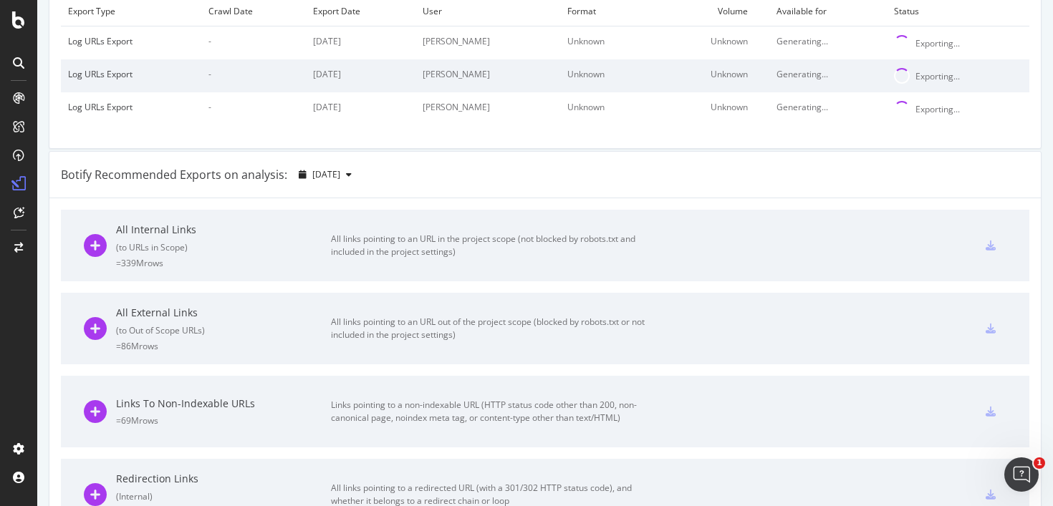
scroll to position [0, 0]
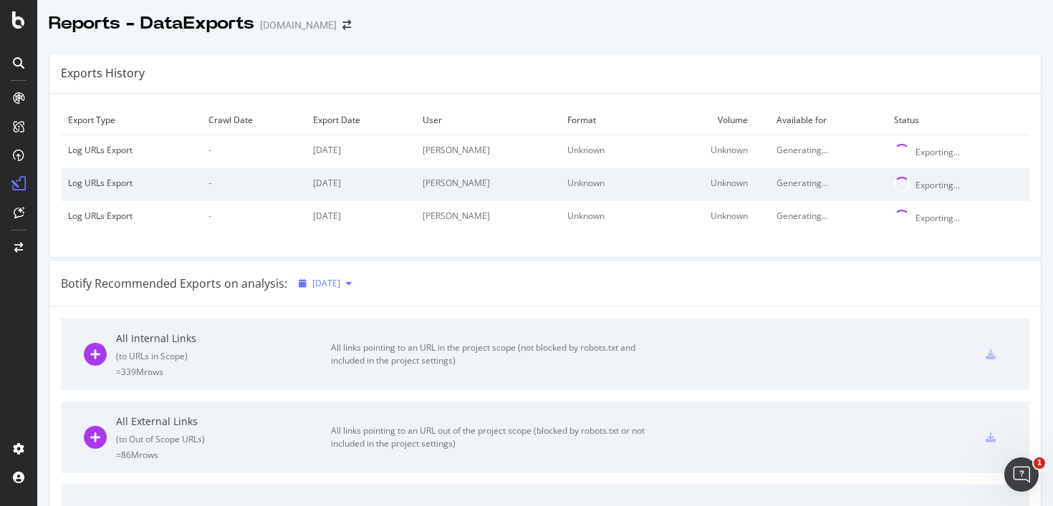
click at [357, 287] on div "button" at bounding box center [348, 283] width 17 height 9
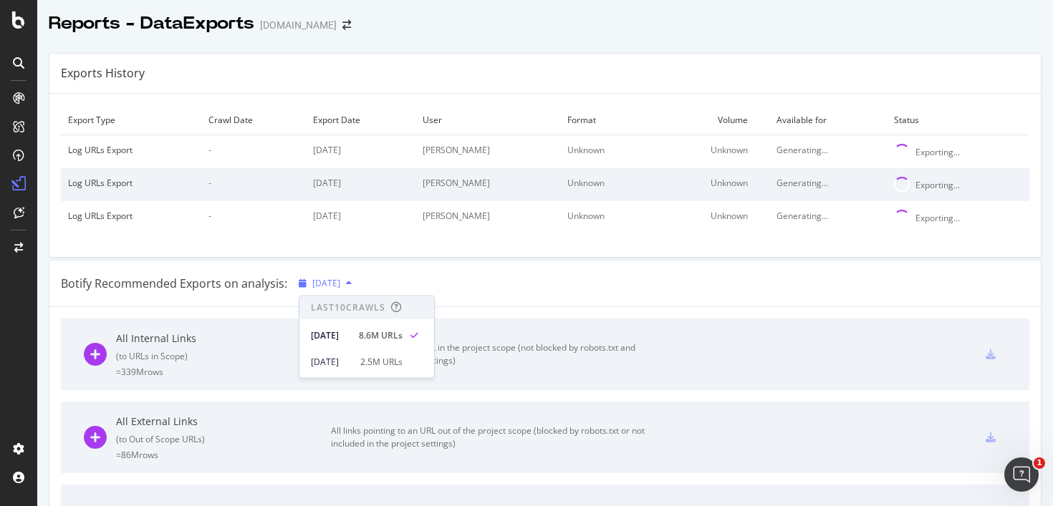
click at [357, 287] on div "button" at bounding box center [348, 283] width 17 height 9
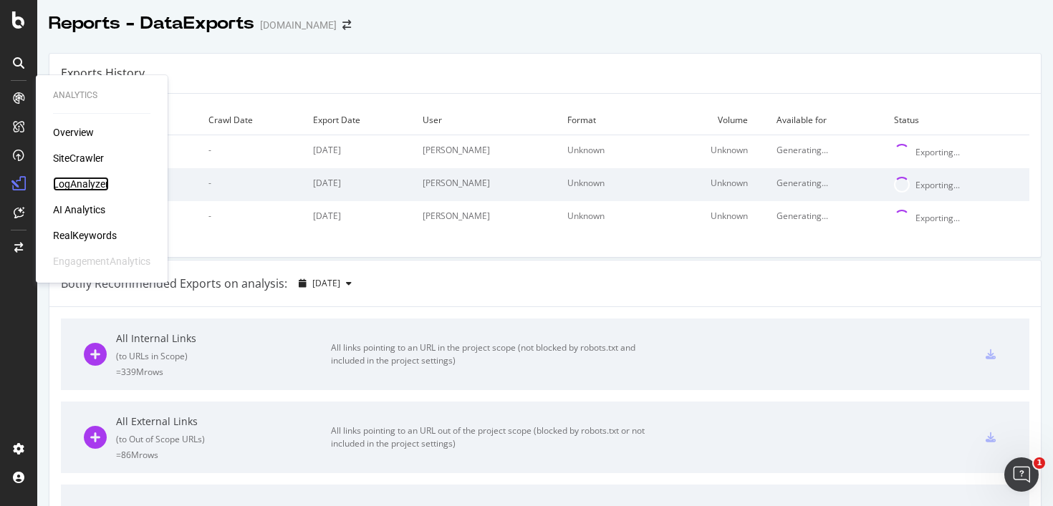
click at [81, 185] on div "LogAnalyzer" at bounding box center [81, 184] width 56 height 14
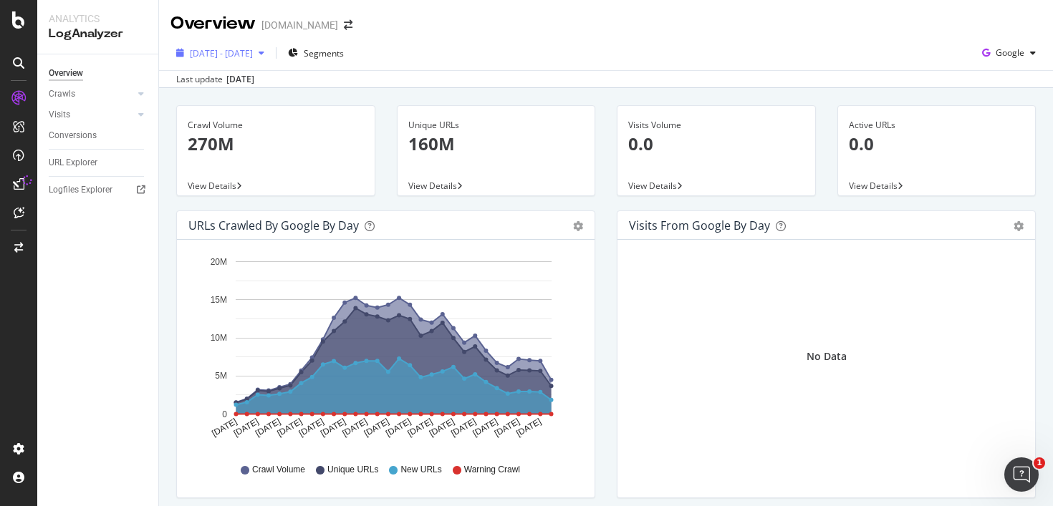
click at [253, 57] on span "[DATE] - [DATE]" at bounding box center [221, 53] width 63 height 12
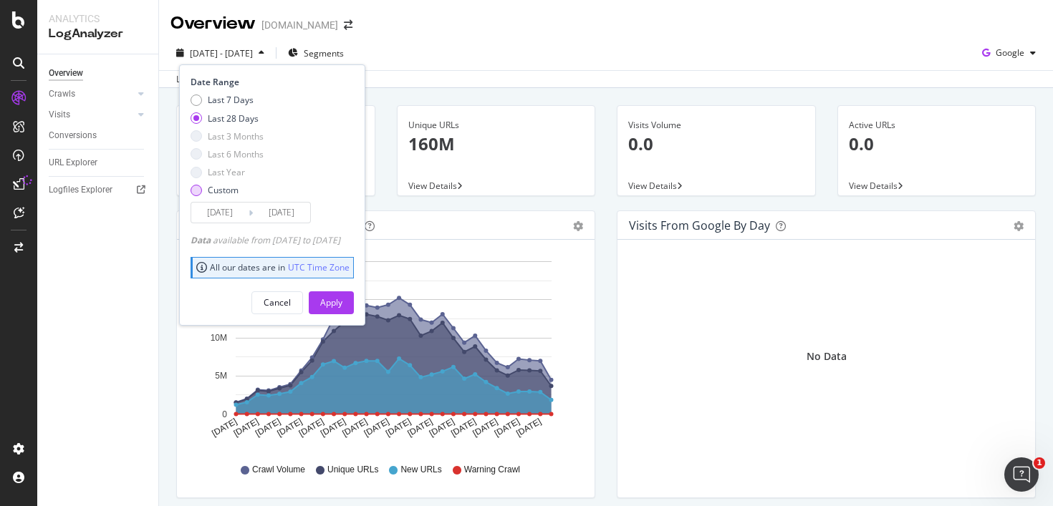
click at [198, 188] on div "Custom" at bounding box center [195, 190] width 11 height 11
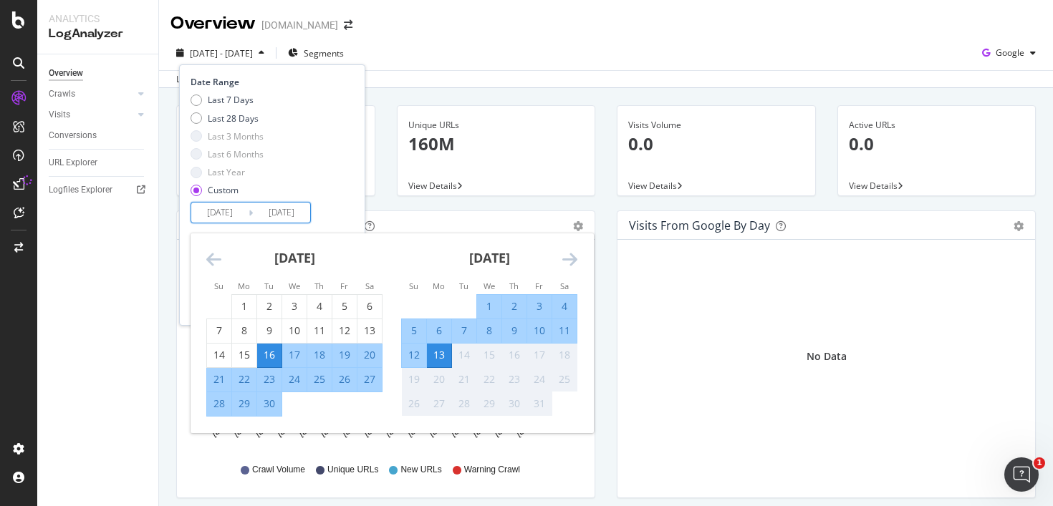
click at [216, 213] on input "[DATE]" at bounding box center [219, 213] width 57 height 20
click at [212, 259] on icon "Move backward to switch to the previous month." at bounding box center [213, 259] width 15 height 17
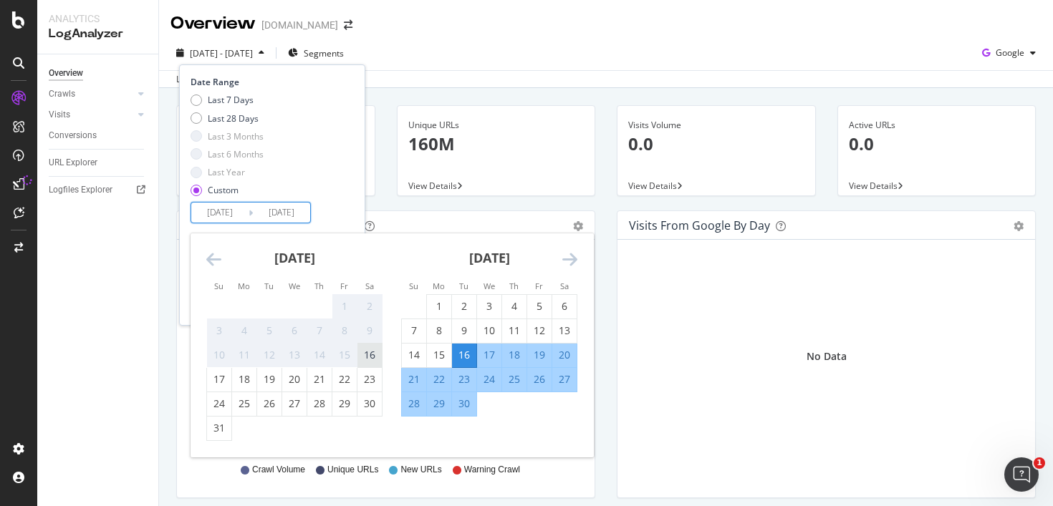
click at [379, 353] on div "16" at bounding box center [369, 355] width 24 height 14
type input "[DATE]"
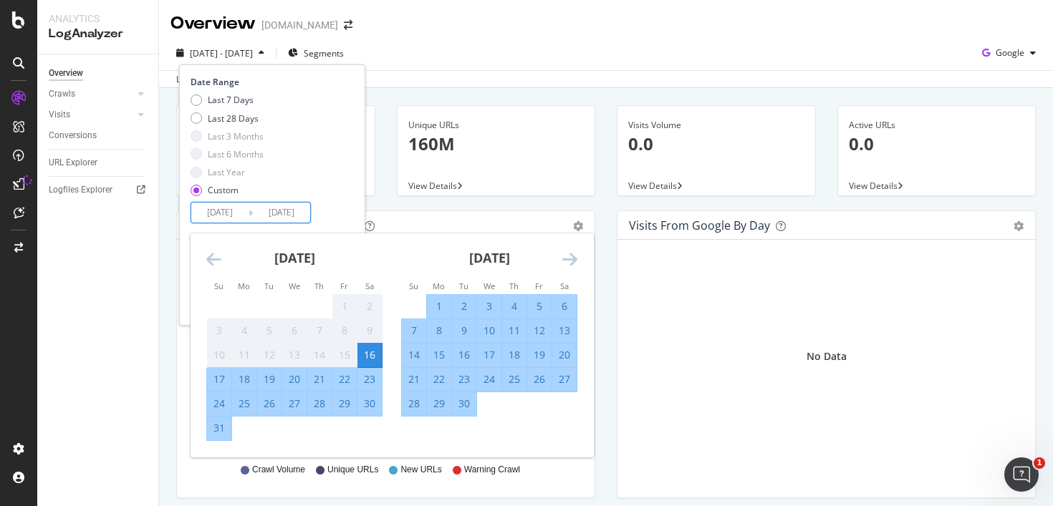
click at [365, 201] on div "Date Range Last 7 Days Last 28 Days Last 3 Months Last 6 Months Last Year Custo…" at bounding box center [272, 194] width 186 height 261
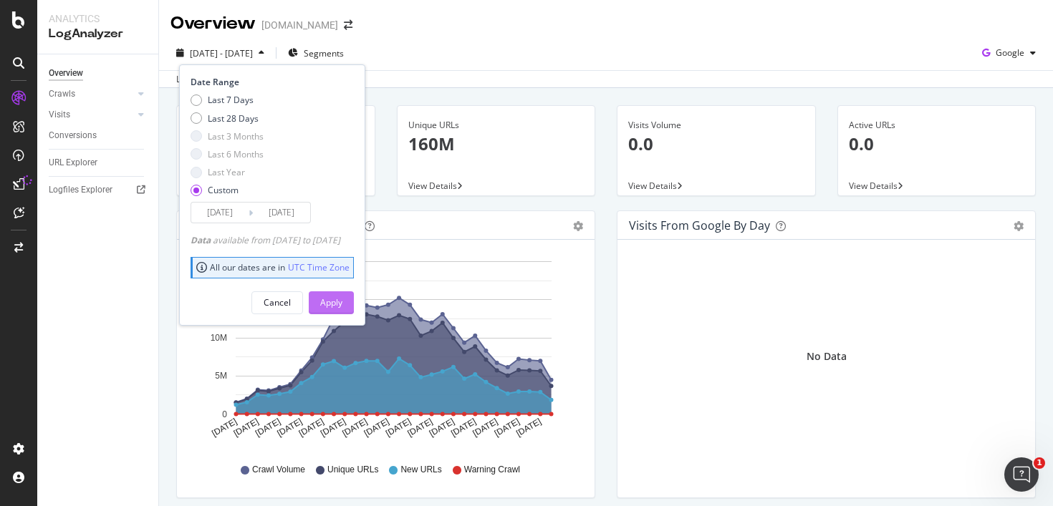
click at [342, 309] on div "Apply" at bounding box center [331, 302] width 22 height 21
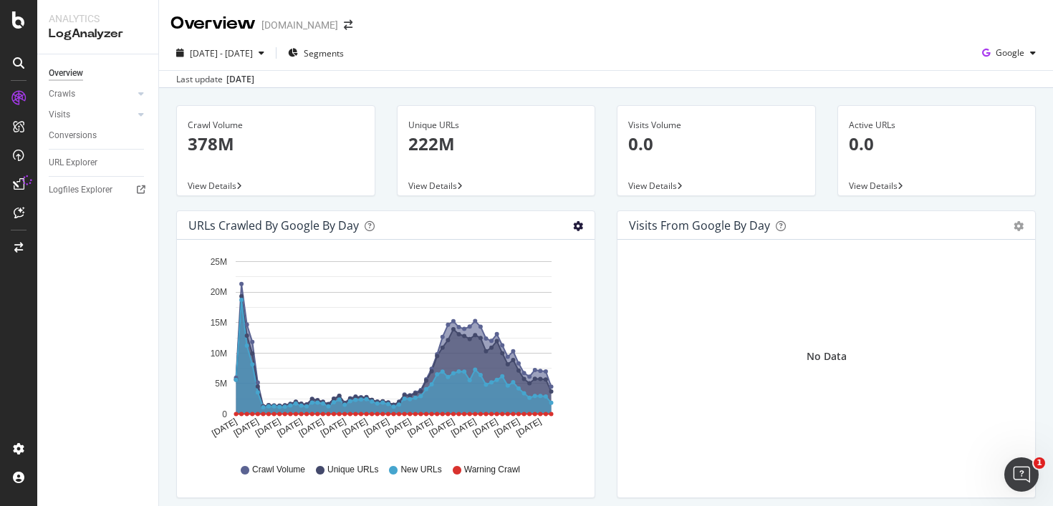
click at [576, 223] on icon "gear" at bounding box center [578, 226] width 10 height 10
click at [605, 342] on div "URLs Crawled by Google by day Area Table Hold CMD (⌘) while clicking to filter …" at bounding box center [385, 362] width 440 height 302
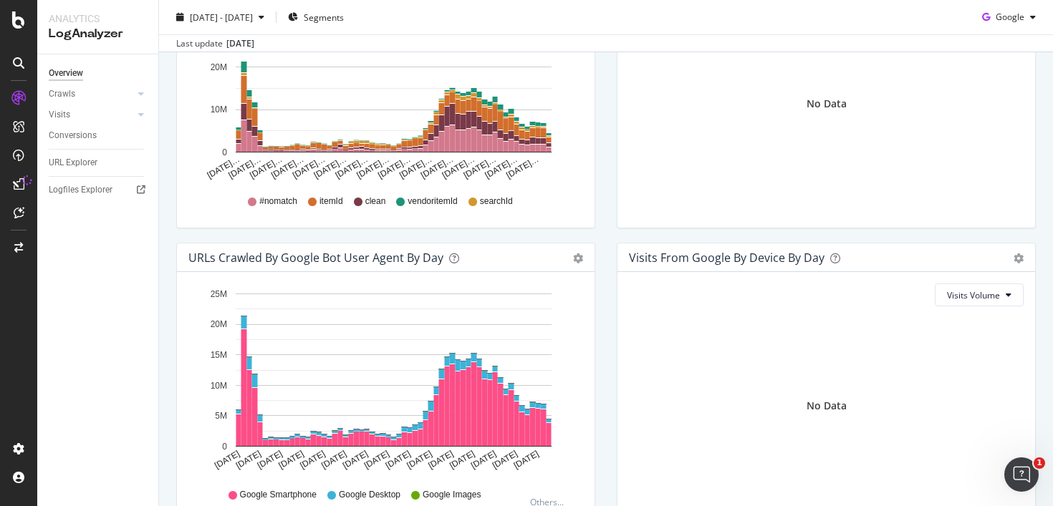
scroll to position [661, 0]
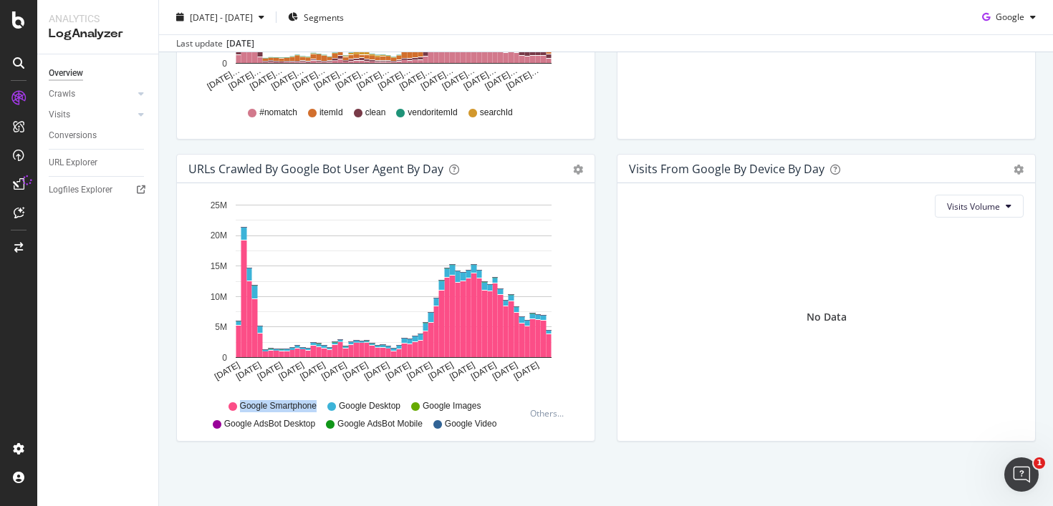
drag, startPoint x: 238, startPoint y: 407, endPoint x: 316, endPoint y: 408, distance: 77.3
click at [316, 408] on div "Google Smartphone" at bounding box center [272, 406] width 88 height 12
copy span "Google Smartphone"
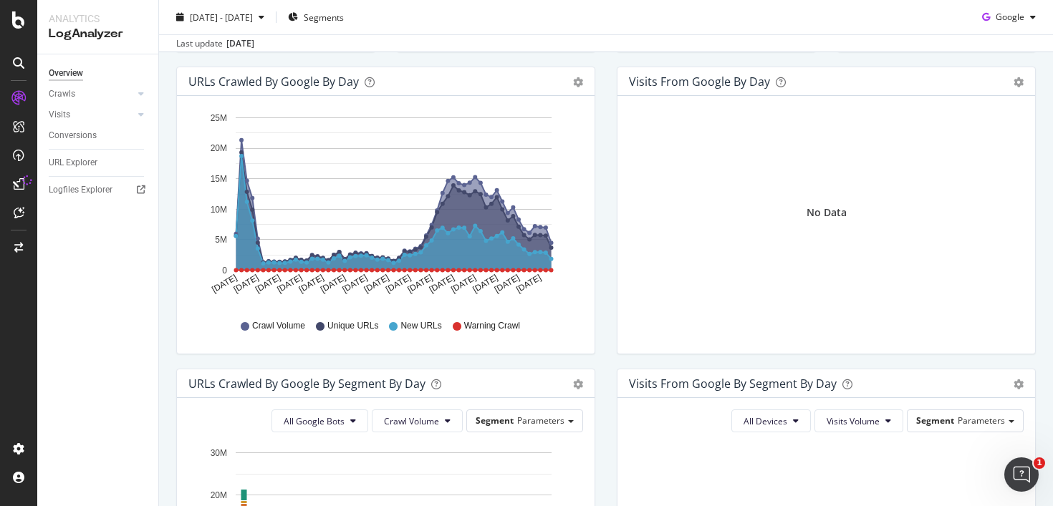
scroll to position [0, 0]
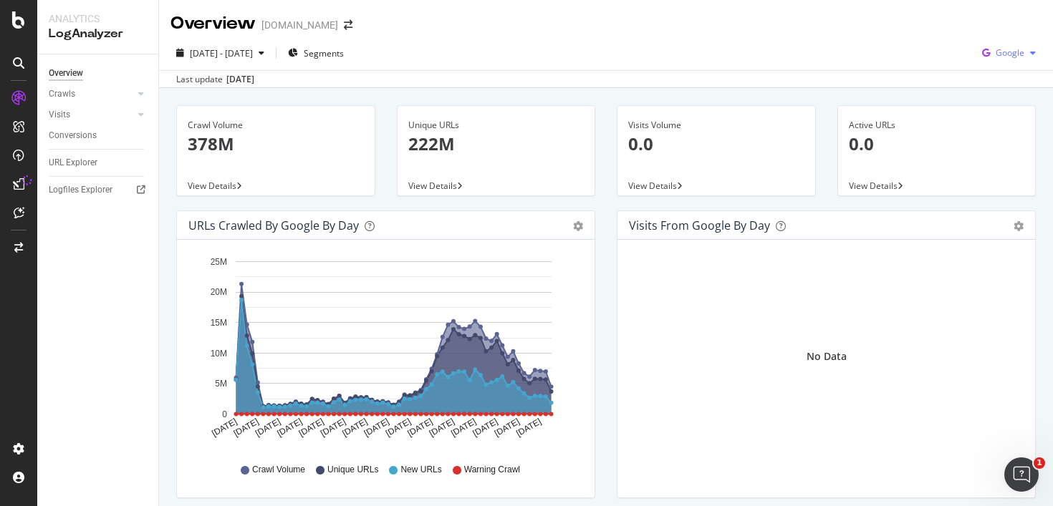
click at [1022, 47] on span "Google" at bounding box center [1009, 53] width 29 height 12
